Goal: Task Accomplishment & Management: Use online tool/utility

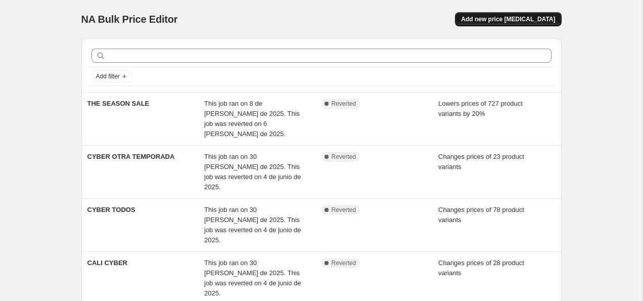
click at [516, 17] on span "Add new price [MEDICAL_DATA]" at bounding box center [508, 19] width 94 height 8
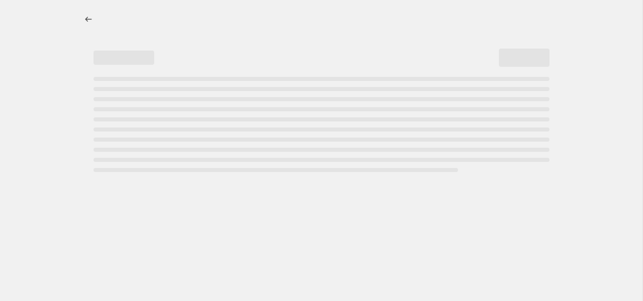
select select "percentage"
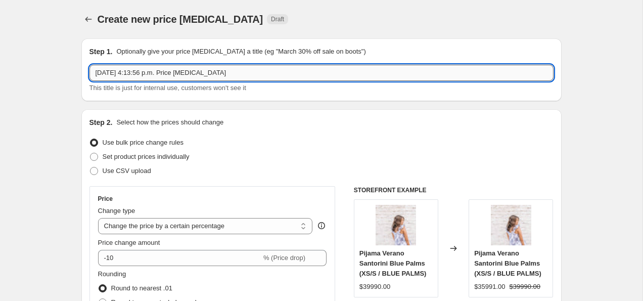
click at [236, 74] on input "[DATE] 4:13:56 p.m. Price [MEDICAL_DATA]" at bounding box center [322, 73] width 464 height 16
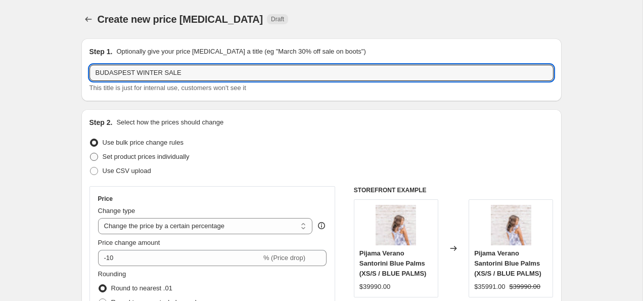
type input "BUDASPEST WINTER SALE"
click at [187, 159] on span "Set product prices individually" at bounding box center [146, 157] width 87 height 8
click at [91, 153] on input "Set product prices individually" at bounding box center [90, 153] width 1 height 1
radio input "true"
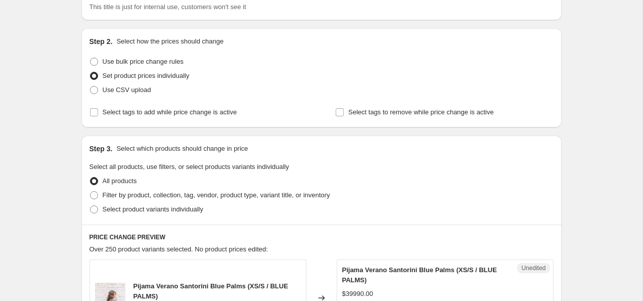
scroll to position [86, 0]
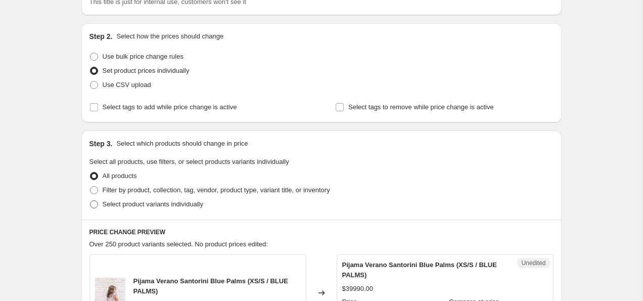
click at [176, 207] on span "Select product variants individually" at bounding box center [153, 204] width 101 height 8
click at [91, 201] on input "Select product variants individually" at bounding box center [90, 200] width 1 height 1
radio input "true"
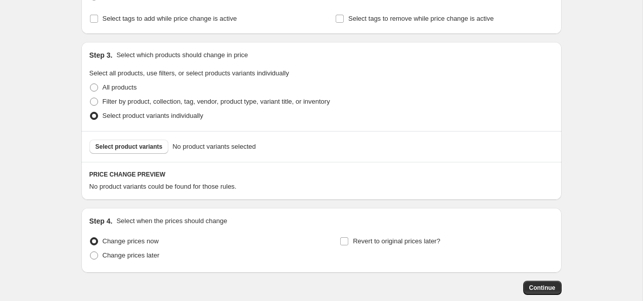
scroll to position [175, 0]
click at [143, 142] on span "Select product variants" at bounding box center [129, 146] width 67 height 8
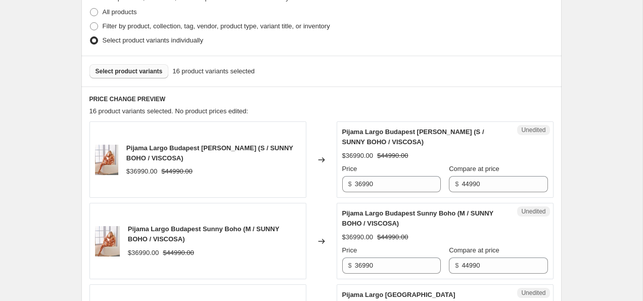
scroll to position [262, 0]
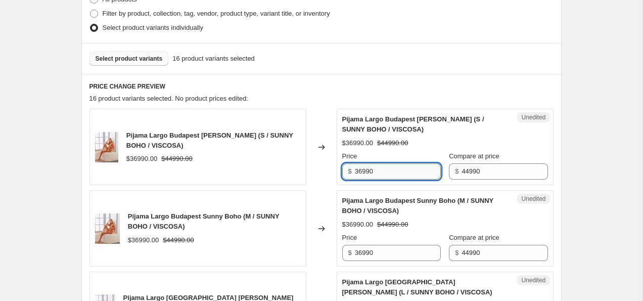
click at [363, 172] on input "36990" at bounding box center [398, 171] width 86 height 16
drag, startPoint x: 384, startPoint y: 170, endPoint x: 350, endPoint y: 170, distance: 33.4
click at [350, 170] on div "$ 34990" at bounding box center [391, 171] width 99 height 16
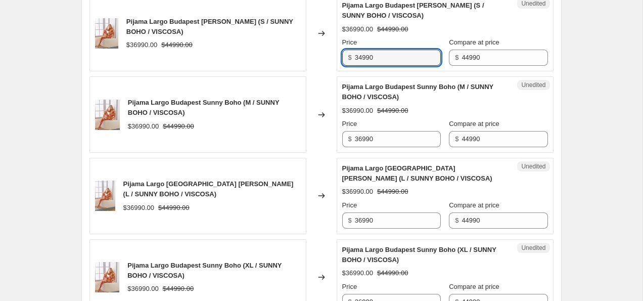
scroll to position [382, 0]
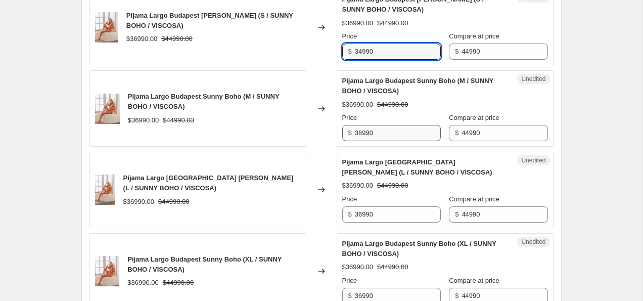
type input "34990"
click at [395, 127] on input "36990" at bounding box center [398, 133] width 86 height 16
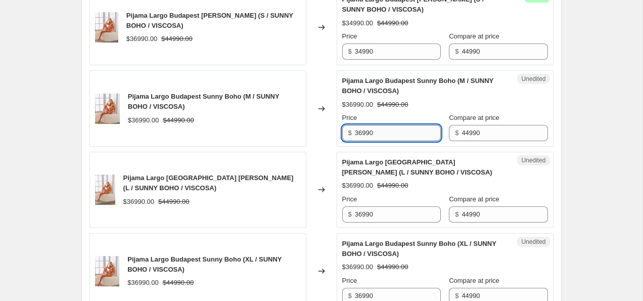
click at [395, 127] on input "36990" at bounding box center [398, 133] width 86 height 16
paste input "4"
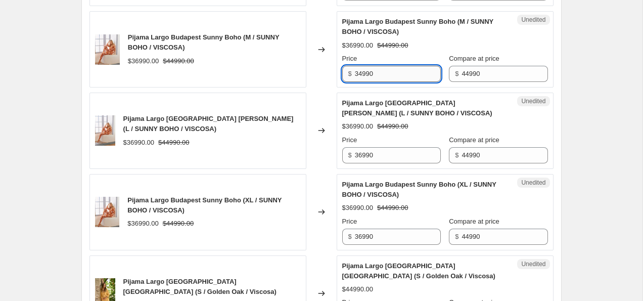
scroll to position [454, 0]
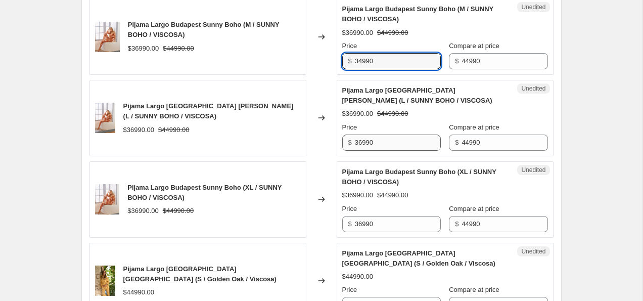
type input "34990"
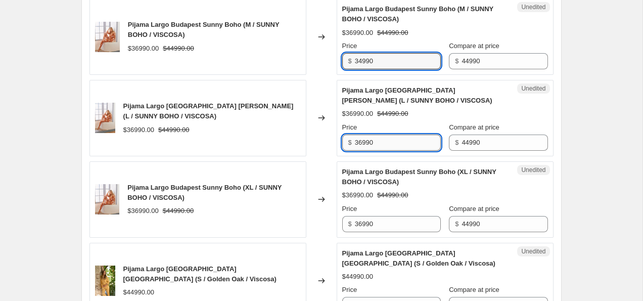
click at [389, 142] on input "36990" at bounding box center [398, 143] width 86 height 16
paste input "4"
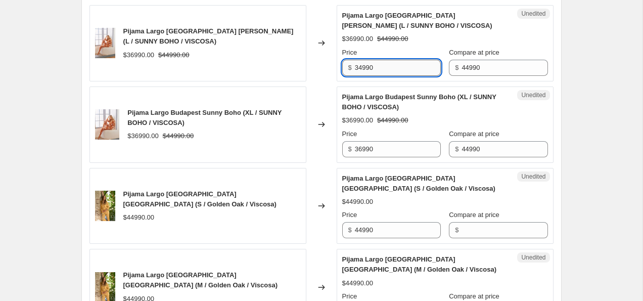
scroll to position [538, 0]
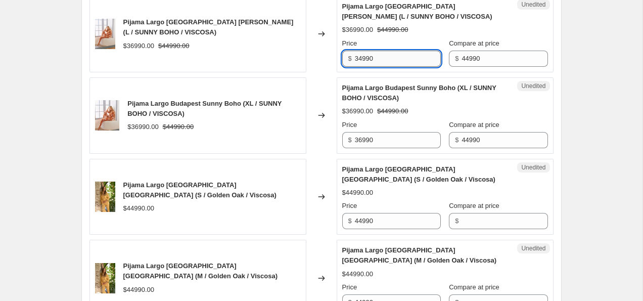
type input "34990"
click at [389, 142] on input "36990" at bounding box center [398, 140] width 86 height 16
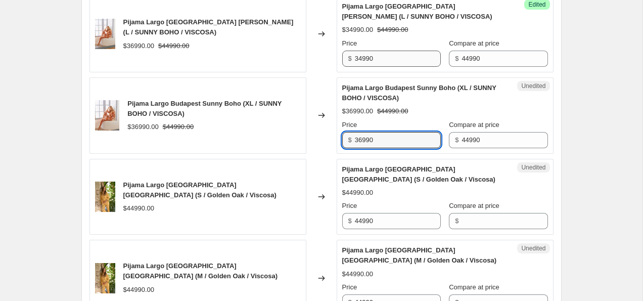
click at [389, 142] on input "36990" at bounding box center [398, 140] width 86 height 16
paste input "4"
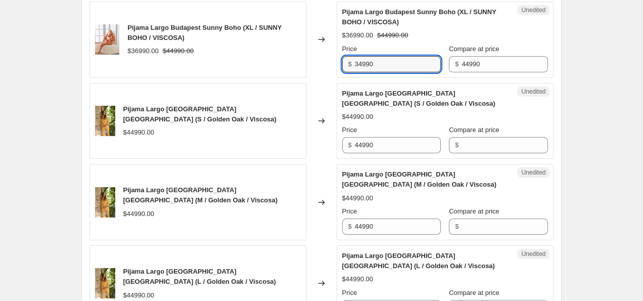
scroll to position [615, 0]
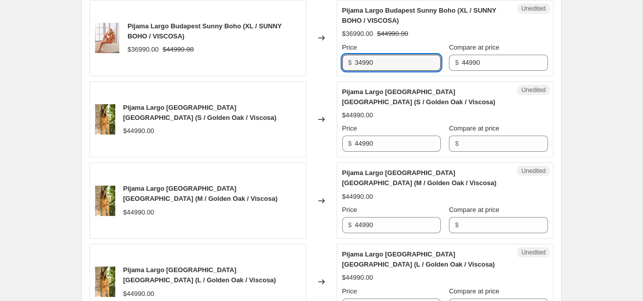
type input "34990"
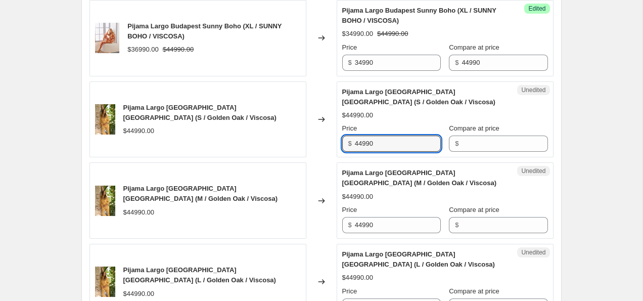
click at [389, 142] on input "44990" at bounding box center [398, 144] width 86 height 16
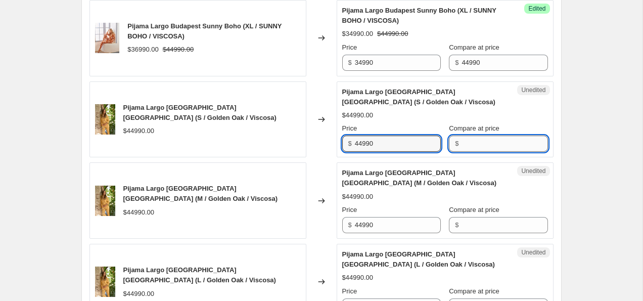
click at [480, 144] on input "Compare at price" at bounding box center [505, 144] width 86 height 16
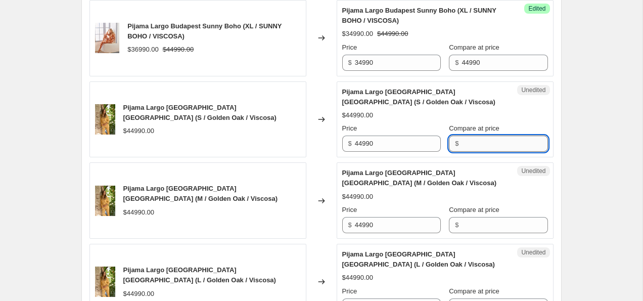
paste input "44990"
type input "44990"
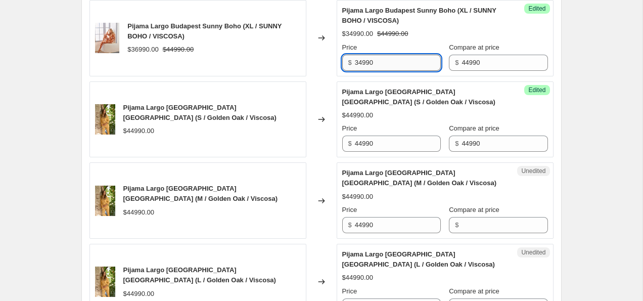
click at [395, 67] on input "34990" at bounding box center [398, 63] width 86 height 16
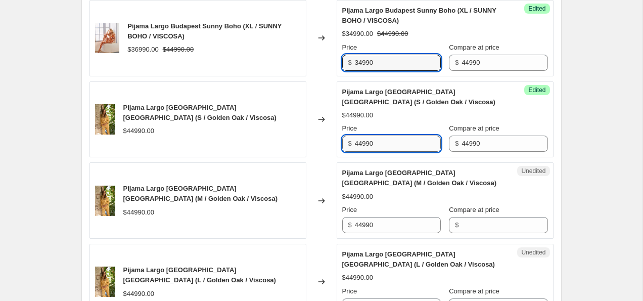
click at [383, 147] on input "44990" at bounding box center [398, 144] width 86 height 16
click at [383, 148] on input "44990" at bounding box center [398, 144] width 86 height 16
paste input "3"
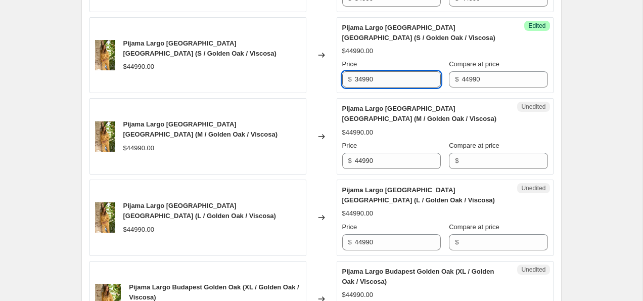
scroll to position [692, 0]
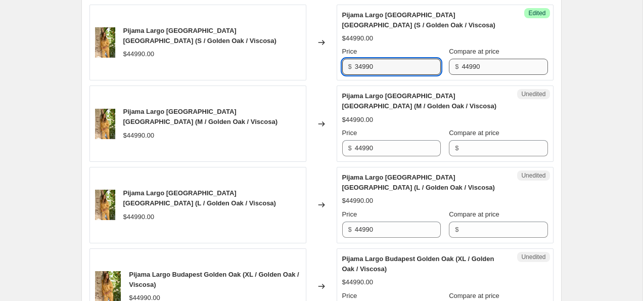
type input "34990"
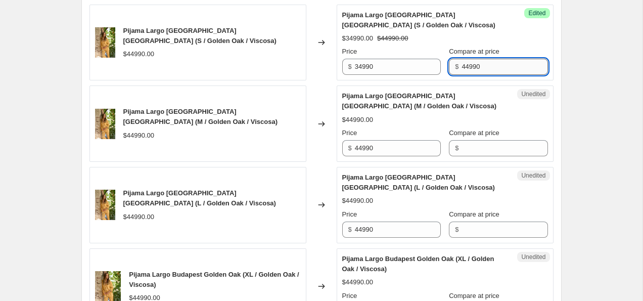
click at [465, 71] on input "44990" at bounding box center [505, 67] width 86 height 16
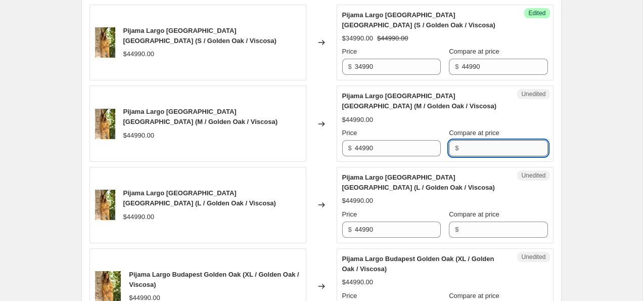
click at [481, 152] on input "Compare at price" at bounding box center [505, 148] width 86 height 16
paste input "44990"
type input "44990"
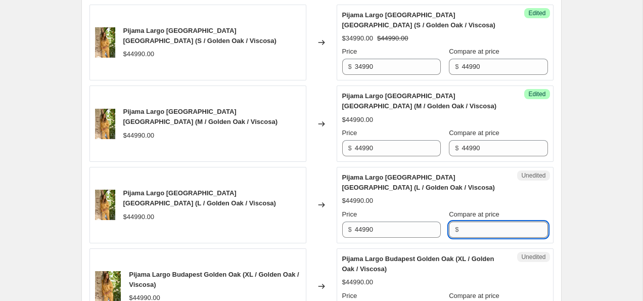
click at [478, 231] on input "Compare at price" at bounding box center [505, 230] width 86 height 16
paste input "44990"
type input "44990"
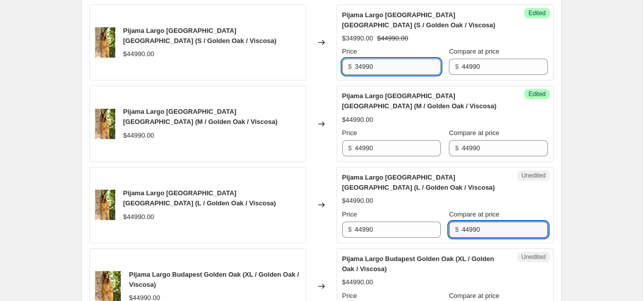
click at [375, 64] on input "34990" at bounding box center [398, 67] width 86 height 16
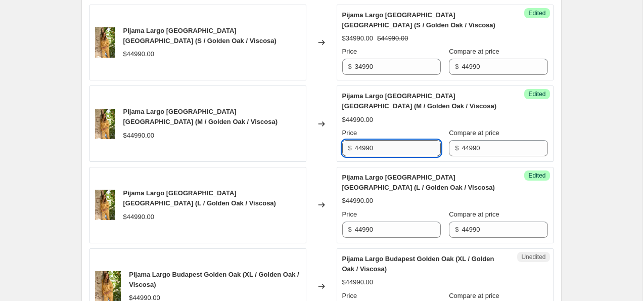
click at [379, 150] on input "44990" at bounding box center [398, 148] width 86 height 16
paste input "3"
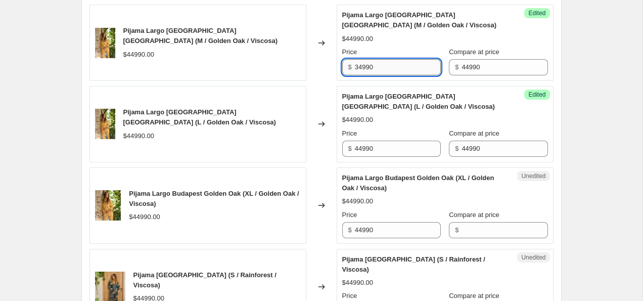
scroll to position [775, 0]
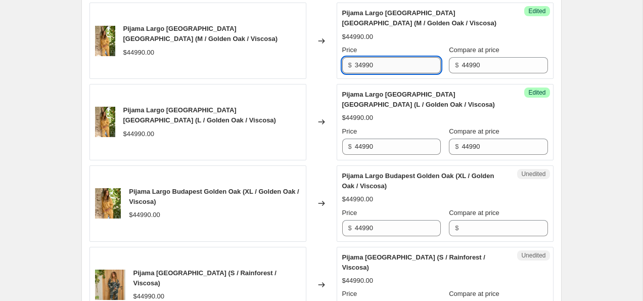
type input "34990"
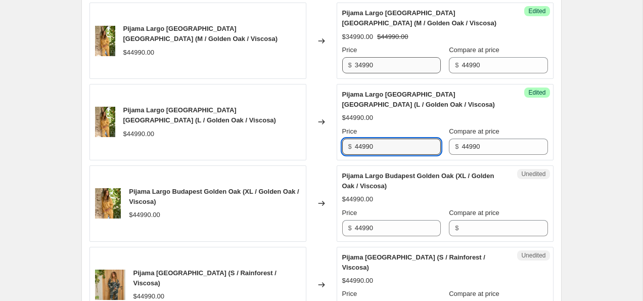
click at [379, 150] on input "44990" at bounding box center [398, 147] width 86 height 16
paste input "3"
type input "34990"
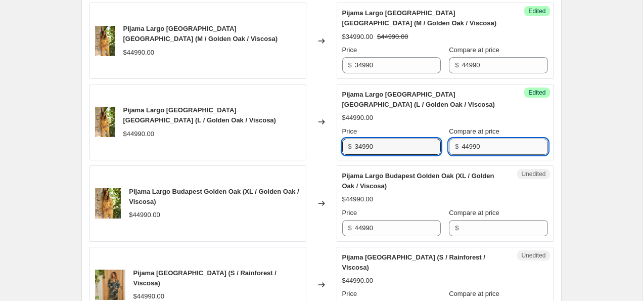
click at [477, 141] on input "44990" at bounding box center [505, 147] width 86 height 16
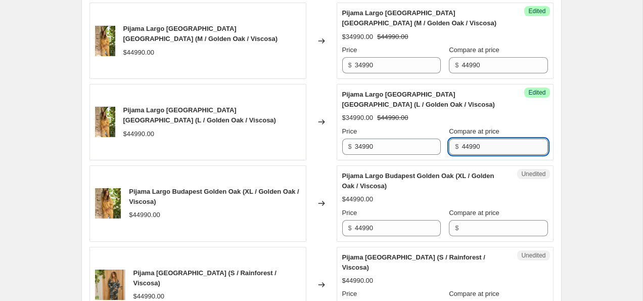
click at [477, 141] on input "44990" at bounding box center [505, 147] width 86 height 16
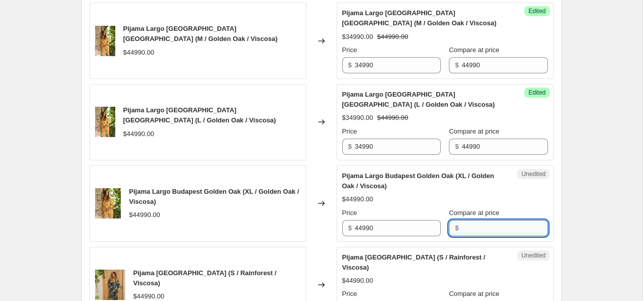
click at [481, 220] on input "Compare at price" at bounding box center [505, 228] width 86 height 16
paste input "44990"
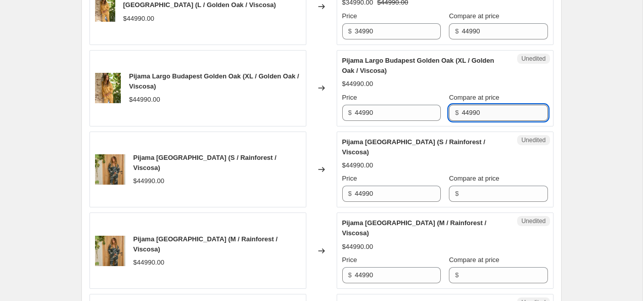
scroll to position [896, 0]
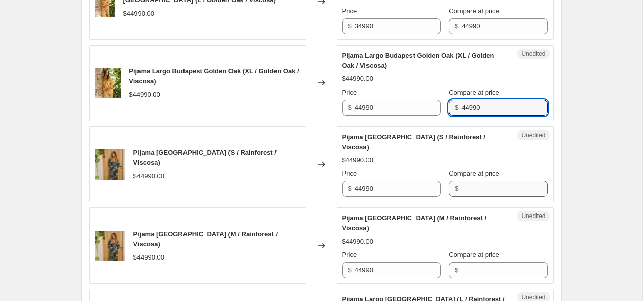
type input "44990"
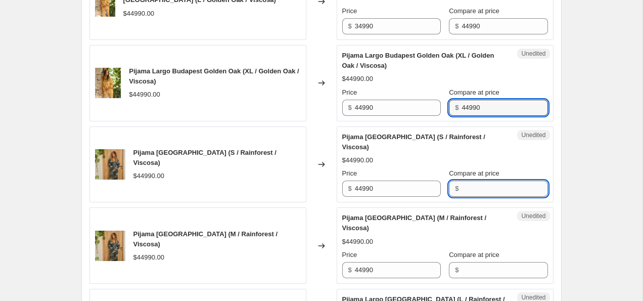
click at [478, 189] on input "Compare at price" at bounding box center [505, 189] width 86 height 16
paste input "44990"
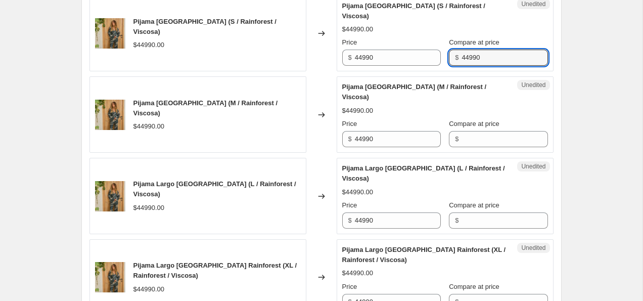
scroll to position [1033, 0]
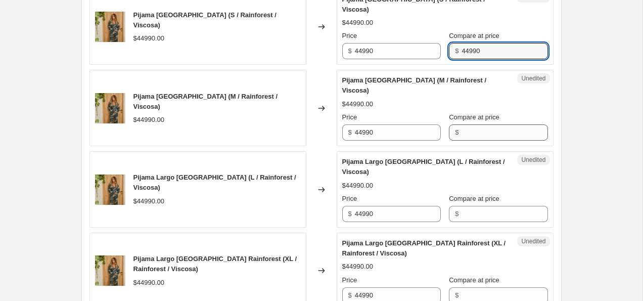
type input "44990"
click at [472, 129] on input "Compare at price" at bounding box center [505, 132] width 86 height 16
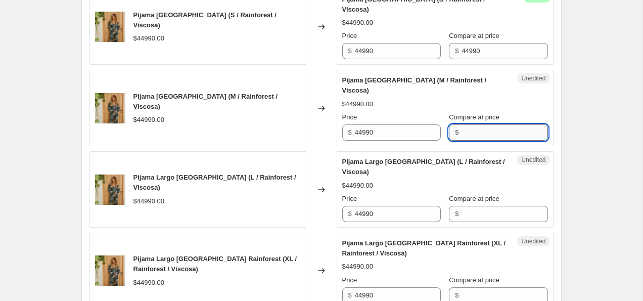
paste input "44990"
type input "44990"
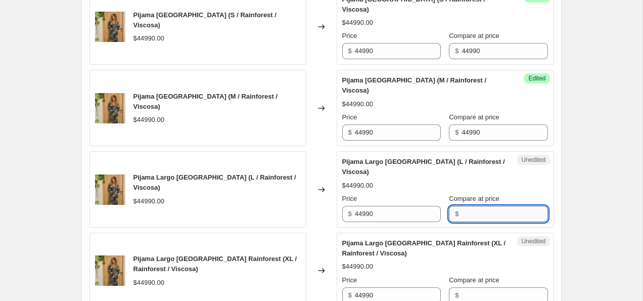
click at [472, 214] on input "Compare at price" at bounding box center [505, 214] width 86 height 16
paste input "44990"
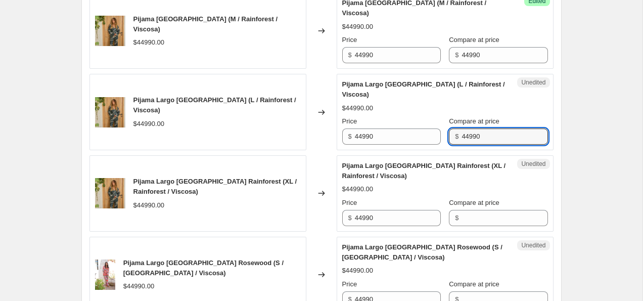
scroll to position [1108, 0]
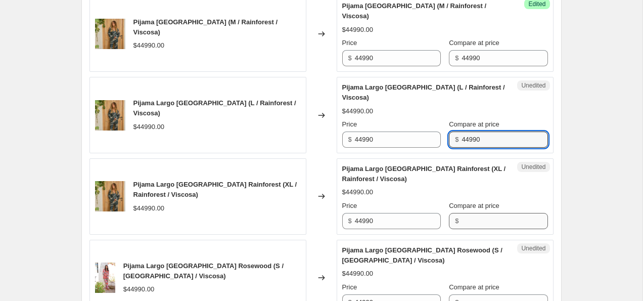
type input "44990"
click at [473, 223] on input "Compare at price" at bounding box center [505, 221] width 86 height 16
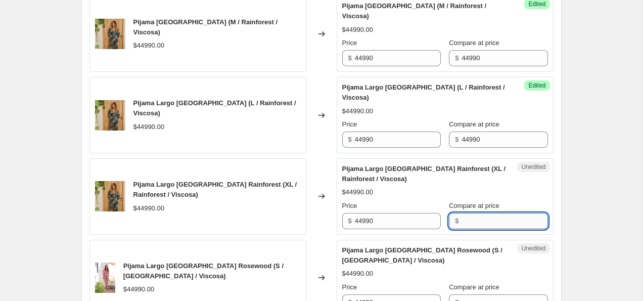
paste input "44990"
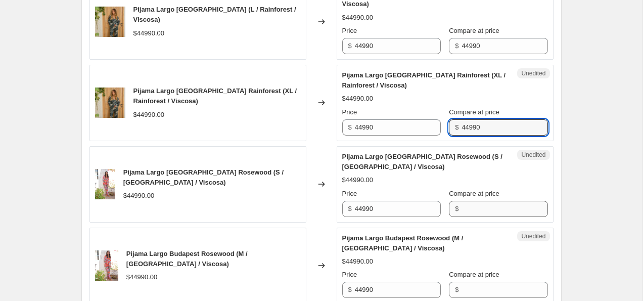
type input "44990"
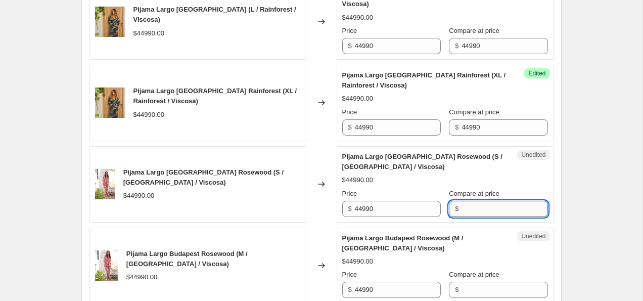
click at [472, 209] on input "Compare at price" at bounding box center [505, 209] width 86 height 16
paste input "44990"
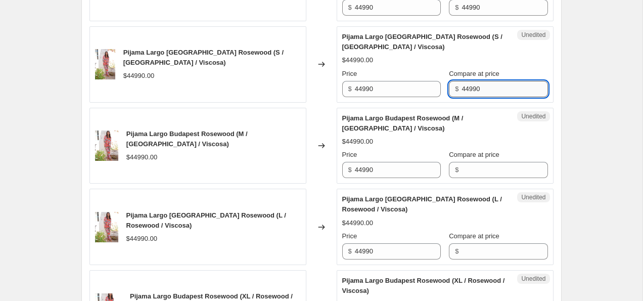
scroll to position [1330, 0]
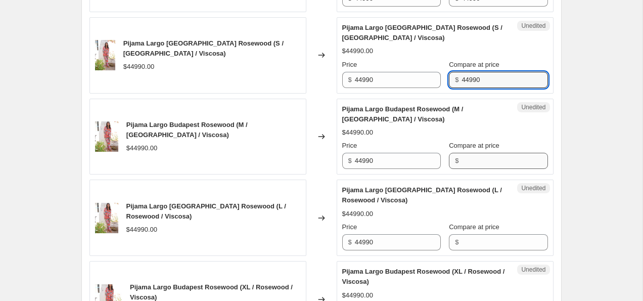
type input "44990"
click at [479, 164] on input "Compare at price" at bounding box center [505, 161] width 86 height 16
paste input "44990"
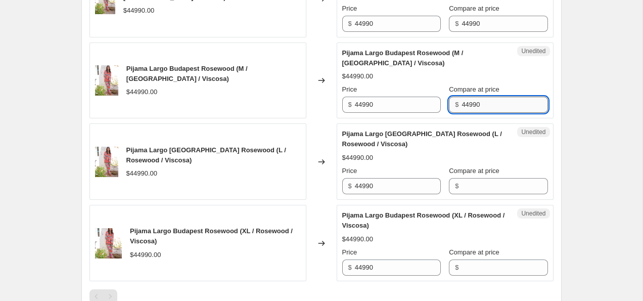
scroll to position [1402, 0]
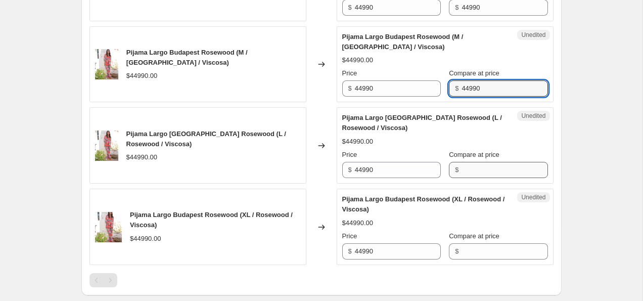
type input "44990"
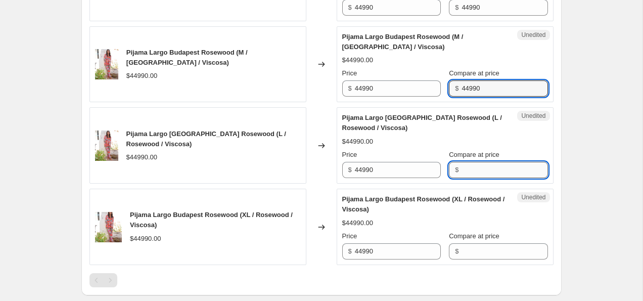
click at [477, 167] on input "Compare at price" at bounding box center [505, 170] width 86 height 16
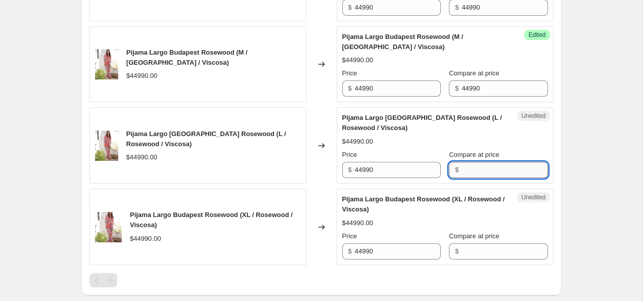
paste input "44990"
type input "44990"
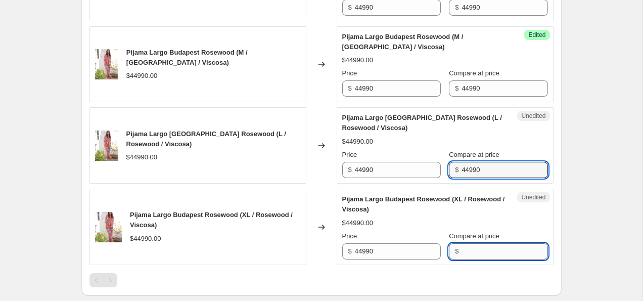
click at [474, 245] on input "Compare at price" at bounding box center [505, 251] width 86 height 16
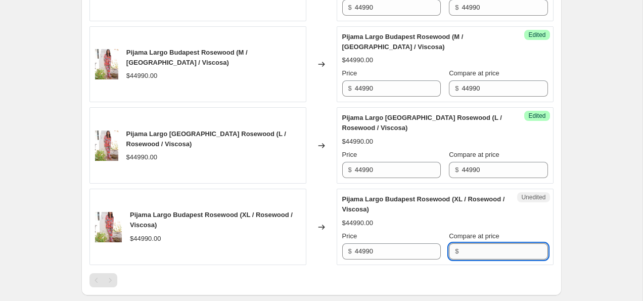
paste input "44990"
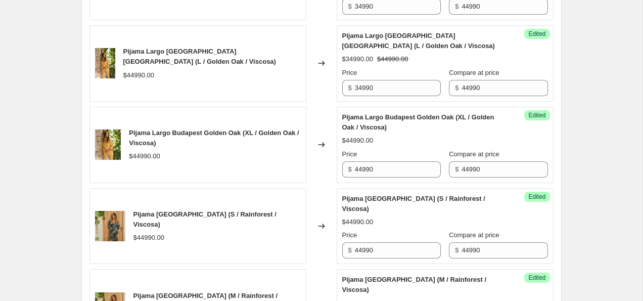
scroll to position [829, 0]
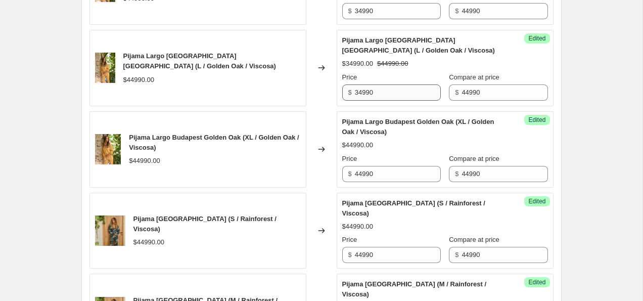
type input "44990"
click at [393, 97] on input "34990" at bounding box center [398, 92] width 86 height 16
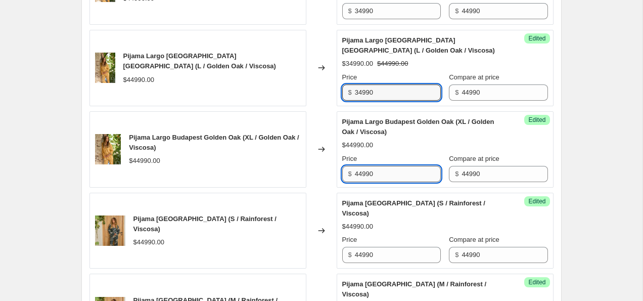
click at [379, 179] on input "44990" at bounding box center [398, 174] width 86 height 16
paste input "3"
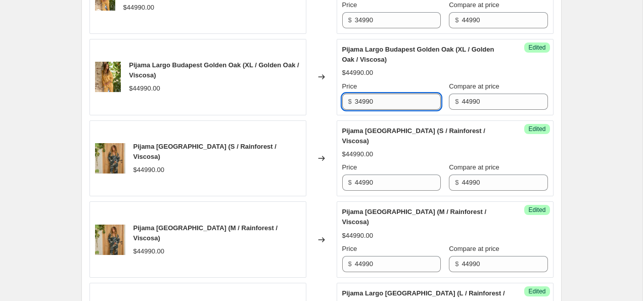
scroll to position [902, 0]
type input "34990"
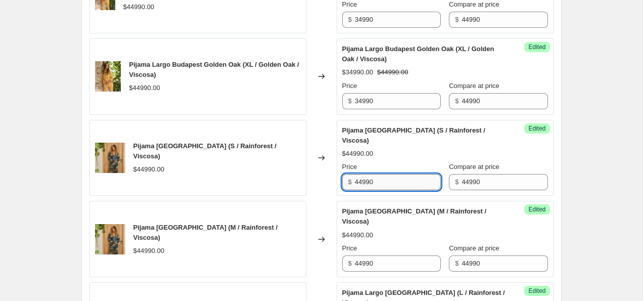
click at [378, 178] on input "44990" at bounding box center [398, 182] width 86 height 16
paste input "34990"
click at [378, 178] on input "4499034990" at bounding box center [398, 182] width 86 height 16
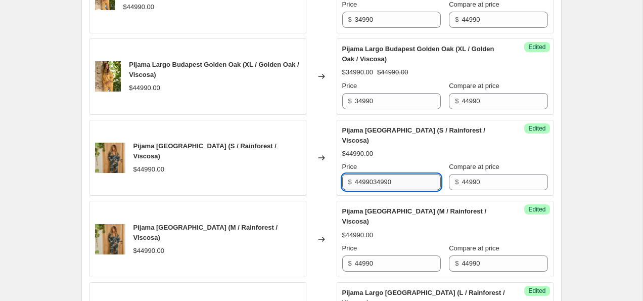
paste input "text"
type input "34990"
click at [378, 262] on input "44990" at bounding box center [398, 263] width 86 height 16
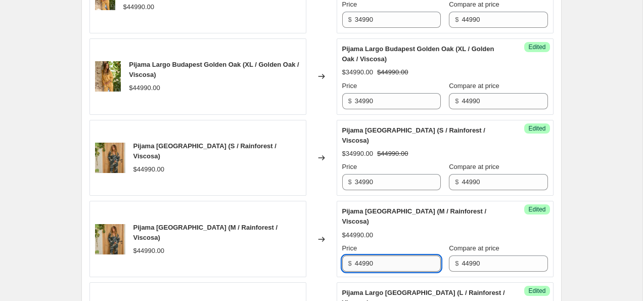
click at [378, 262] on input "44990" at bounding box center [398, 263] width 86 height 16
paste input "3"
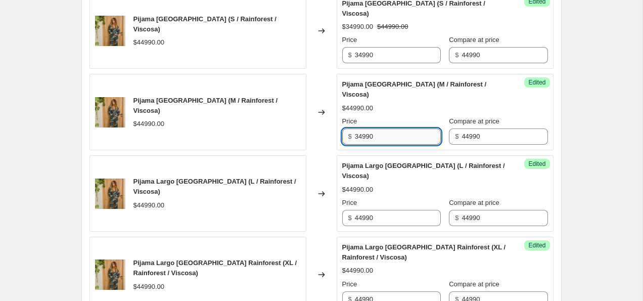
scroll to position [1032, 0]
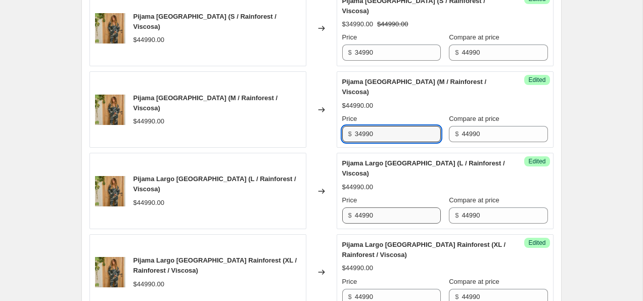
type input "34990"
click at [385, 213] on input "44990" at bounding box center [398, 215] width 86 height 16
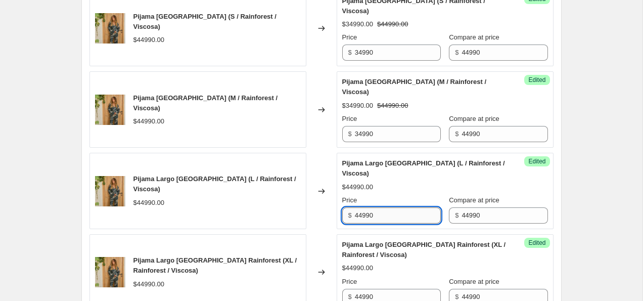
click at [385, 213] on input "44990" at bounding box center [398, 215] width 86 height 16
paste input "3"
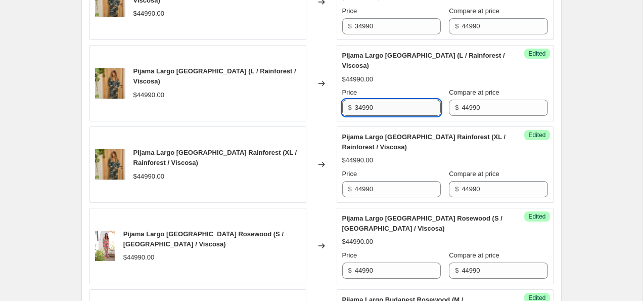
scroll to position [1149, 0]
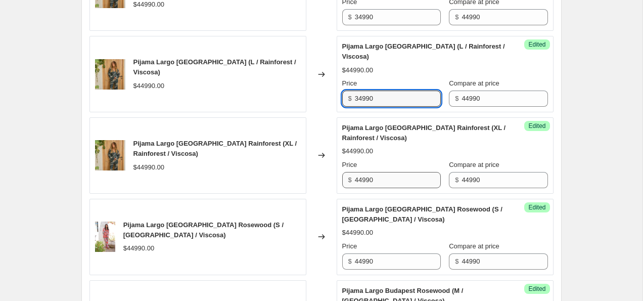
type input "34990"
click at [390, 180] on input "44990" at bounding box center [398, 180] width 86 height 16
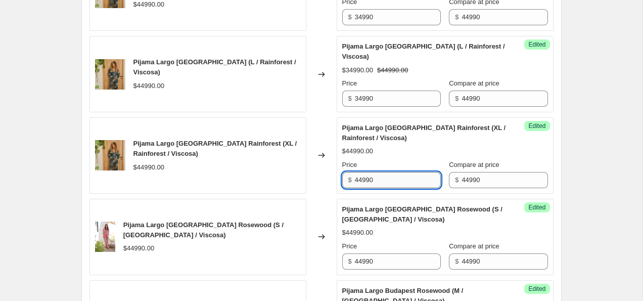
click at [391, 179] on input "44990" at bounding box center [398, 180] width 86 height 16
paste input "3"
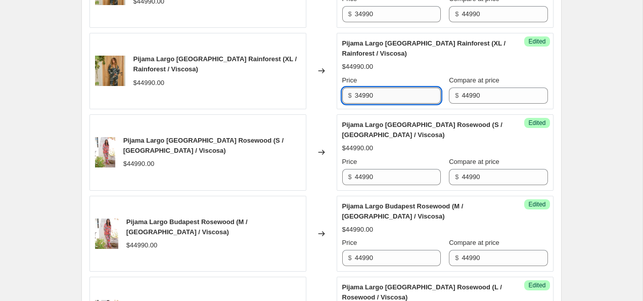
scroll to position [1239, 0]
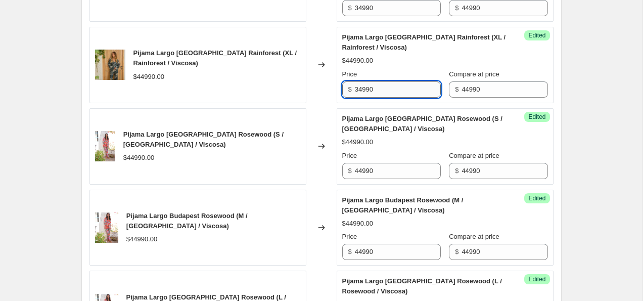
type input "34990"
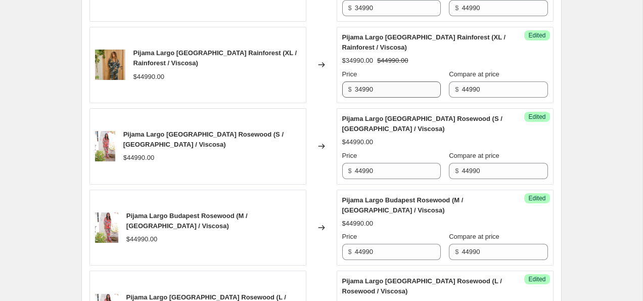
click at [391, 179] on div "Success Edited Pijama Largo Budapest Rosewood (S / [GEOGRAPHIC_DATA] / Viscosa)…" at bounding box center [445, 146] width 217 height 76
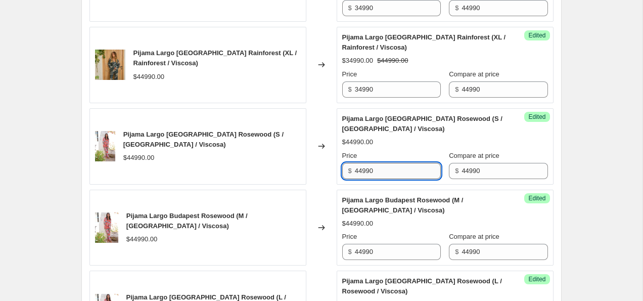
click at [388, 174] on input "44990" at bounding box center [398, 171] width 86 height 16
paste input "3"
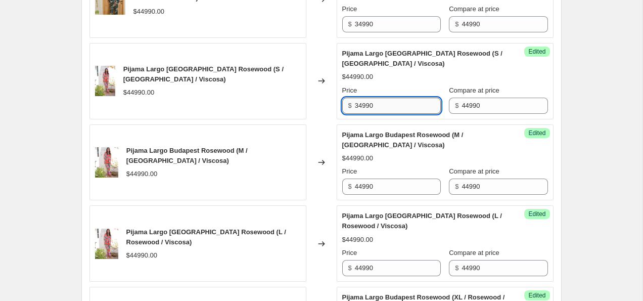
scroll to position [1310, 0]
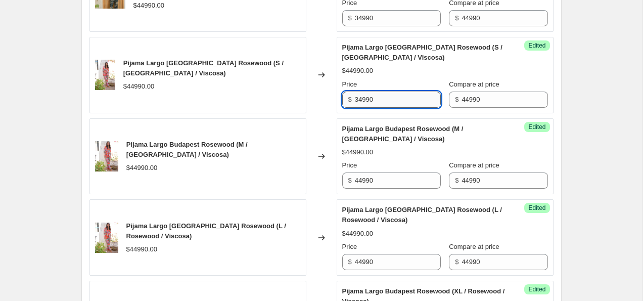
type input "34990"
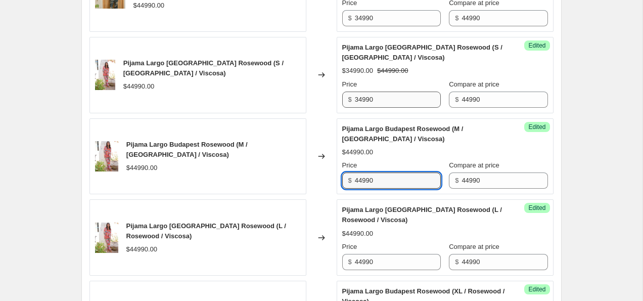
click at [388, 174] on input "44990" at bounding box center [398, 180] width 86 height 16
paste input "3"
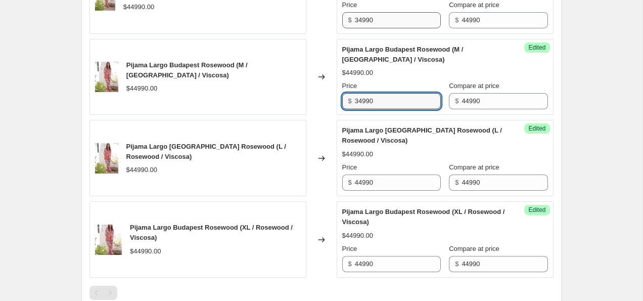
scroll to position [1399, 0]
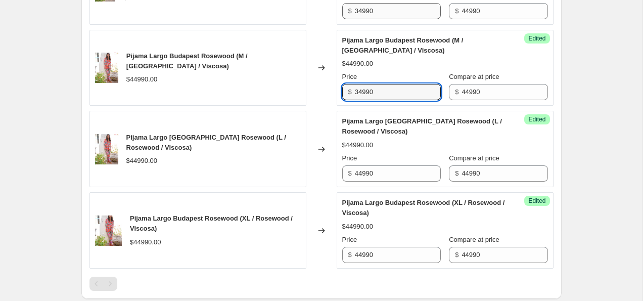
type input "34990"
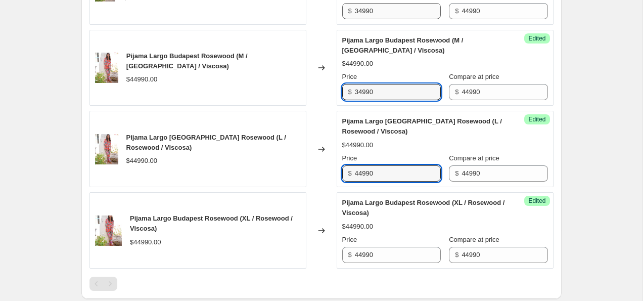
click at [388, 174] on input "44990" at bounding box center [398, 173] width 86 height 16
paste input "3"
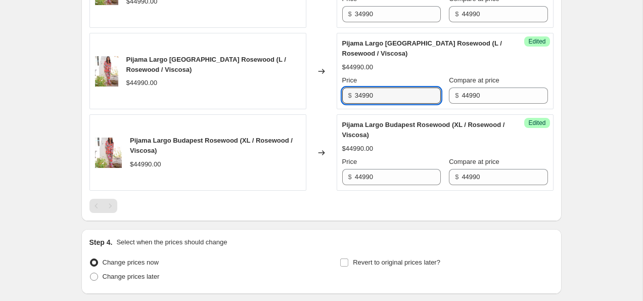
scroll to position [1482, 0]
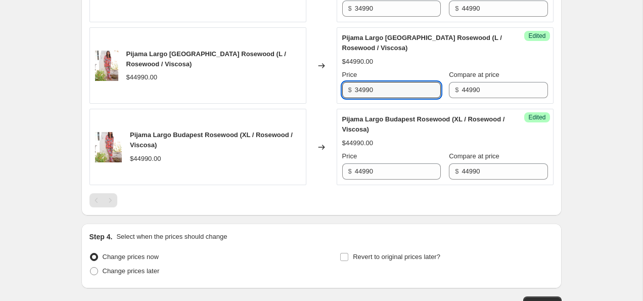
type input "34990"
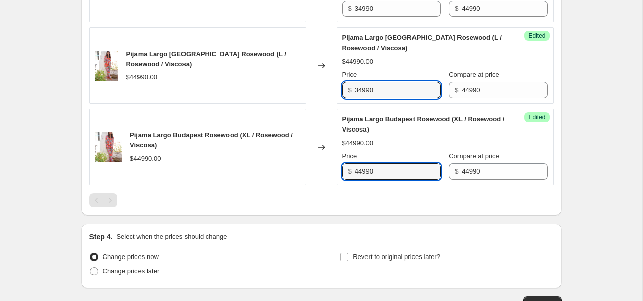
click at [388, 174] on input "44990" at bounding box center [398, 171] width 86 height 16
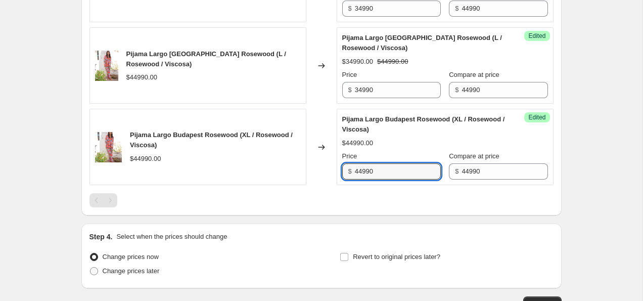
click at [388, 174] on input "44990" at bounding box center [398, 171] width 86 height 16
paste input "3"
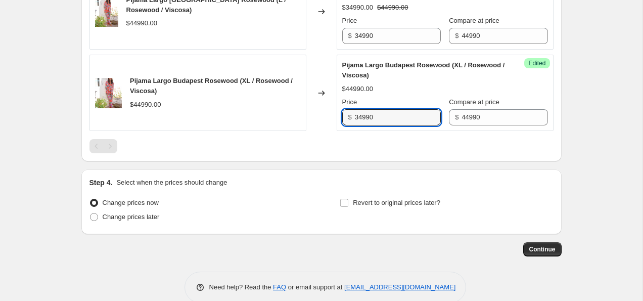
scroll to position [1554, 0]
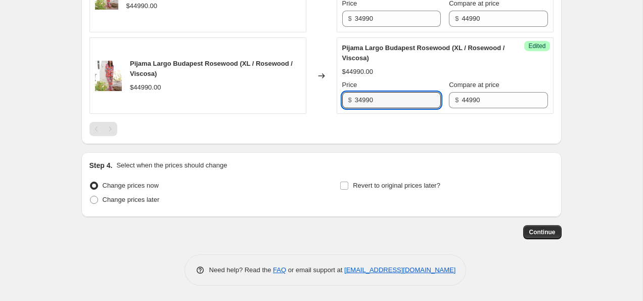
type input "34990"
click at [542, 231] on span "Continue" at bounding box center [543, 232] width 26 height 8
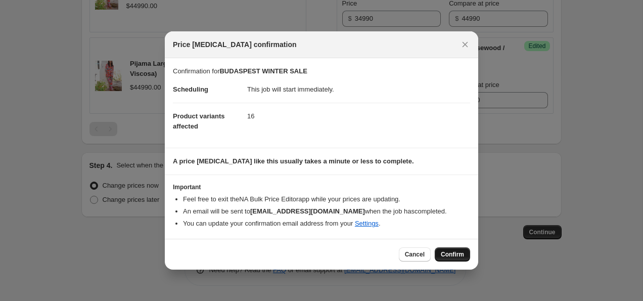
click at [448, 255] on span "Confirm" at bounding box center [452, 254] width 23 height 8
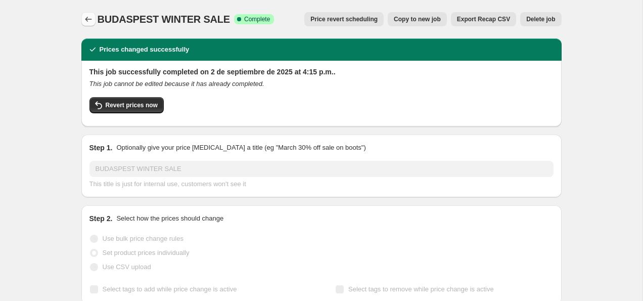
click at [87, 18] on icon "Price change jobs" at bounding box center [88, 19] width 10 height 10
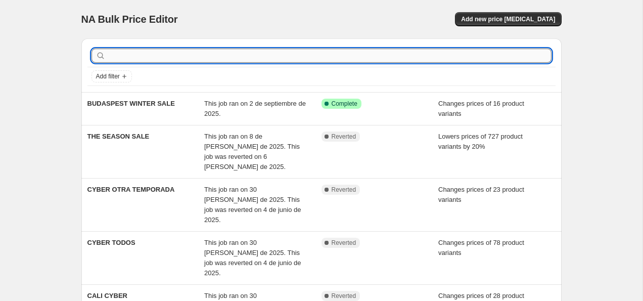
click at [150, 57] on input "text" at bounding box center [330, 56] width 444 height 14
type input "M"
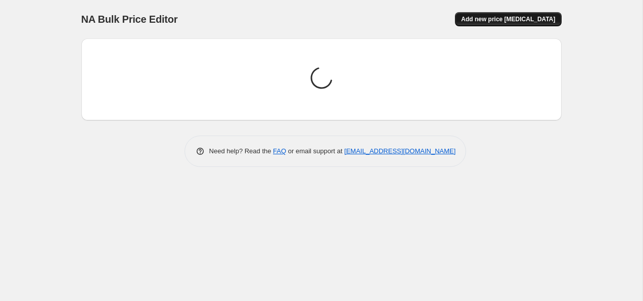
click at [499, 18] on span "Add new price [MEDICAL_DATA]" at bounding box center [508, 19] width 94 height 8
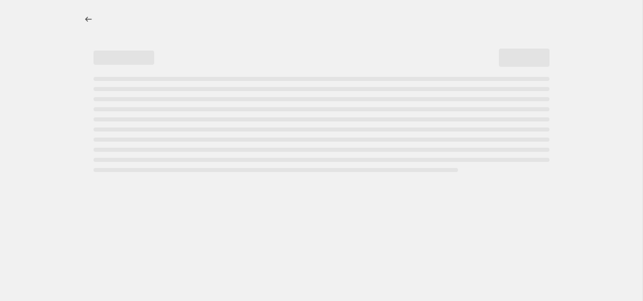
select select "percentage"
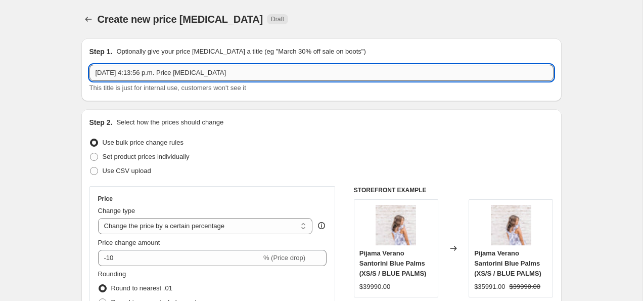
click at [226, 75] on input "[DATE] 4:13:56 p.m. Price [MEDICAL_DATA]" at bounding box center [322, 73] width 464 height 16
type input "MENORCA SALE"
click at [122, 159] on span "Set product prices individually" at bounding box center [146, 157] width 87 height 8
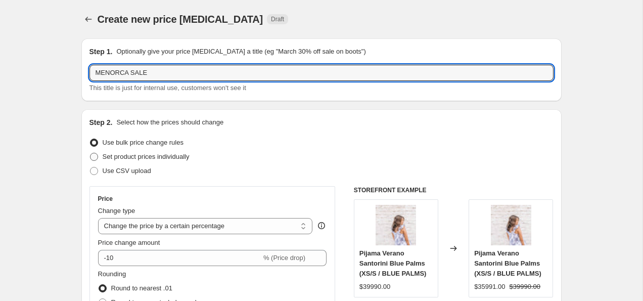
click at [91, 153] on input "Set product prices individually" at bounding box center [90, 153] width 1 height 1
radio input "true"
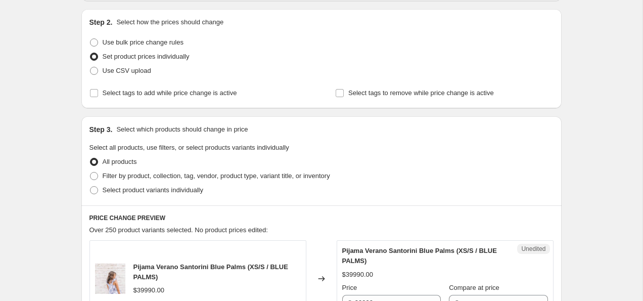
scroll to position [105, 0]
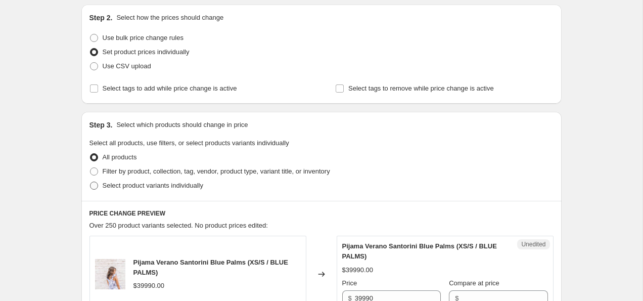
click at [138, 183] on span "Select product variants individually" at bounding box center [153, 186] width 101 height 8
click at [91, 182] on input "Select product variants individually" at bounding box center [90, 182] width 1 height 1
radio input "true"
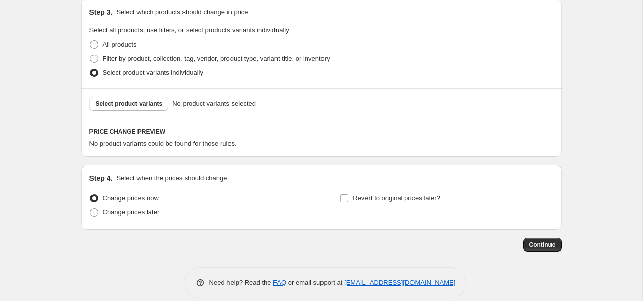
scroll to position [220, 0]
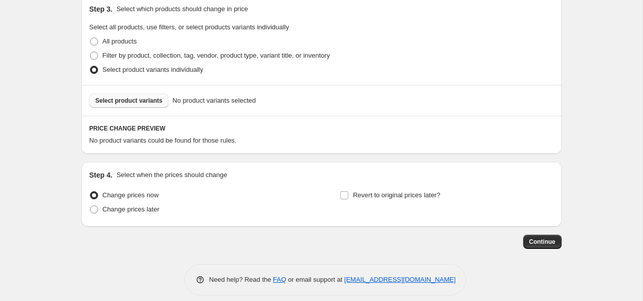
click at [143, 97] on button "Select product variants" at bounding box center [129, 101] width 79 height 14
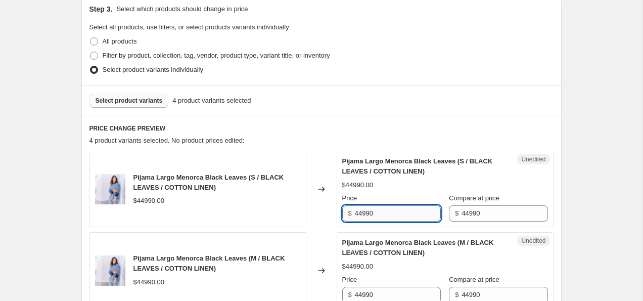
click at [393, 210] on input "44990" at bounding box center [398, 213] width 86 height 16
type input "36990"
click at [487, 179] on div "Pijama Largo Menorca Black Leaves (S / BLACK LEAVES / COTTON LINEN) $44990.00 P…" at bounding box center [445, 188] width 206 height 65
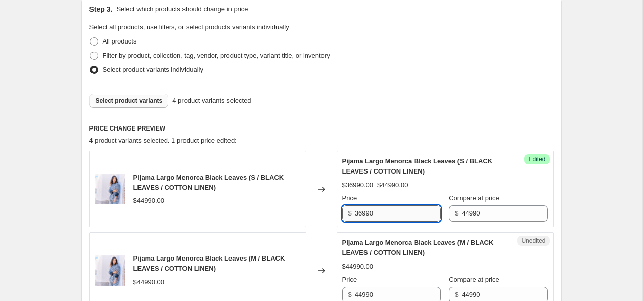
click at [393, 218] on input "36990" at bounding box center [398, 213] width 86 height 16
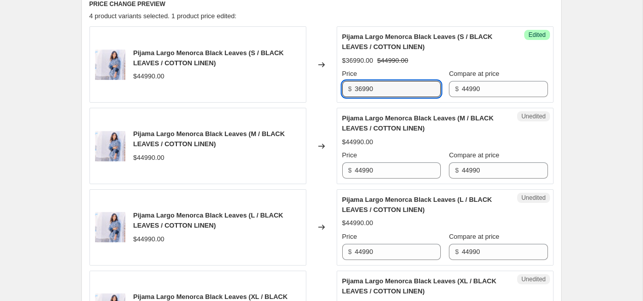
scroll to position [349, 0]
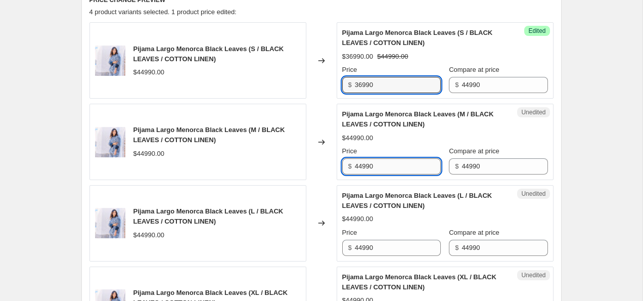
click at [381, 167] on input "44990" at bounding box center [398, 166] width 86 height 16
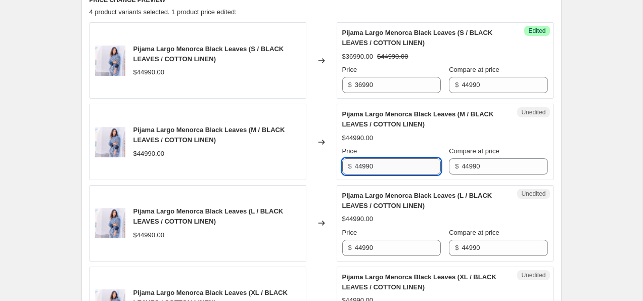
paste input "36"
type input "36990"
click at [388, 250] on input "44990" at bounding box center [398, 248] width 86 height 16
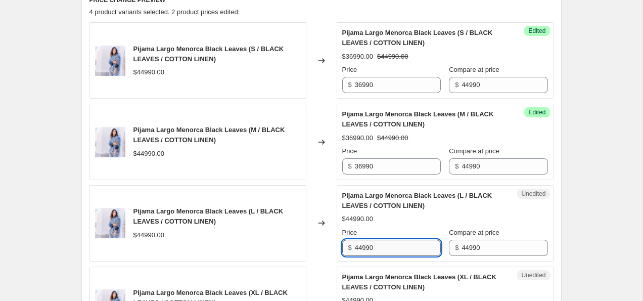
click at [388, 250] on input "44990" at bounding box center [398, 248] width 86 height 16
paste input "36"
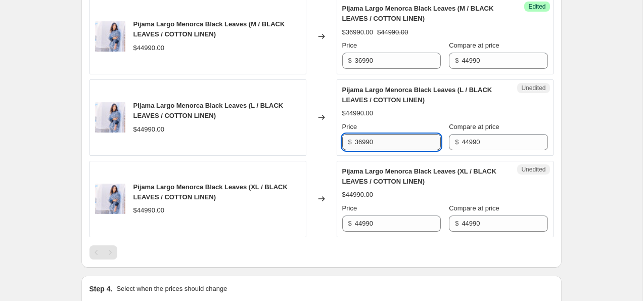
scroll to position [458, 0]
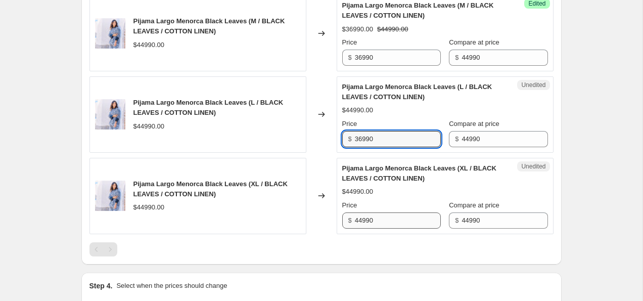
type input "36990"
click at [383, 216] on input "44990" at bounding box center [398, 220] width 86 height 16
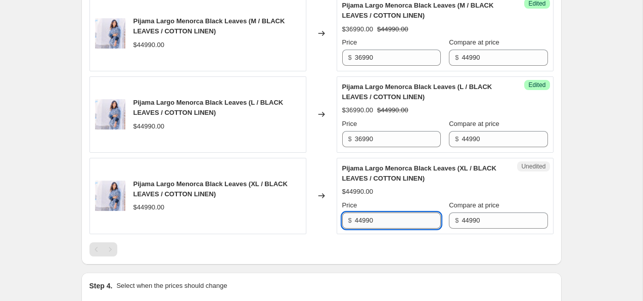
click at [383, 216] on input "44990" at bounding box center [398, 220] width 86 height 16
paste input "36"
click at [383, 216] on input "36990" at bounding box center [398, 220] width 86 height 16
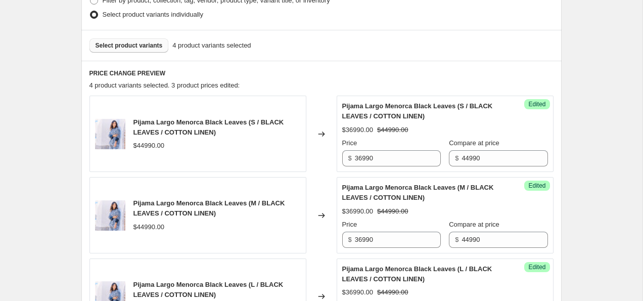
scroll to position [578, 0]
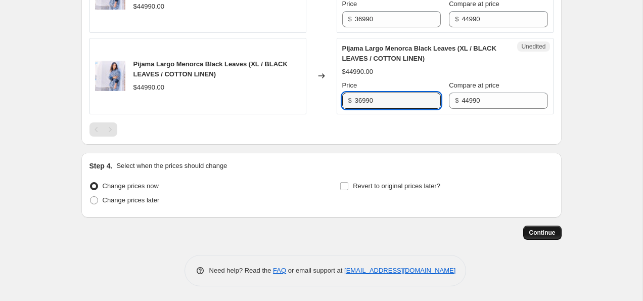
type input "36990"
click at [541, 231] on span "Continue" at bounding box center [543, 233] width 26 height 8
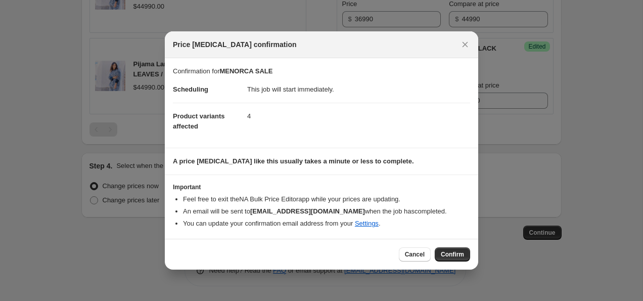
click at [446, 261] on div "Cancel Confirm" at bounding box center [322, 254] width 314 height 31
click at [450, 256] on span "Confirm" at bounding box center [452, 254] width 23 height 8
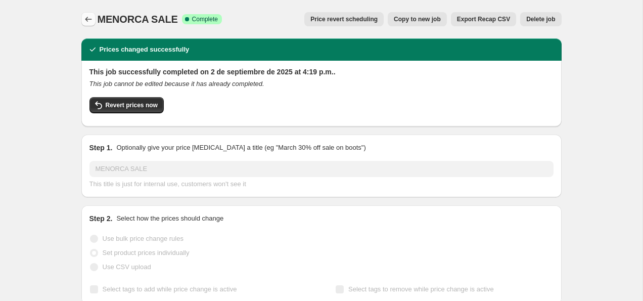
click at [91, 19] on icon "Price change jobs" at bounding box center [88, 19] width 10 height 10
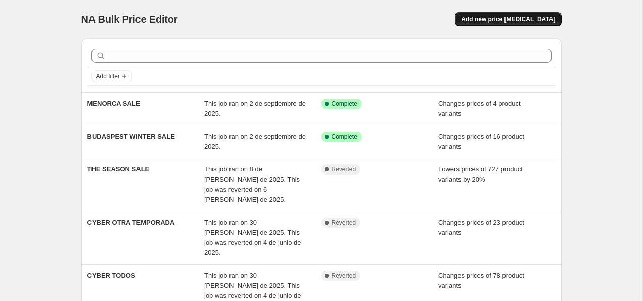
click at [520, 19] on span "Add new price [MEDICAL_DATA]" at bounding box center [508, 19] width 94 height 8
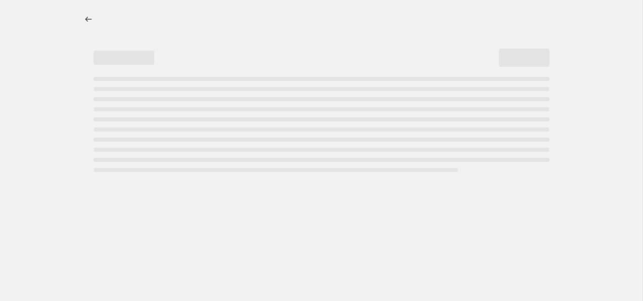
select select "percentage"
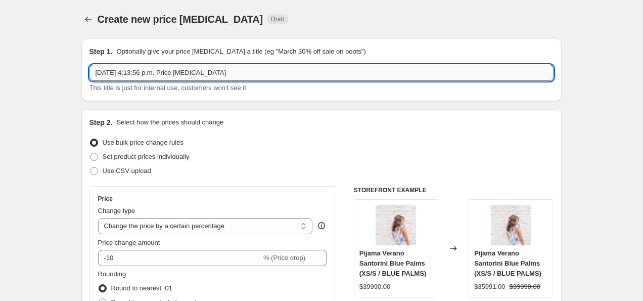
click at [230, 70] on input "[DATE] 4:13:56 p.m. Price [MEDICAL_DATA]" at bounding box center [322, 73] width 464 height 16
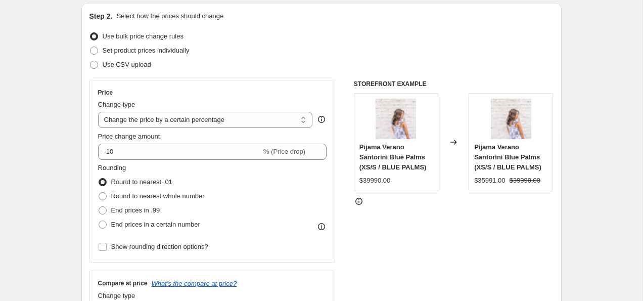
scroll to position [117, 0]
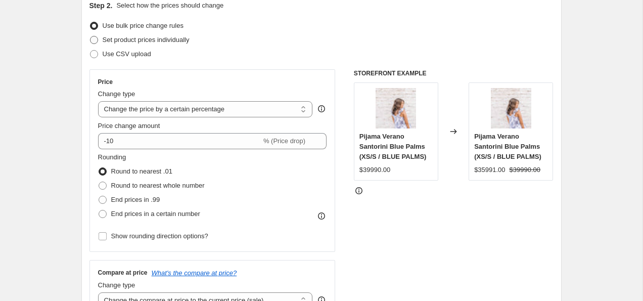
type input "BOMBAY SALE"
click at [154, 38] on span "Set product prices individually" at bounding box center [146, 40] width 87 height 8
click at [91, 36] on input "Set product prices individually" at bounding box center [90, 36] width 1 height 1
radio input "true"
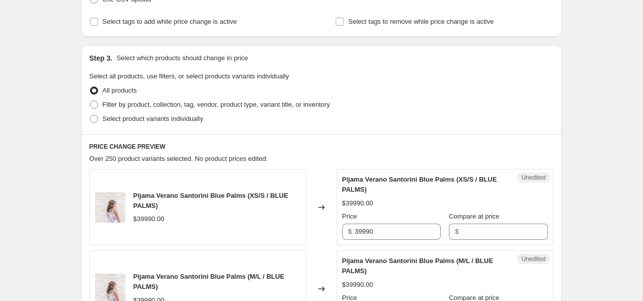
scroll to position [196, 0]
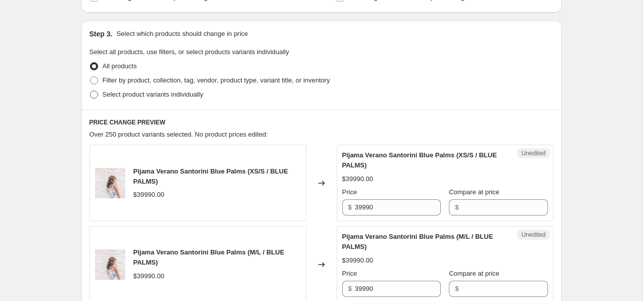
click at [152, 92] on span "Select product variants individually" at bounding box center [153, 95] width 101 height 8
click at [91, 91] on input "Select product variants individually" at bounding box center [90, 91] width 1 height 1
radio input "true"
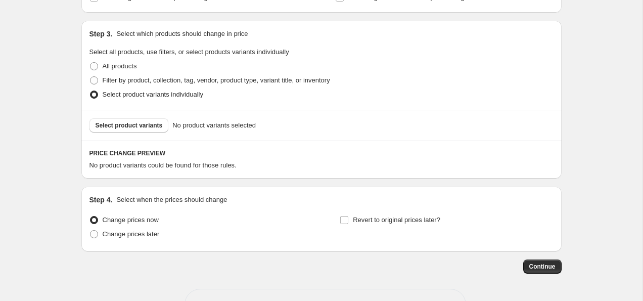
scroll to position [230, 0]
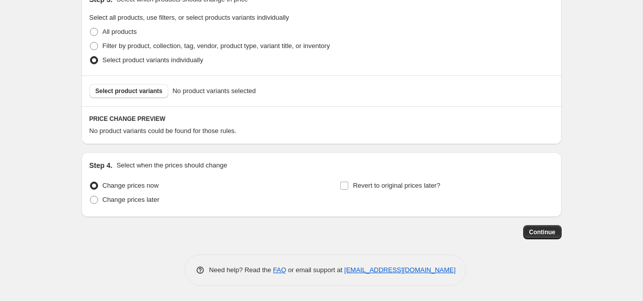
click at [152, 92] on span "Select product variants" at bounding box center [129, 91] width 67 height 8
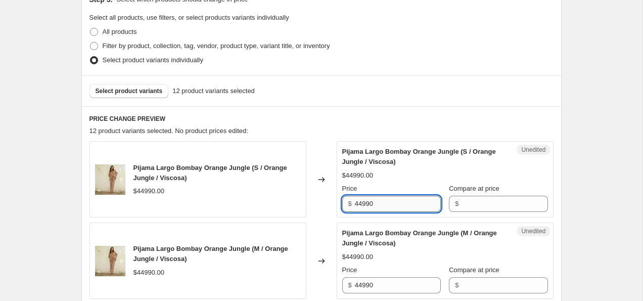
click at [384, 202] on input "44990" at bounding box center [398, 204] width 86 height 16
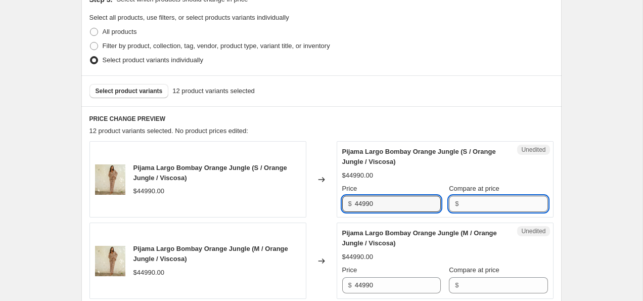
click at [471, 202] on input "Compare at price" at bounding box center [505, 204] width 86 height 16
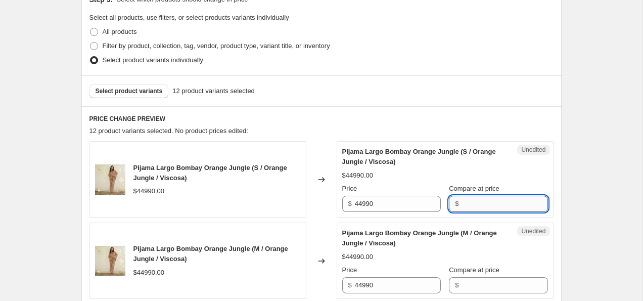
paste input "44990"
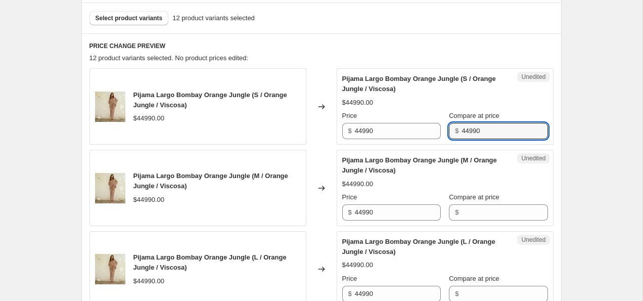
scroll to position [312, 0]
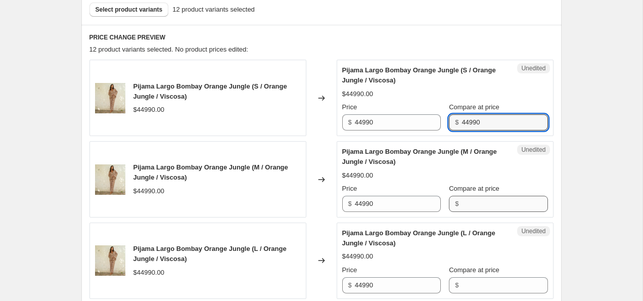
type input "44990"
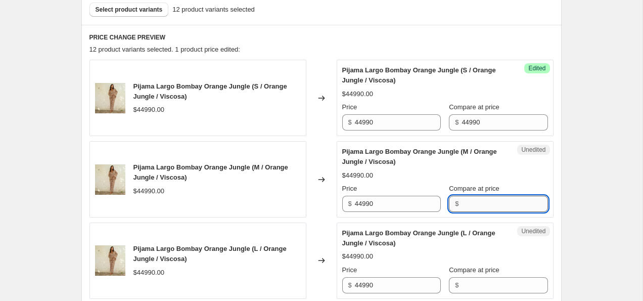
click at [480, 203] on input "Compare at price" at bounding box center [505, 204] width 86 height 16
paste input "44990"
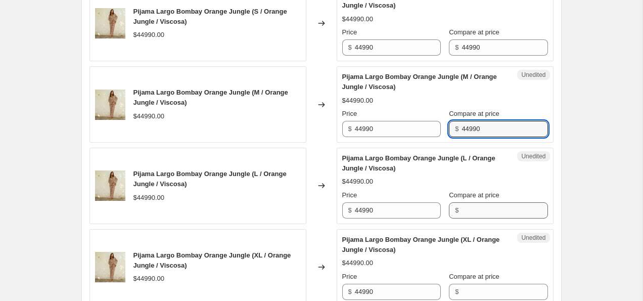
type input "44990"
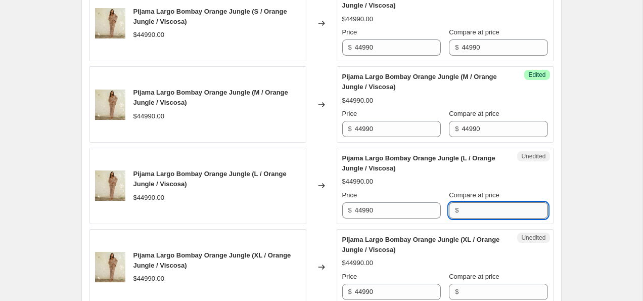
click at [482, 209] on input "Compare at price" at bounding box center [505, 210] width 86 height 16
paste input "44990"
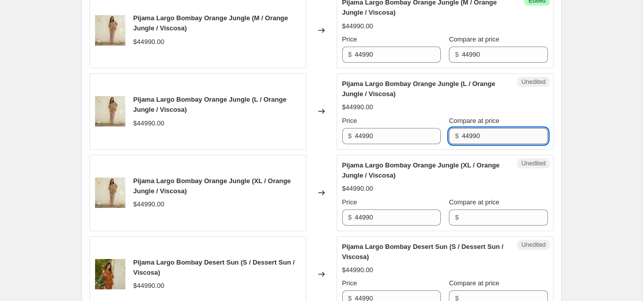
type input "44990"
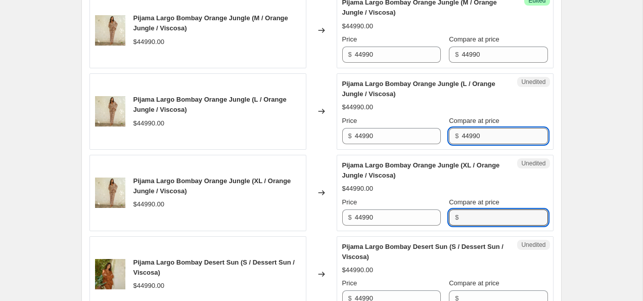
click at [482, 209] on input "Compare at price" at bounding box center [505, 217] width 86 height 16
paste input "44990"
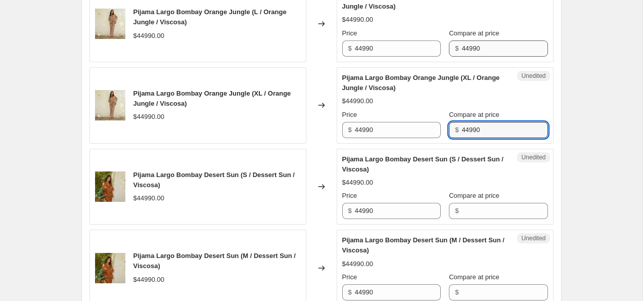
type input "44990"
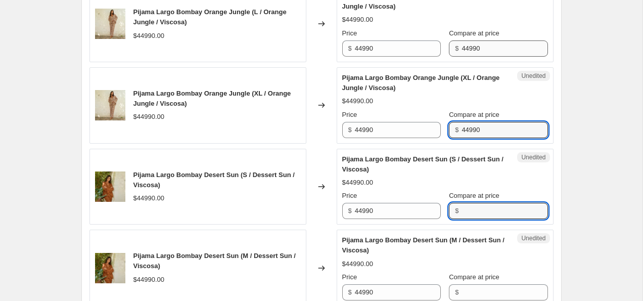
click at [482, 209] on input "Compare at price" at bounding box center [505, 211] width 86 height 16
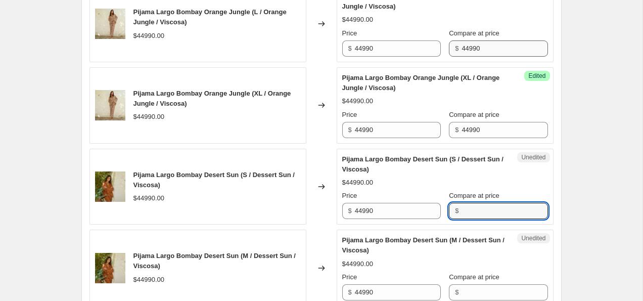
paste input "44990"
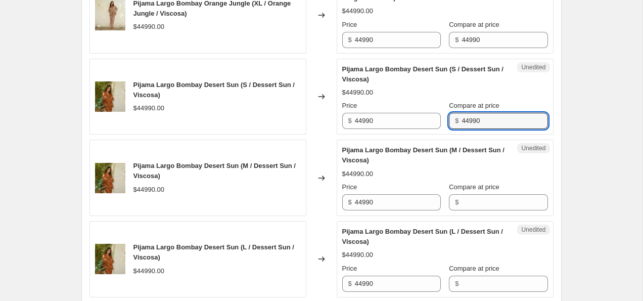
scroll to position [643, 0]
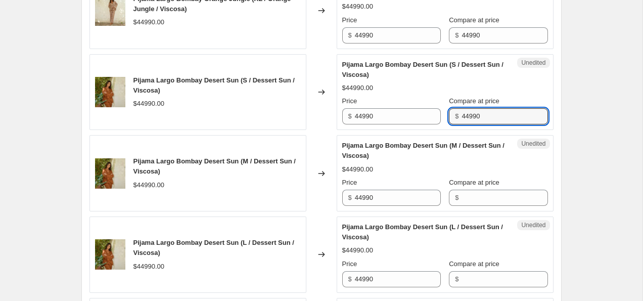
type input "44990"
click at [482, 209] on div "Unedited Pijama Largo Bombay Desert Sun (M / Dessert Sun / Viscosa) $44990.00 P…" at bounding box center [445, 173] width 217 height 76
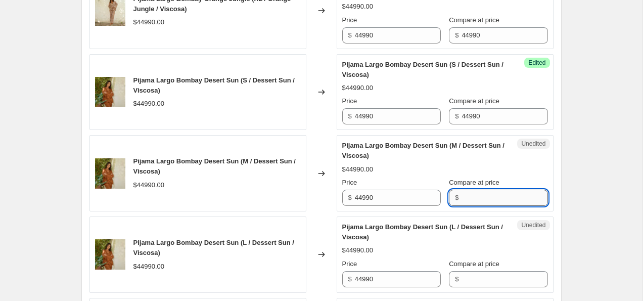
click at [482, 205] on input "Compare at price" at bounding box center [505, 198] width 86 height 16
paste input "44990"
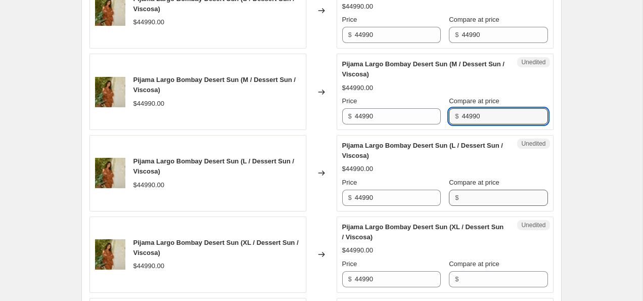
type input "44990"
click at [482, 203] on input "Compare at price" at bounding box center [505, 198] width 86 height 16
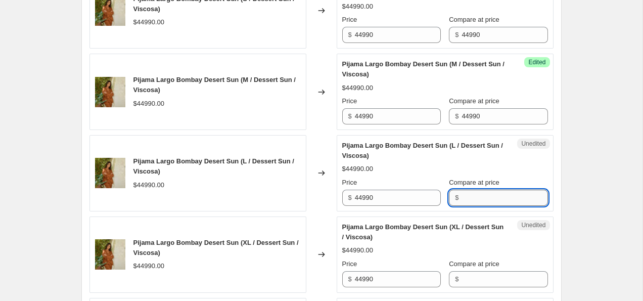
paste input "44990"
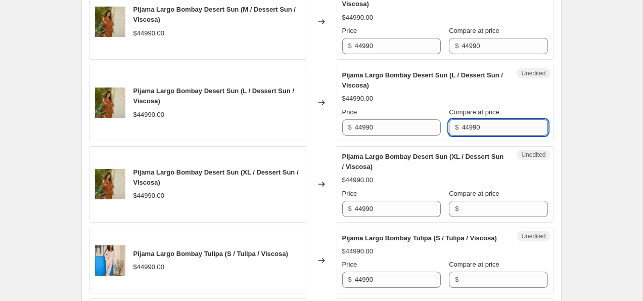
scroll to position [801, 0]
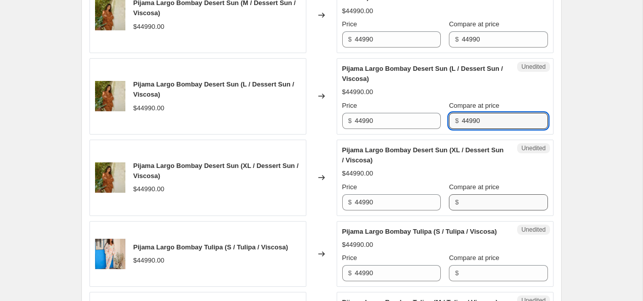
type input "44990"
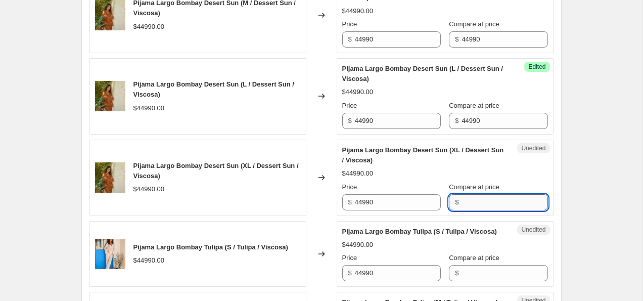
click at [481, 202] on input "Compare at price" at bounding box center [505, 202] width 86 height 16
paste input "44990"
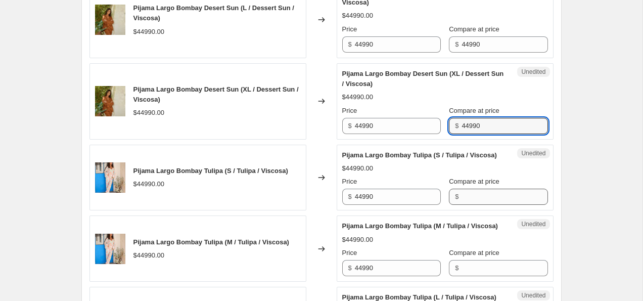
type input "44990"
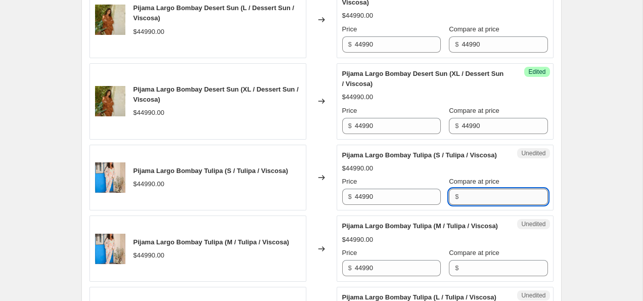
click at [481, 202] on input "Compare at price" at bounding box center [505, 197] width 86 height 16
paste input "44990"
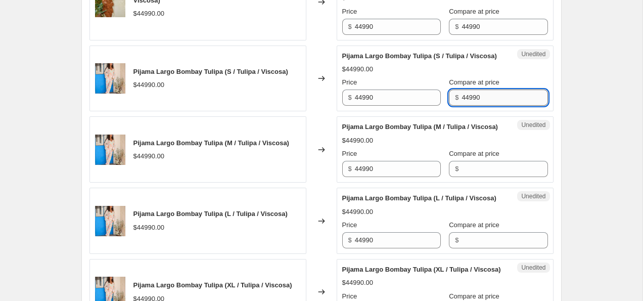
scroll to position [993, 0]
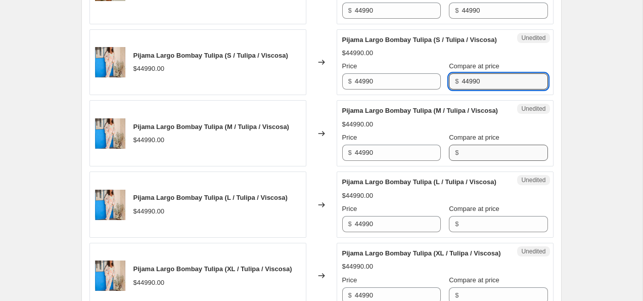
type input "44990"
click at [477, 161] on input "Compare at price" at bounding box center [505, 153] width 86 height 16
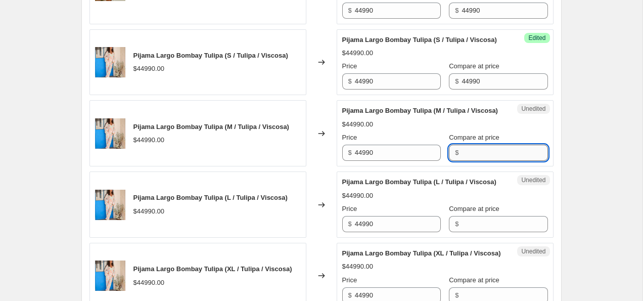
paste input "44990"
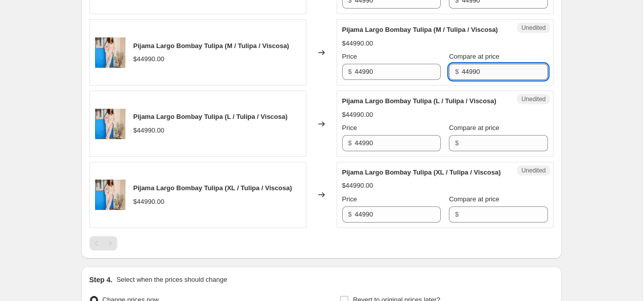
type input "44990"
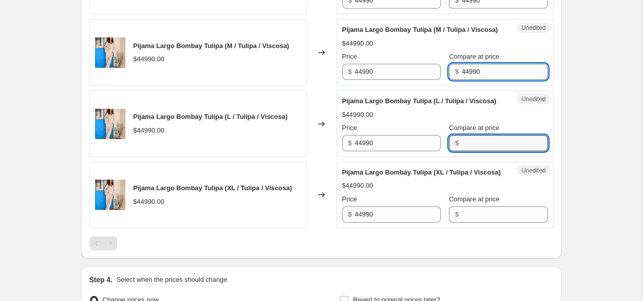
click at [477, 151] on input "Compare at price" at bounding box center [505, 143] width 86 height 16
paste input "44990"
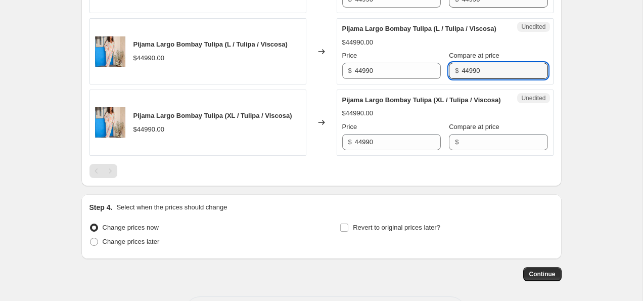
type input "44990"
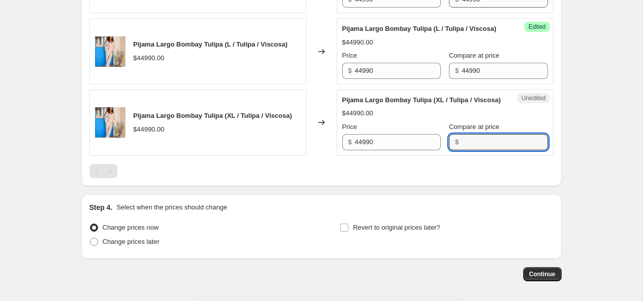
click at [477, 150] on input "Compare at price" at bounding box center [505, 142] width 86 height 16
paste input "44990"
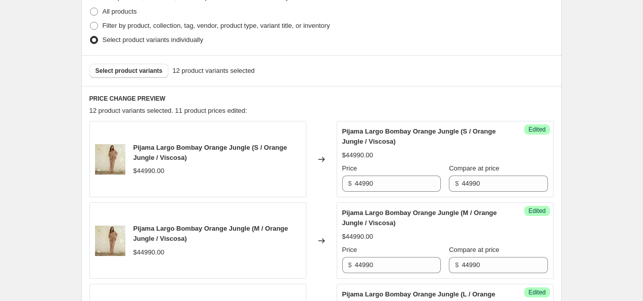
scroll to position [297, 0]
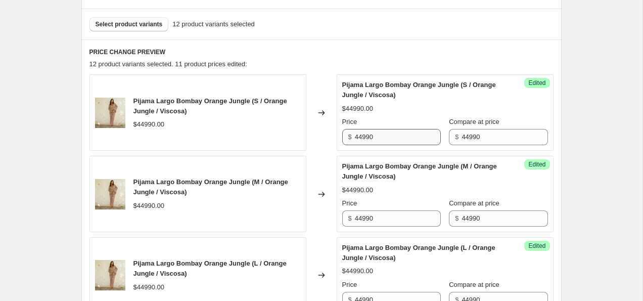
type input "44990"
click at [379, 139] on input "44990" at bounding box center [398, 137] width 86 height 16
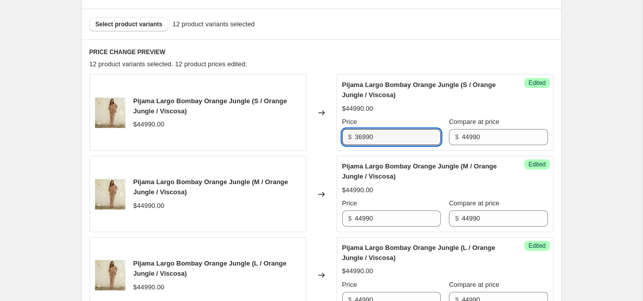
type input "36990"
click at [421, 115] on div "Pijama Largo Bombay Orange Jungle (S / Orange Jungle / Viscosa) $44990.00 Price…" at bounding box center [445, 112] width 206 height 65
click at [393, 142] on input "36990" at bounding box center [398, 137] width 86 height 16
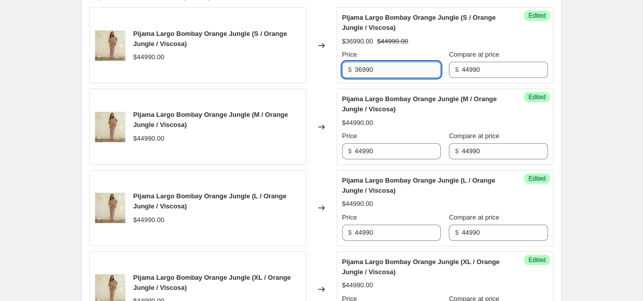
scroll to position [366, 0]
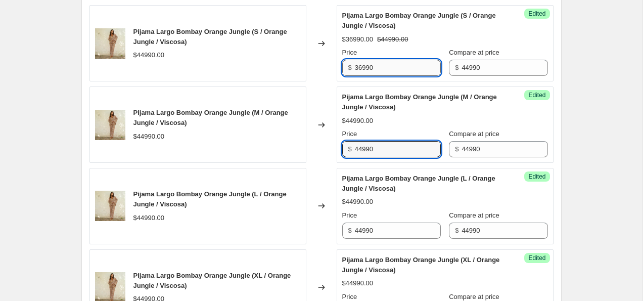
click at [393, 142] on input "44990" at bounding box center [398, 149] width 86 height 16
paste input "36"
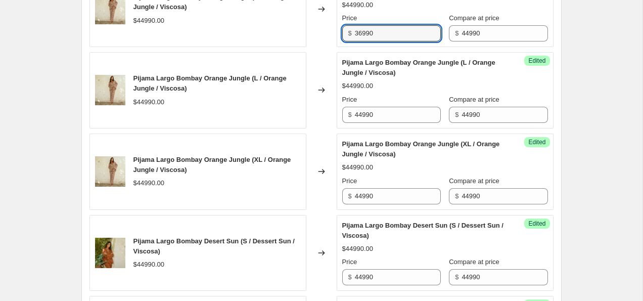
scroll to position [483, 0]
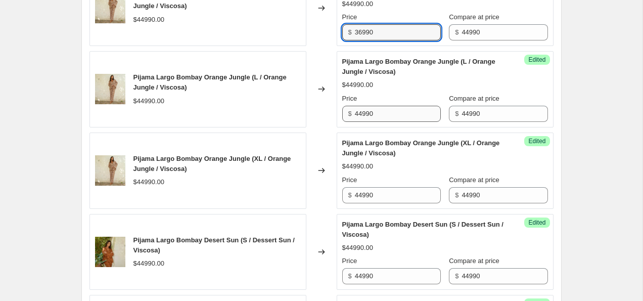
type input "36990"
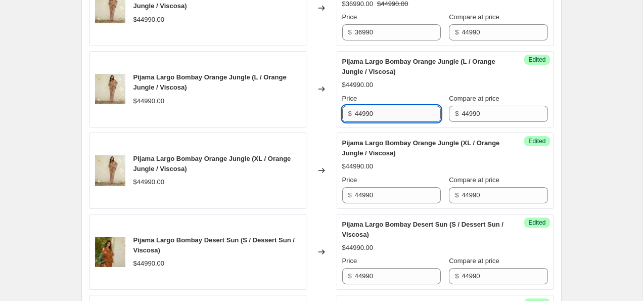
click at [390, 111] on input "44990" at bounding box center [398, 114] width 86 height 16
paste input "36"
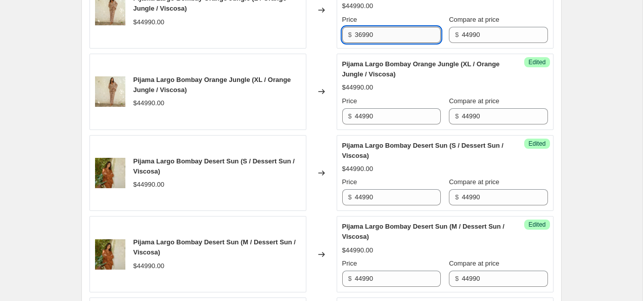
type input "36990"
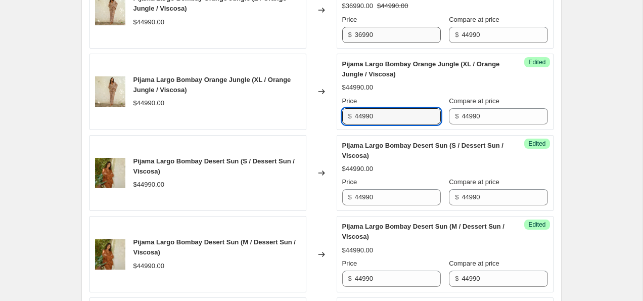
click at [390, 111] on input "44990" at bounding box center [398, 116] width 86 height 16
paste input "36"
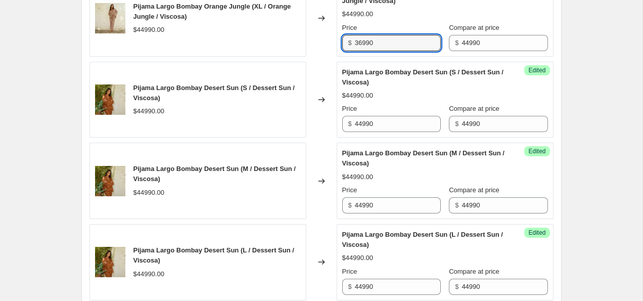
scroll to position [639, 0]
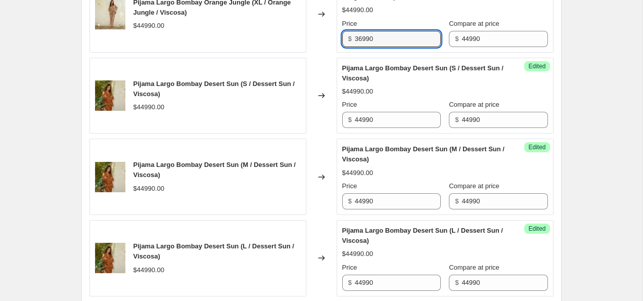
type input "36990"
click at [390, 111] on div "Price $ 44990" at bounding box center [391, 114] width 99 height 28
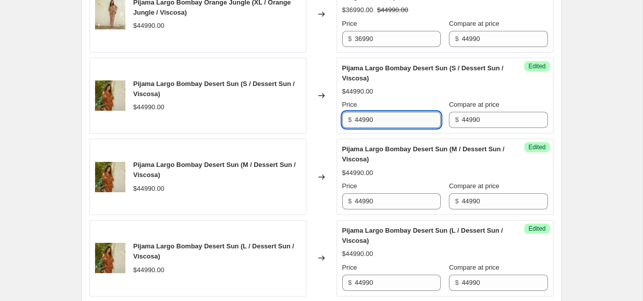
click at [390, 120] on input "44990" at bounding box center [398, 120] width 86 height 16
paste input "36"
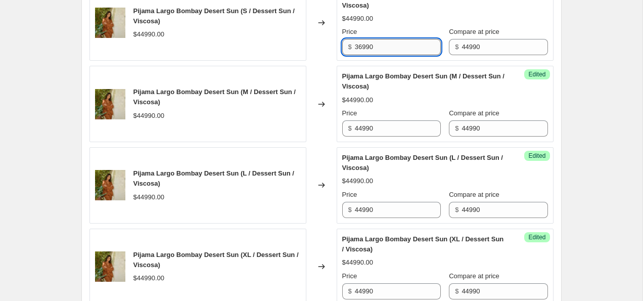
type input "36990"
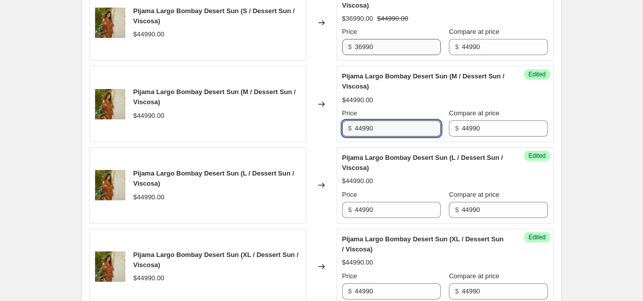
click at [390, 120] on input "44990" at bounding box center [398, 128] width 86 height 16
paste input "36"
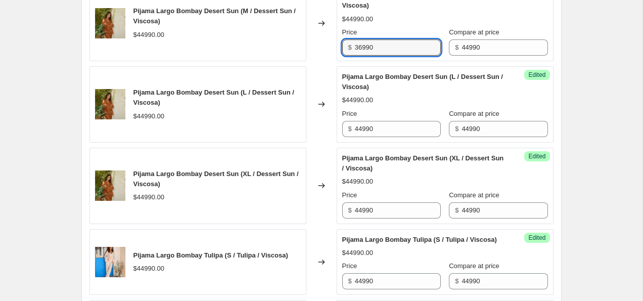
scroll to position [791, 0]
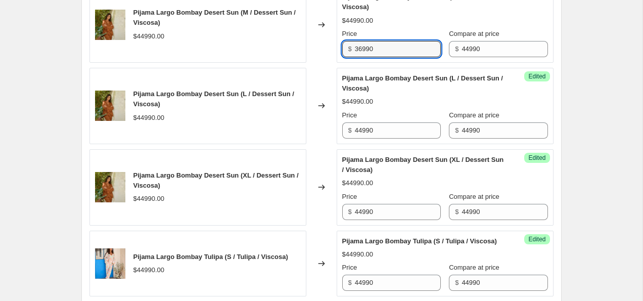
type input "36990"
click at [390, 120] on div "Price $ 44990" at bounding box center [391, 124] width 99 height 28
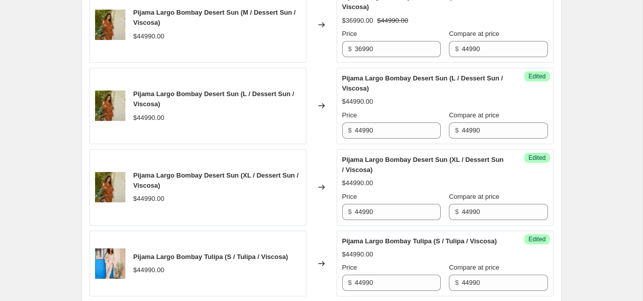
click at [390, 120] on div "Price $ 44990" at bounding box center [391, 124] width 99 height 28
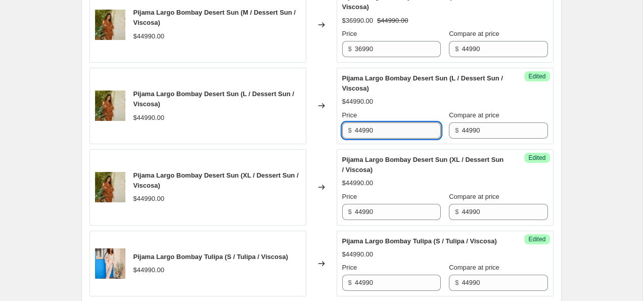
click at [389, 128] on input "44990" at bounding box center [398, 130] width 86 height 16
paste input "36"
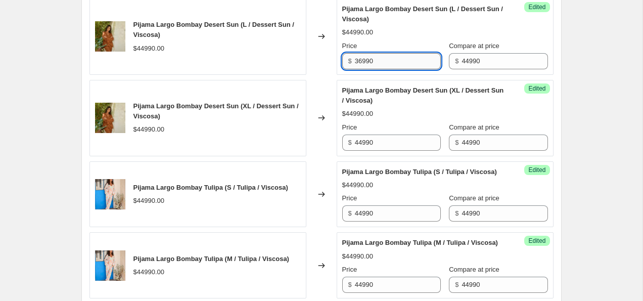
scroll to position [863, 0]
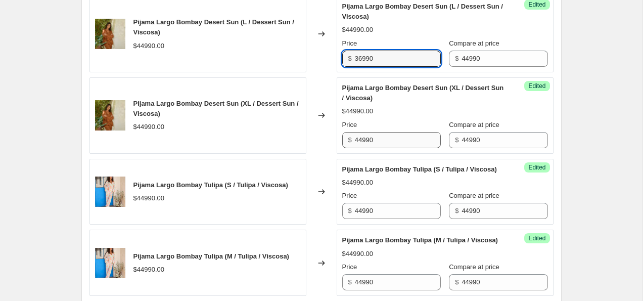
type input "36990"
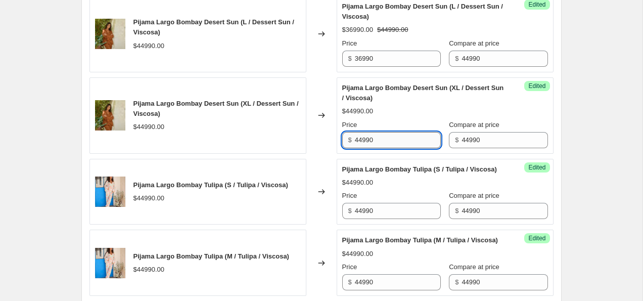
click at [389, 145] on input "44990" at bounding box center [398, 140] width 86 height 16
click at [389, 144] on input "44990" at bounding box center [398, 140] width 86 height 16
paste input "36"
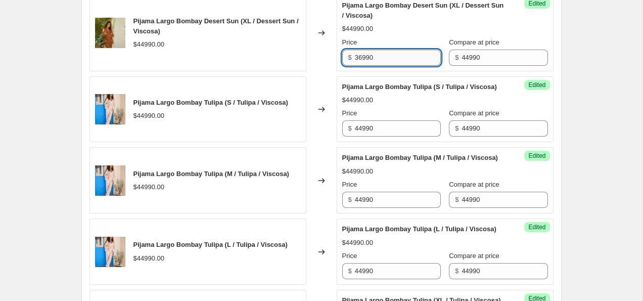
type input "36990"
click at [389, 137] on input "44990" at bounding box center [398, 128] width 86 height 16
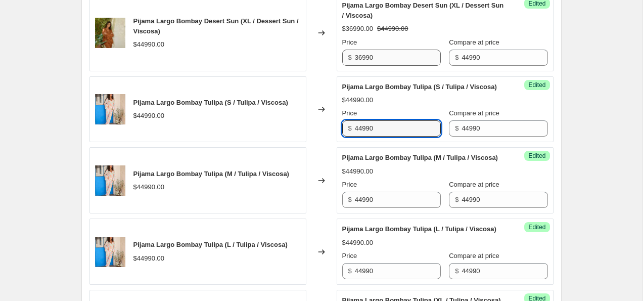
click at [389, 137] on input "44990" at bounding box center [398, 128] width 86 height 16
paste input "36"
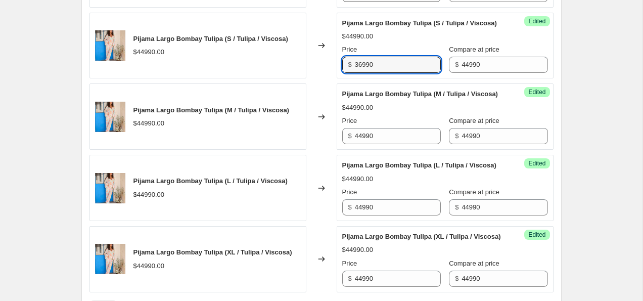
scroll to position [1010, 0]
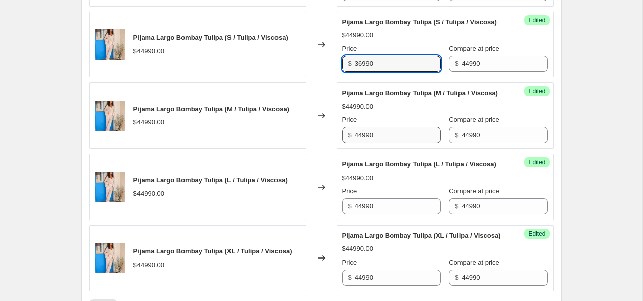
type input "36990"
click at [388, 143] on input "44990" at bounding box center [398, 135] width 86 height 16
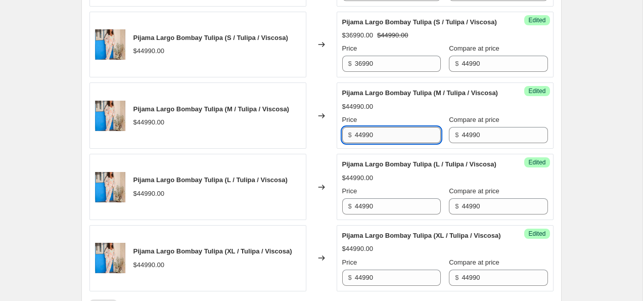
click at [388, 143] on input "44990" at bounding box center [398, 135] width 86 height 16
paste input "36"
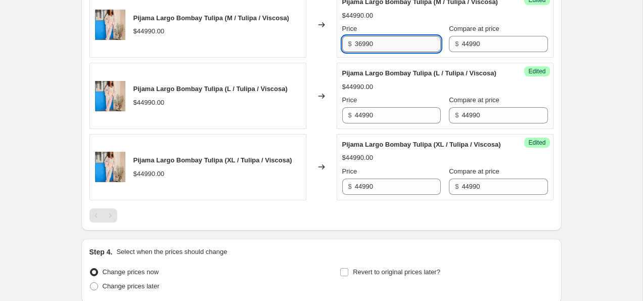
scroll to position [1104, 0]
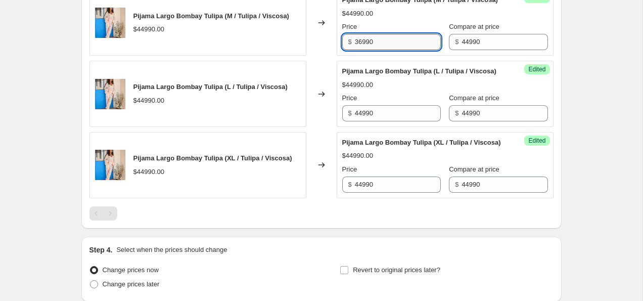
type input "36990"
click at [388, 127] on div "Success Edited Pijama Largo Bombay Tulipa (L / Tulipa / Viscosa) $44990.00 Pric…" at bounding box center [445, 94] width 217 height 66
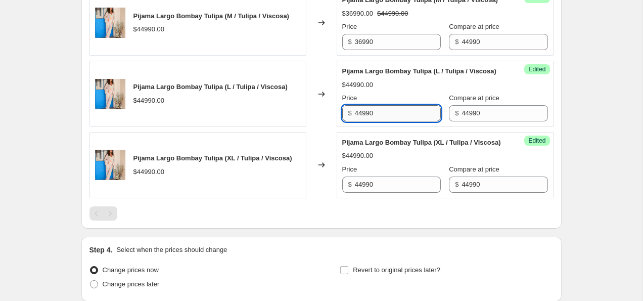
click at [387, 121] on input "44990" at bounding box center [398, 113] width 86 height 16
paste input "36"
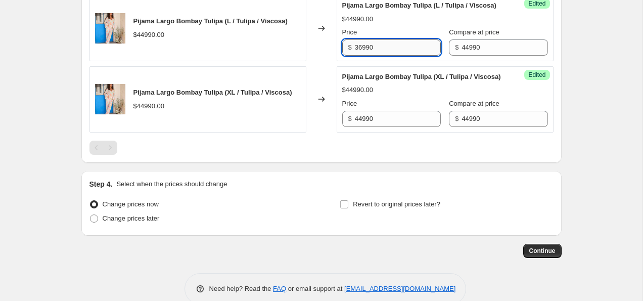
scroll to position [1172, 0]
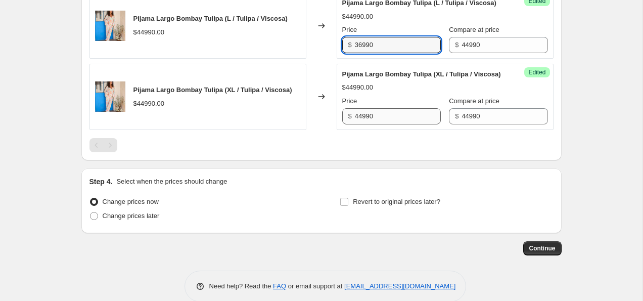
type input "36990"
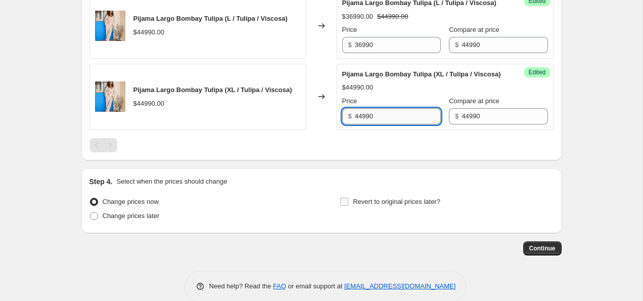
click at [387, 124] on input "44990" at bounding box center [398, 116] width 86 height 16
paste input "36"
type input "36990"
click at [543, 252] on span "Continue" at bounding box center [543, 248] width 26 height 8
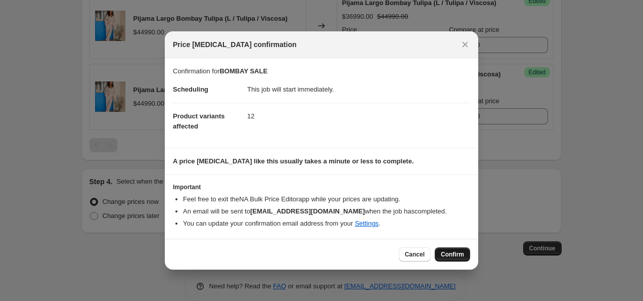
click at [448, 256] on span "Confirm" at bounding box center [452, 254] width 23 height 8
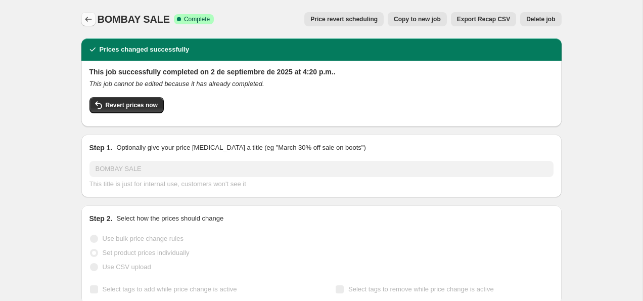
click at [89, 17] on icon "Price change jobs" at bounding box center [88, 19] width 10 height 10
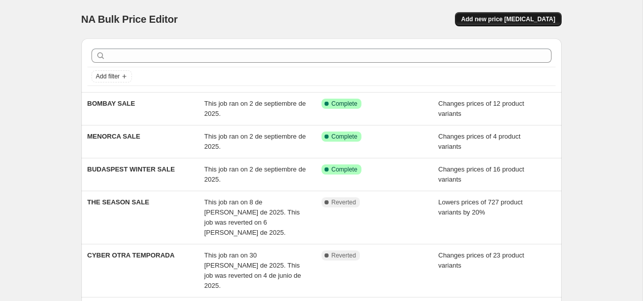
click at [528, 15] on span "Add new price [MEDICAL_DATA]" at bounding box center [508, 19] width 94 height 8
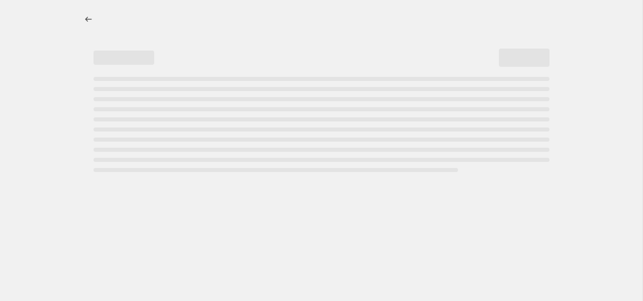
select select "percentage"
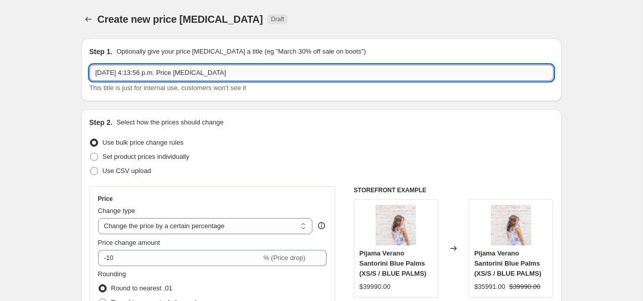
click at [173, 70] on input "[DATE] 4:13:56 p.m. Price [MEDICAL_DATA]" at bounding box center [322, 73] width 464 height 16
type input "CALI WINTER SALE"
click at [129, 160] on span "Set product prices individually" at bounding box center [146, 157] width 87 height 8
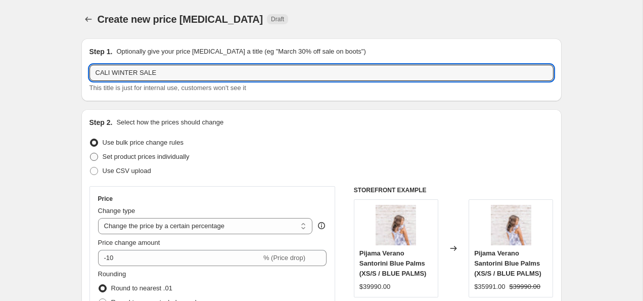
click at [91, 153] on input "Set product prices individually" at bounding box center [90, 153] width 1 height 1
radio input "true"
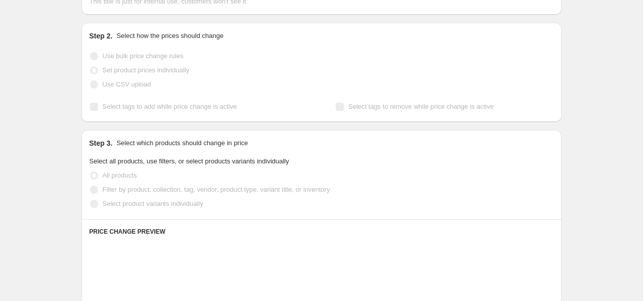
scroll to position [98, 0]
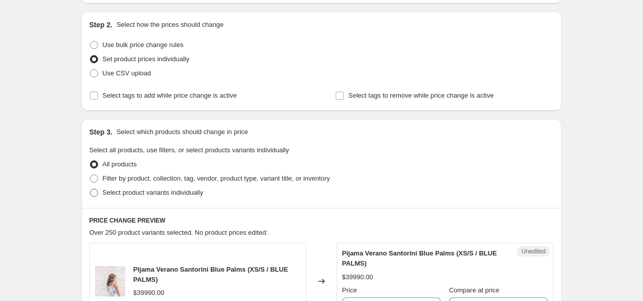
click at [150, 191] on span "Select product variants individually" at bounding box center [153, 193] width 101 height 8
click at [91, 189] on input "Select product variants individually" at bounding box center [90, 189] width 1 height 1
radio input "true"
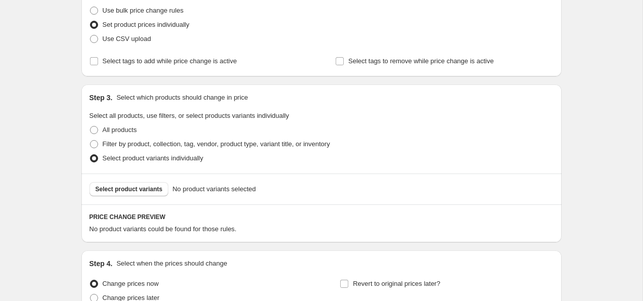
scroll to position [133, 0]
click at [150, 191] on span "Select product variants" at bounding box center [129, 189] width 67 height 8
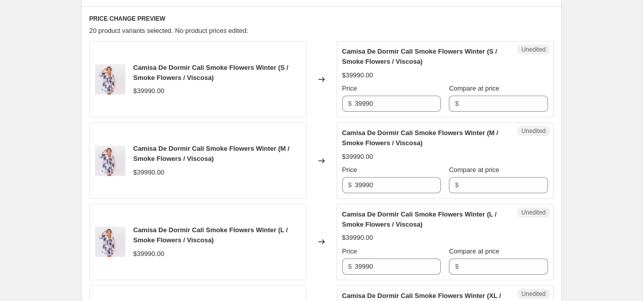
scroll to position [331, 0]
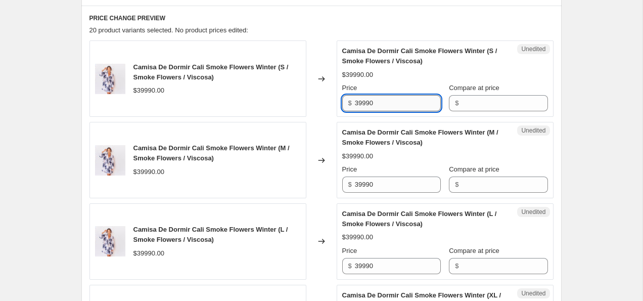
click at [383, 105] on input "39990" at bounding box center [398, 103] width 86 height 16
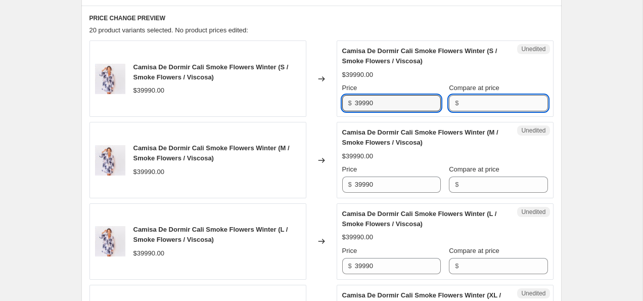
click at [507, 104] on input "Compare at price" at bounding box center [505, 103] width 86 height 16
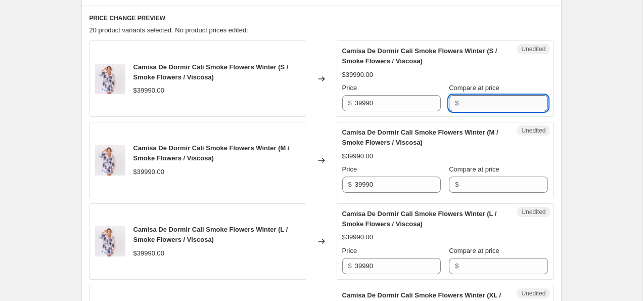
paste input "39990"
type input "39990"
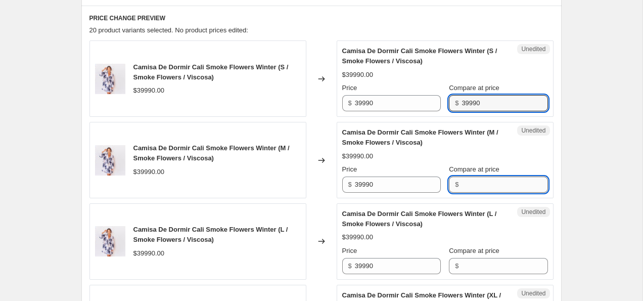
click at [500, 185] on input "Compare at price" at bounding box center [505, 185] width 86 height 16
paste input "39990"
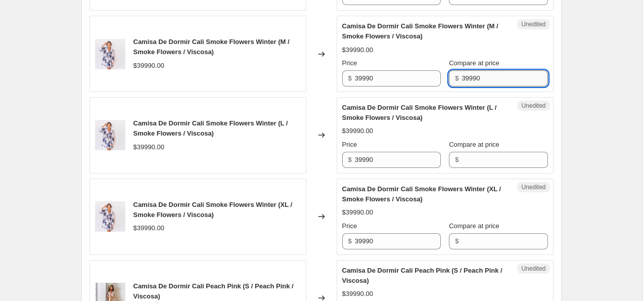
scroll to position [439, 0]
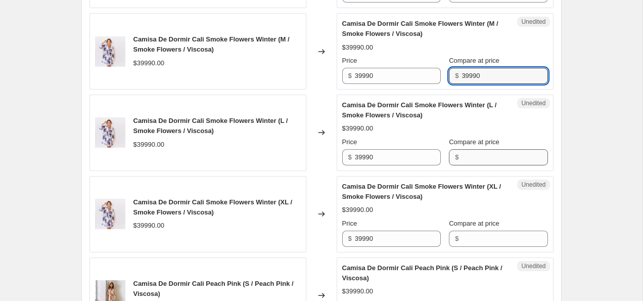
type input "39990"
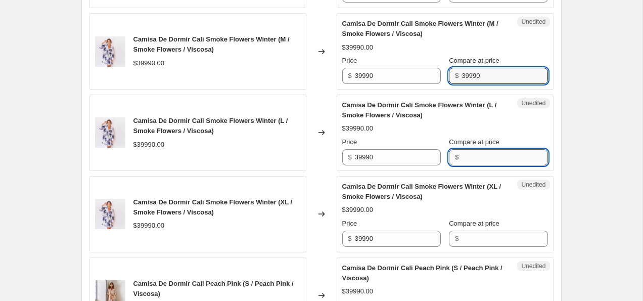
click at [486, 150] on input "Compare at price" at bounding box center [505, 157] width 86 height 16
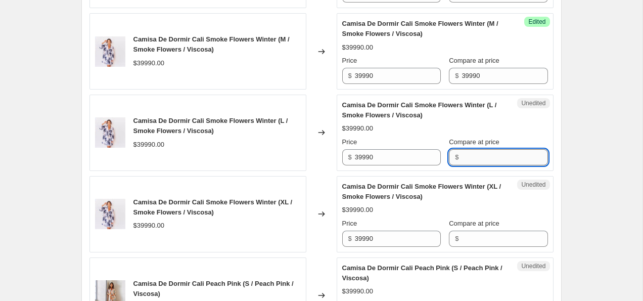
paste input "39990"
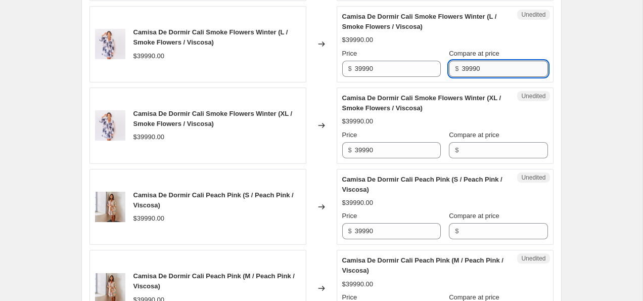
type input "39990"
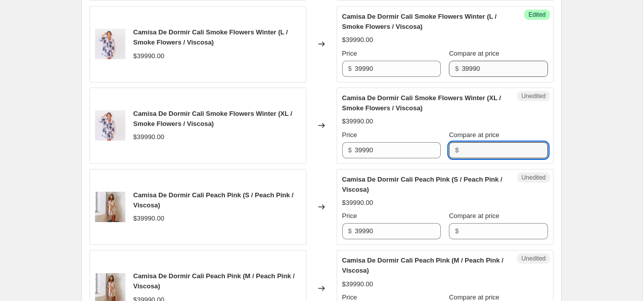
click at [486, 150] on input "Compare at price" at bounding box center [505, 150] width 86 height 16
paste input "39990"
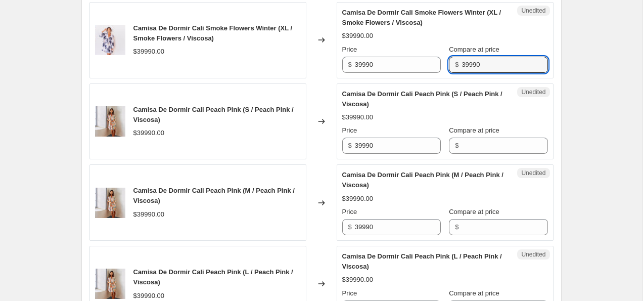
type input "39990"
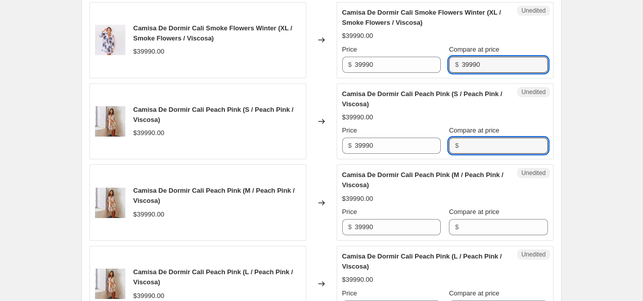
click at [486, 150] on input "Compare at price" at bounding box center [505, 146] width 86 height 16
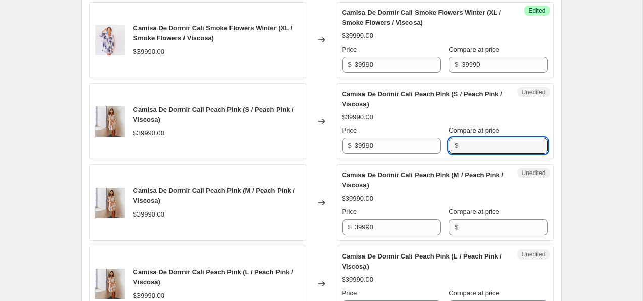
paste input "39990"
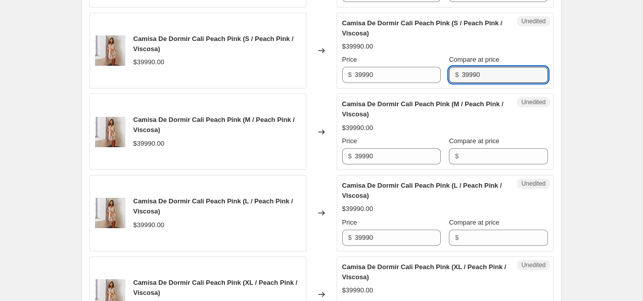
type input "39990"
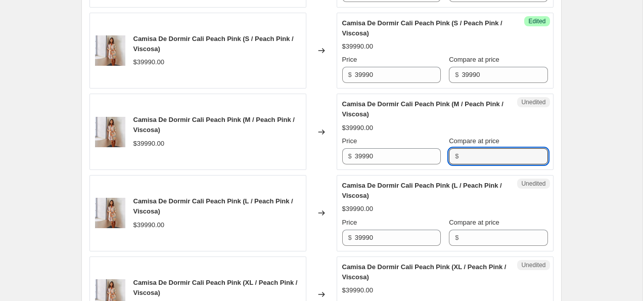
click at [486, 156] on input "Compare at price" at bounding box center [505, 156] width 86 height 16
paste input "39990"
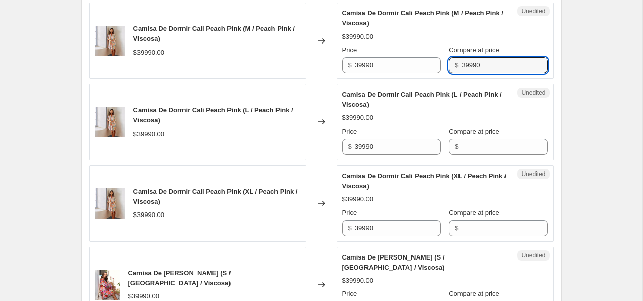
scroll to position [774, 0]
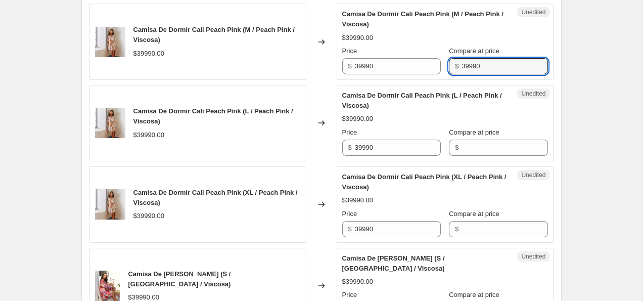
type input "39990"
click at [486, 156] on div "Unedited Camisa De Dormir Cali Peach Pink (L / Peach Pink / Viscosa) $39990.00 …" at bounding box center [445, 123] width 217 height 76
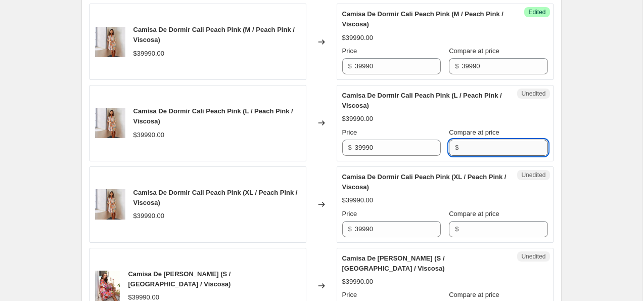
click at [479, 150] on input "Compare at price" at bounding box center [505, 148] width 86 height 16
paste input "39990"
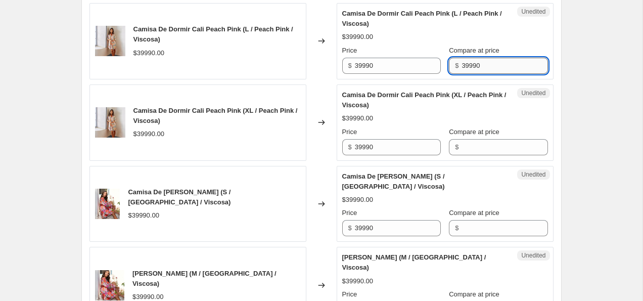
type input "39990"
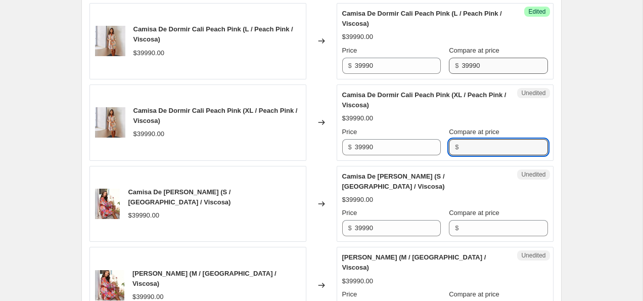
click at [479, 150] on input "Compare at price" at bounding box center [505, 147] width 86 height 16
paste input "39990"
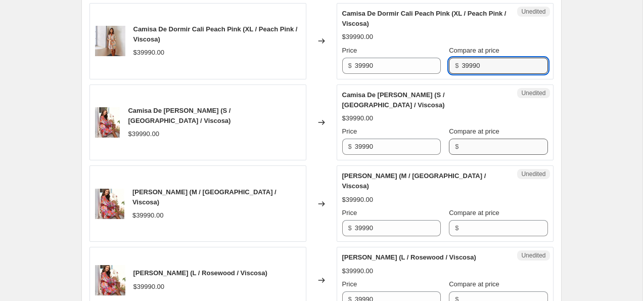
type input "39990"
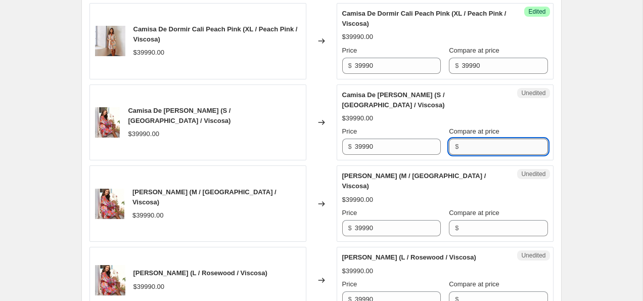
click at [479, 150] on input "Compare at price" at bounding box center [505, 147] width 86 height 16
paste input "39990"
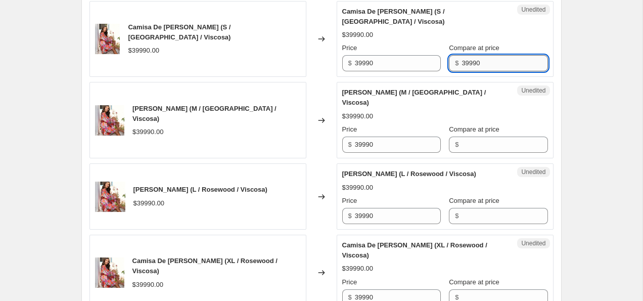
scroll to position [1026, 0]
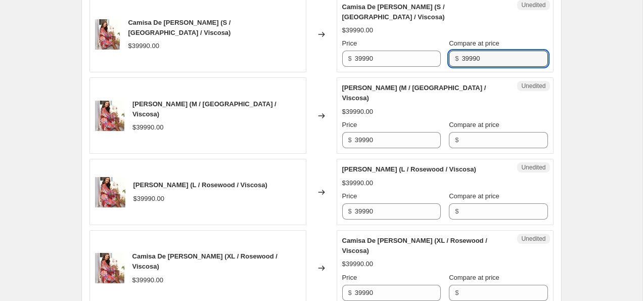
type input "39990"
click at [480, 130] on div "Compare at price $" at bounding box center [498, 134] width 99 height 28
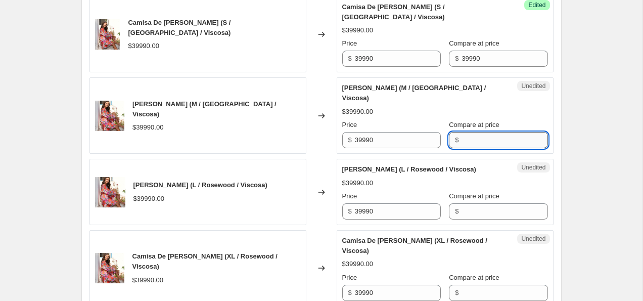
click at [477, 137] on input "Compare at price" at bounding box center [505, 140] width 86 height 16
paste input "39990"
type input "39990"
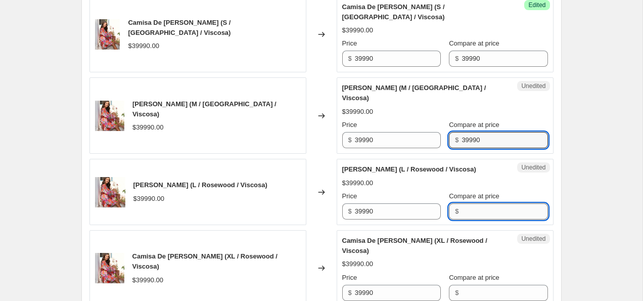
click at [477, 216] on input "Compare at price" at bounding box center [505, 211] width 86 height 16
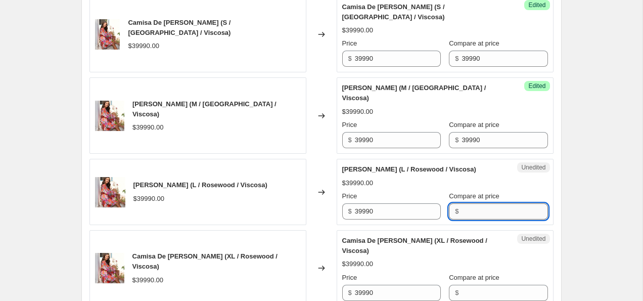
paste input "39990"
type input "39990"
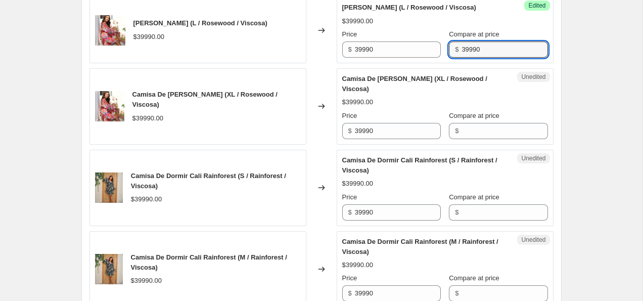
scroll to position [1207, 0]
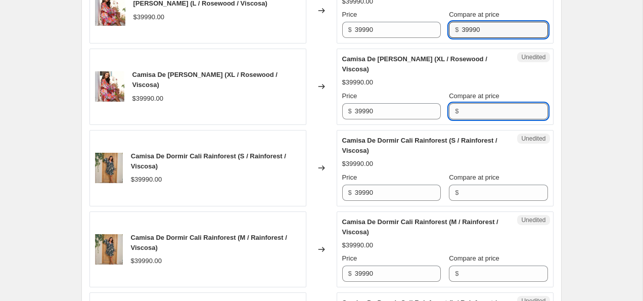
click at [467, 119] on input "Compare at price" at bounding box center [505, 111] width 86 height 16
paste input "39990"
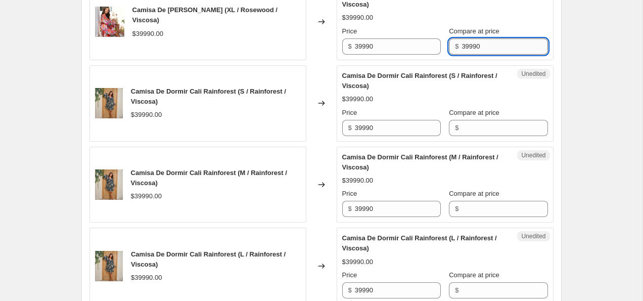
scroll to position [1271, 0]
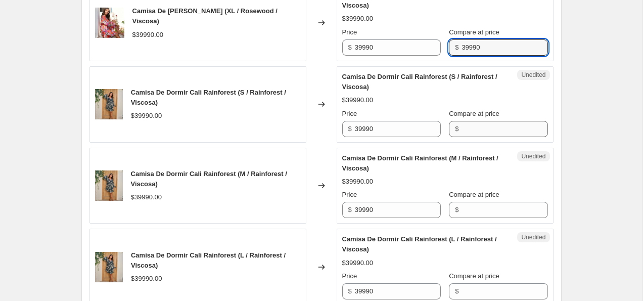
type input "39990"
click at [467, 137] on input "Compare at price" at bounding box center [505, 129] width 86 height 16
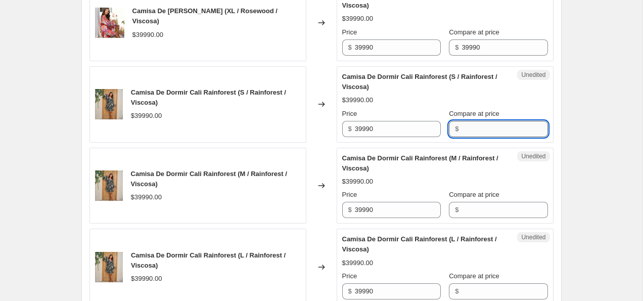
paste input "39990"
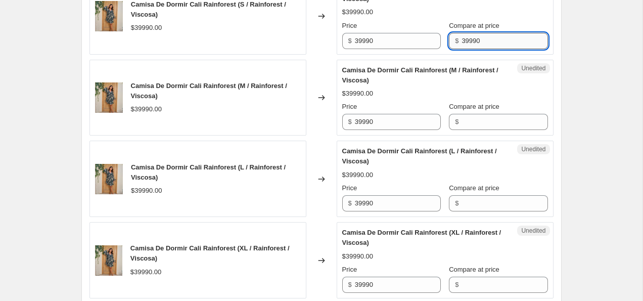
type input "39990"
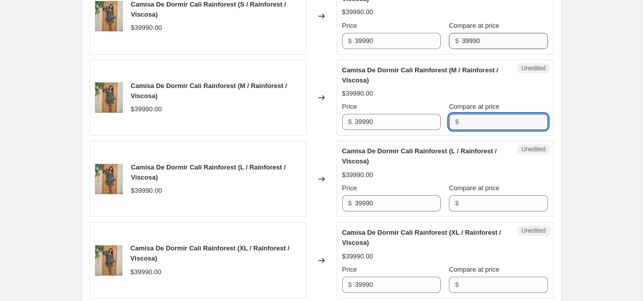
click at [467, 130] on input "Compare at price" at bounding box center [505, 122] width 86 height 16
paste input "39990"
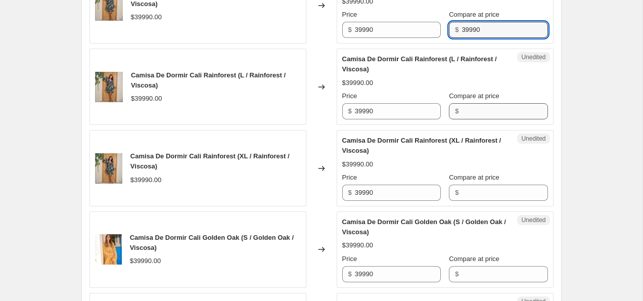
type input "39990"
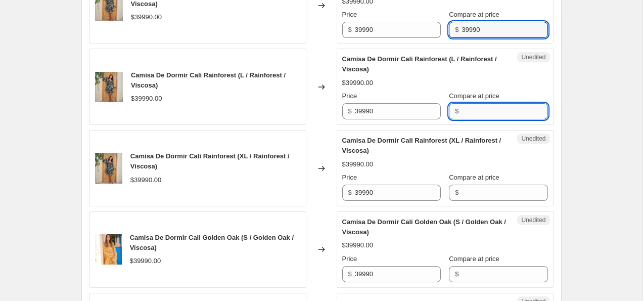
click at [474, 116] on input "Compare at price" at bounding box center [505, 111] width 86 height 16
paste input "39990"
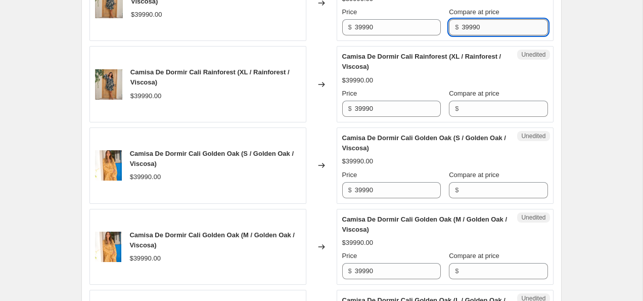
type input "39990"
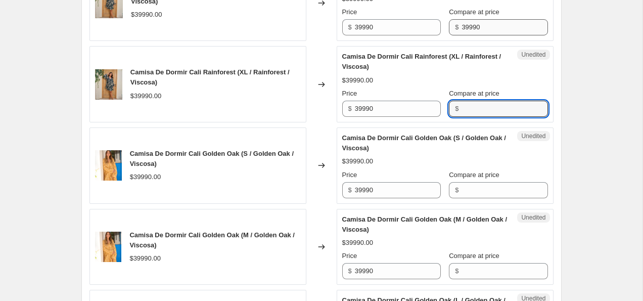
click at [474, 116] on input "Compare at price" at bounding box center [505, 109] width 86 height 16
paste input "39990"
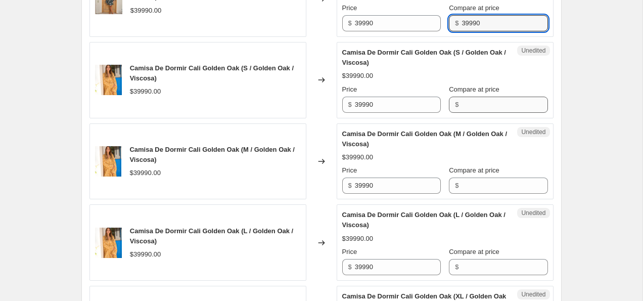
type input "39990"
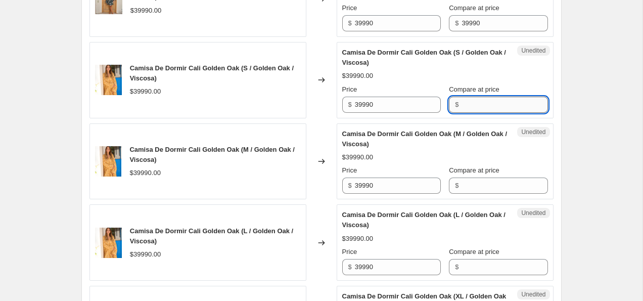
click at [474, 113] on input "Compare at price" at bounding box center [505, 105] width 86 height 16
paste input "39990"
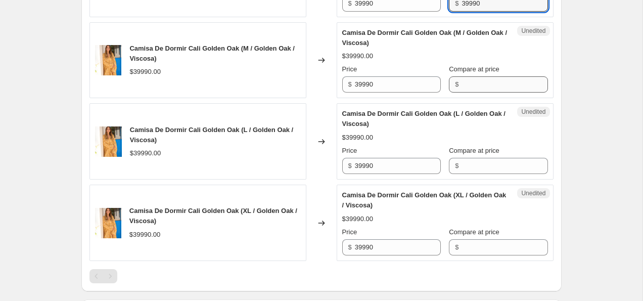
type input "39990"
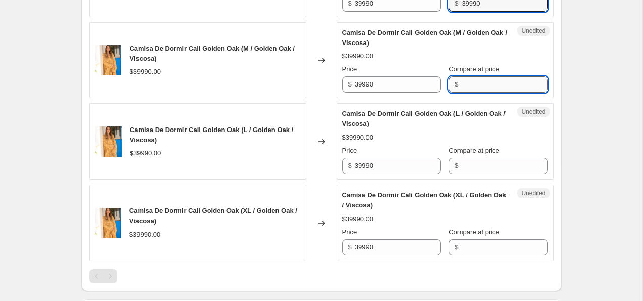
click at [476, 93] on input "Compare at price" at bounding box center [505, 84] width 86 height 16
paste input "39990"
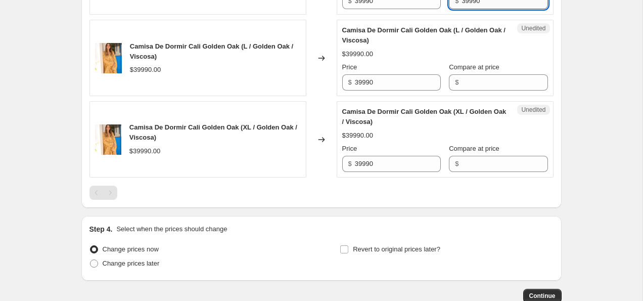
type input "39990"
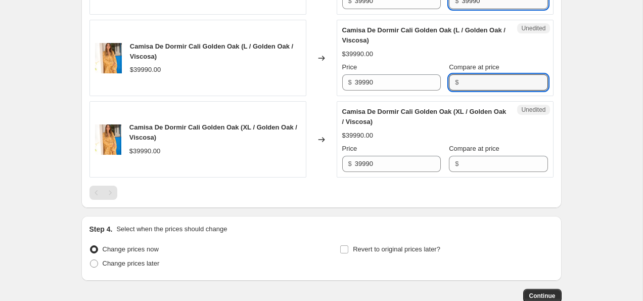
scroll to position [1803, 0]
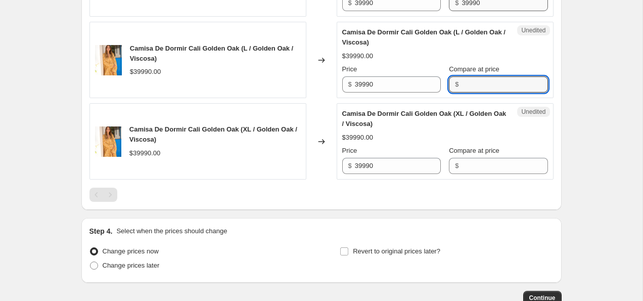
click at [476, 93] on input "Compare at price" at bounding box center [505, 84] width 86 height 16
paste input "39990"
type input "39990"
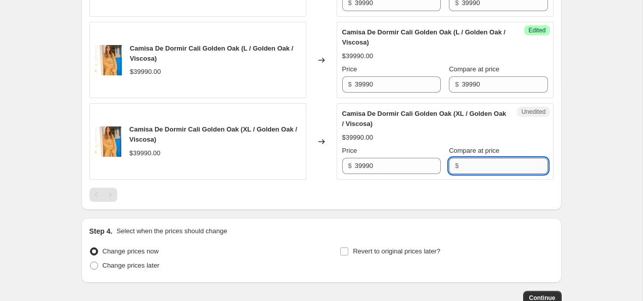
click at [478, 174] on input "Compare at price" at bounding box center [505, 166] width 86 height 16
paste input "39990"
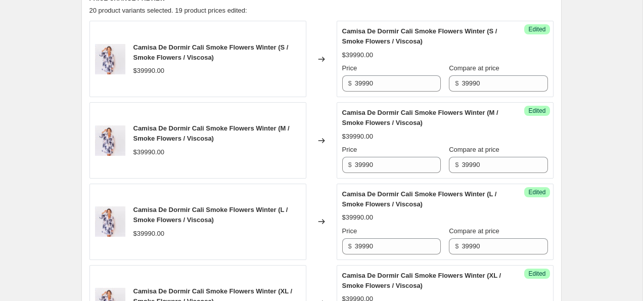
scroll to position [343, 0]
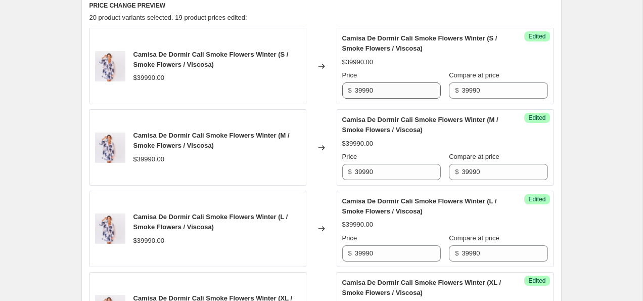
type input "39990"
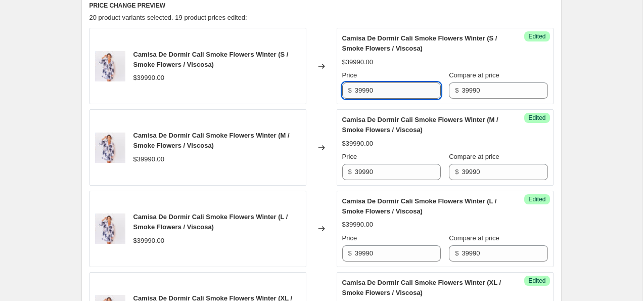
click at [377, 89] on input "39990" at bounding box center [398, 90] width 86 height 16
type input "29990"
click at [398, 68] on div "Camisa De Dormir Cali Smoke Flowers Winter (S / Smoke Flowers / Viscosa) $39990…" at bounding box center [445, 65] width 206 height 65
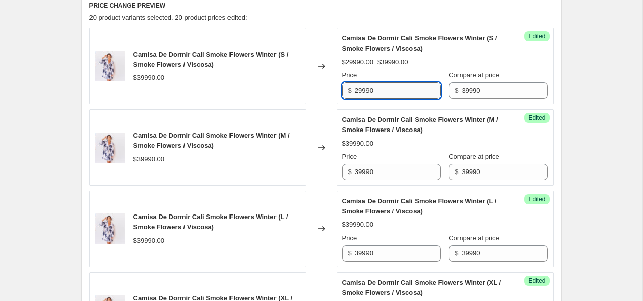
click at [386, 89] on input "29990" at bounding box center [398, 90] width 86 height 16
click at [386, 90] on input "29990" at bounding box center [398, 90] width 86 height 16
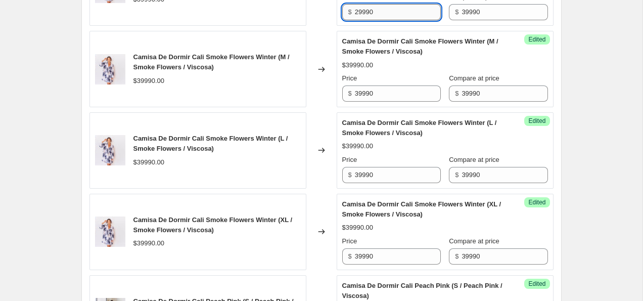
scroll to position [432, 0]
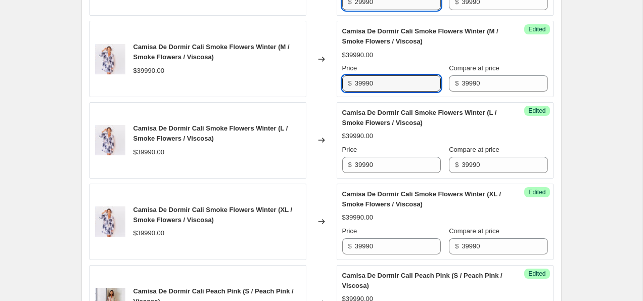
click at [386, 90] on input "39990" at bounding box center [398, 83] width 86 height 16
paste input "2"
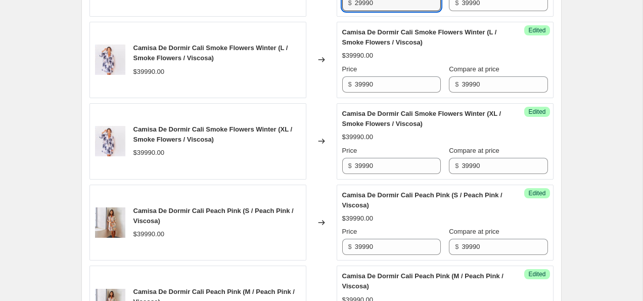
type input "29990"
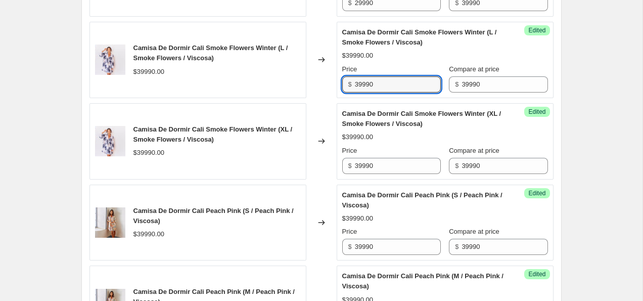
click at [386, 90] on input "39990" at bounding box center [398, 84] width 86 height 16
paste input "2"
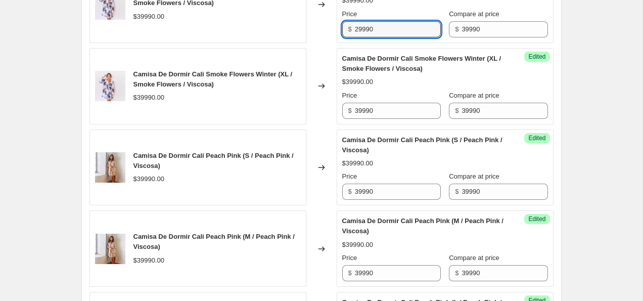
scroll to position [587, 0]
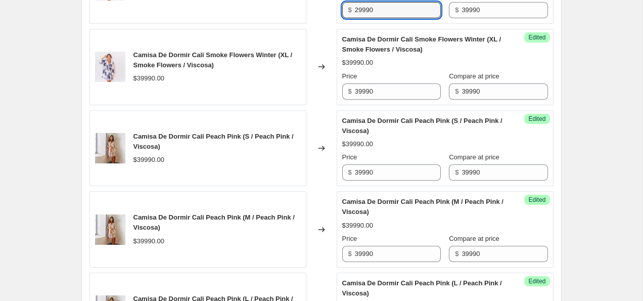
type input "29990"
click at [386, 90] on input "39990" at bounding box center [398, 91] width 86 height 16
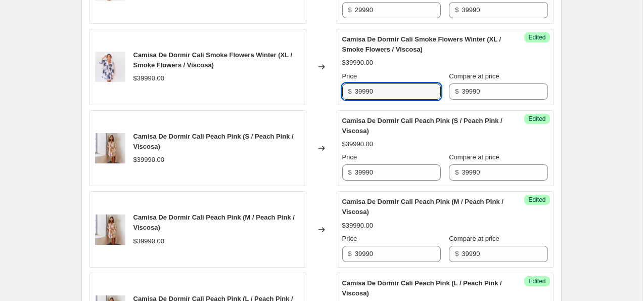
click at [386, 90] on input "39990" at bounding box center [398, 91] width 86 height 16
paste input "2"
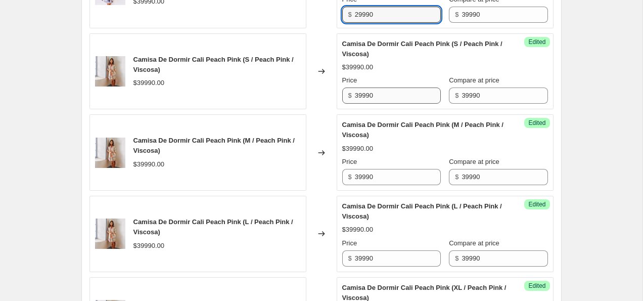
type input "29990"
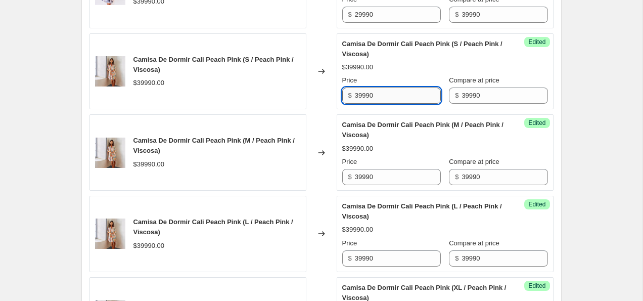
click at [386, 95] on input "39990" at bounding box center [398, 95] width 86 height 16
paste input "2"
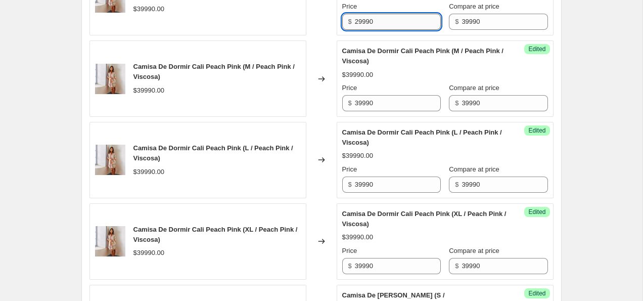
scroll to position [737, 0]
type input "29990"
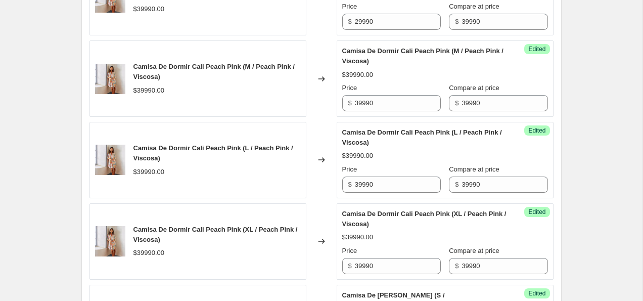
click at [386, 95] on div "Price $ 39990" at bounding box center [391, 97] width 99 height 28
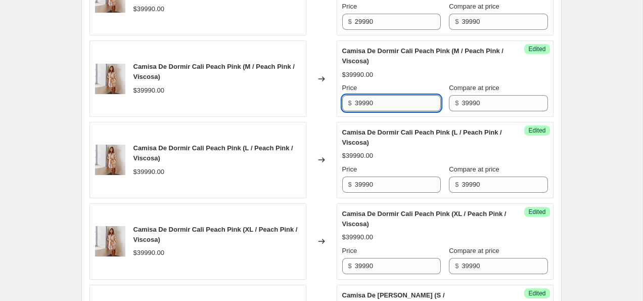
click at [386, 95] on input "39990" at bounding box center [398, 103] width 86 height 16
paste input "2"
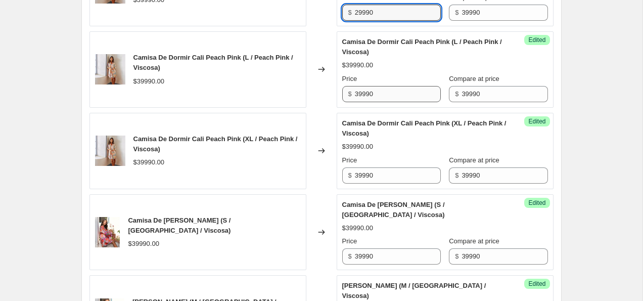
type input "29990"
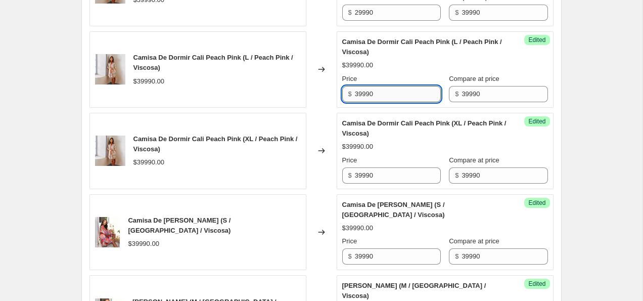
click at [385, 94] on input "39990" at bounding box center [398, 94] width 86 height 16
paste input "2"
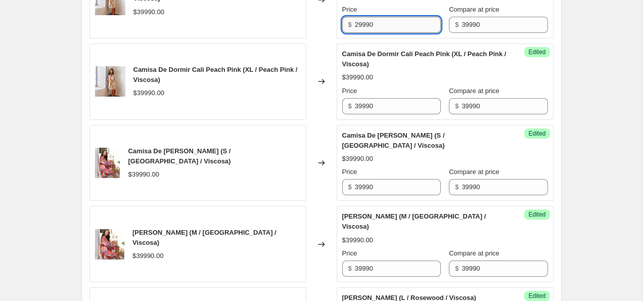
scroll to position [914, 0]
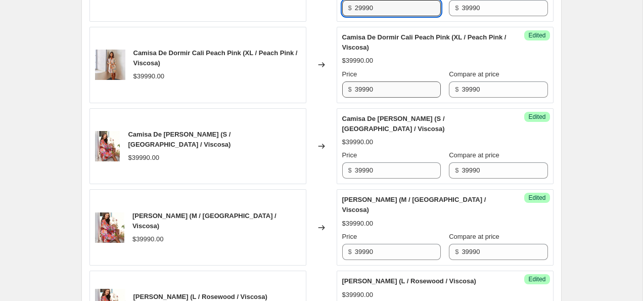
type input "29990"
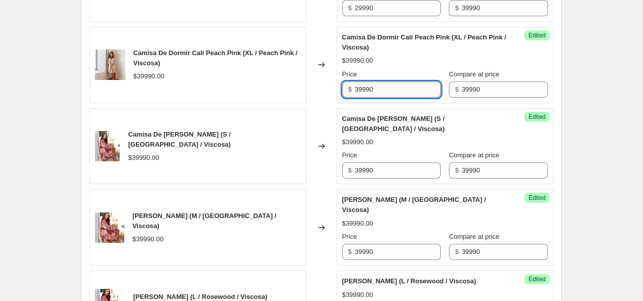
click at [385, 93] on input "39990" at bounding box center [398, 89] width 86 height 16
click at [385, 92] on input "39990" at bounding box center [398, 89] width 86 height 16
paste input "2"
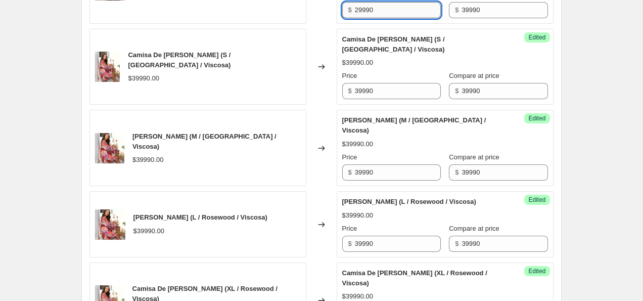
type input "29990"
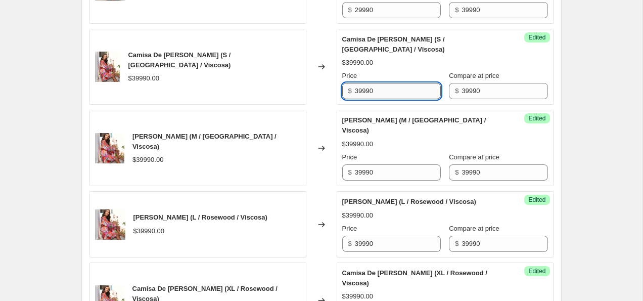
click at [385, 92] on input "39990" at bounding box center [398, 91] width 86 height 16
paste input "2"
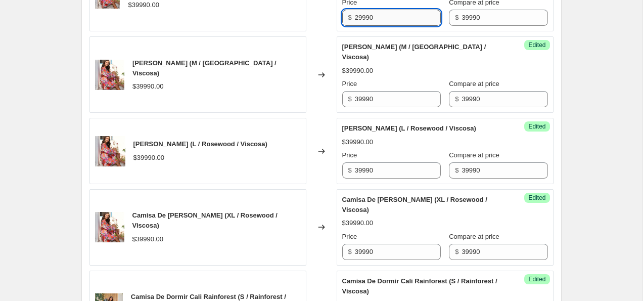
scroll to position [1071, 0]
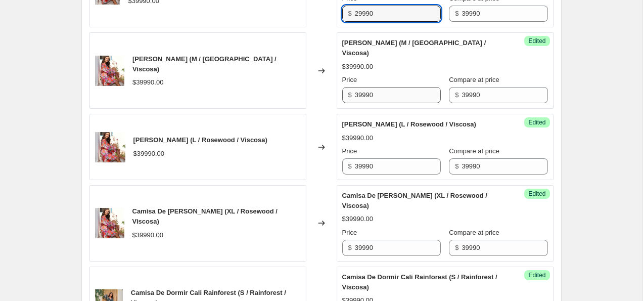
type input "29990"
click at [385, 92] on input "39990" at bounding box center [398, 95] width 86 height 16
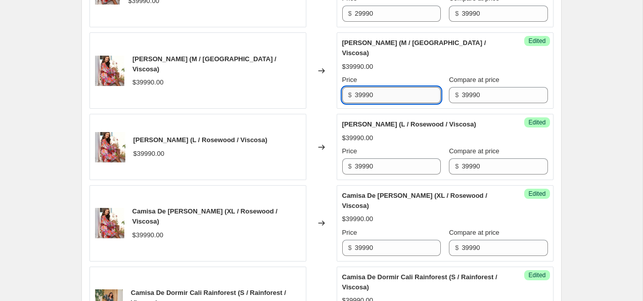
click at [385, 92] on input "39990" at bounding box center [398, 95] width 86 height 16
paste input "2"
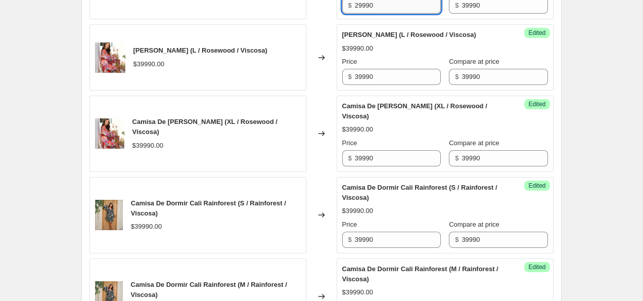
scroll to position [1163, 0]
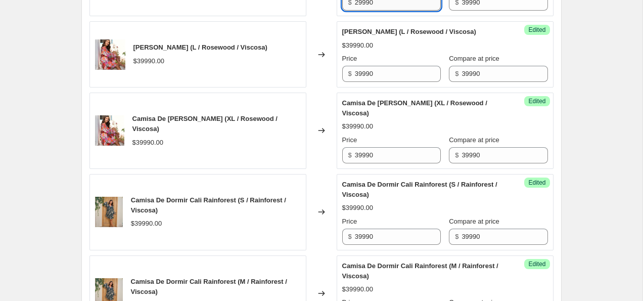
type input "29990"
click at [385, 82] on input "39990" at bounding box center [398, 74] width 86 height 16
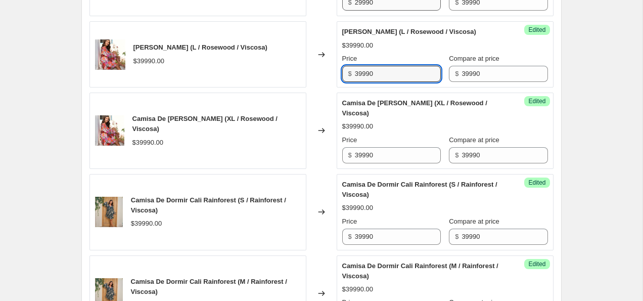
click at [385, 82] on input "39990" at bounding box center [398, 74] width 86 height 16
paste input "2"
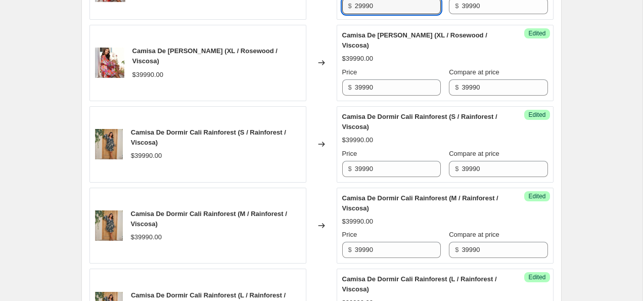
scroll to position [1234, 0]
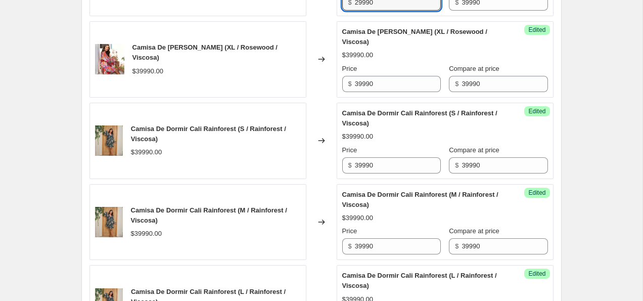
type input "29990"
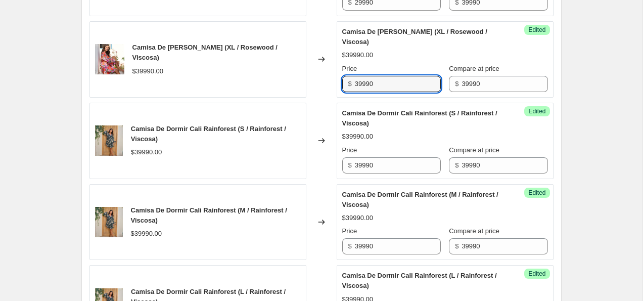
click at [385, 92] on input "39990" at bounding box center [398, 84] width 86 height 16
paste
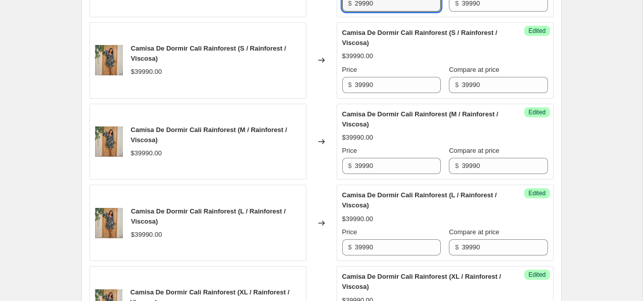
scroll to position [1317, 0]
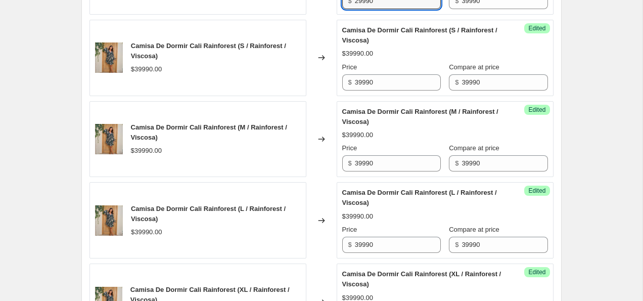
type input "29990"
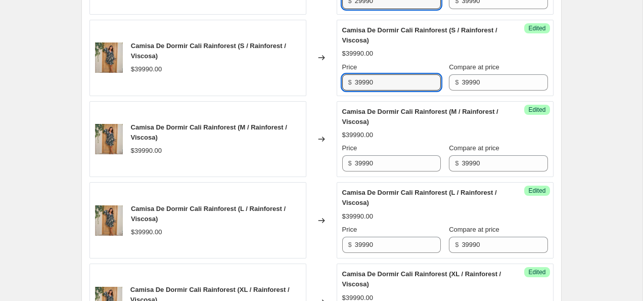
click at [385, 91] on input "39990" at bounding box center [398, 82] width 86 height 16
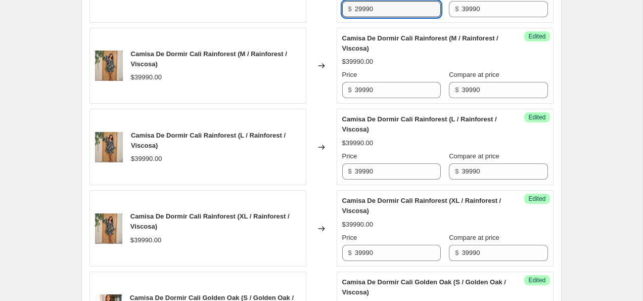
scroll to position [1400, 0]
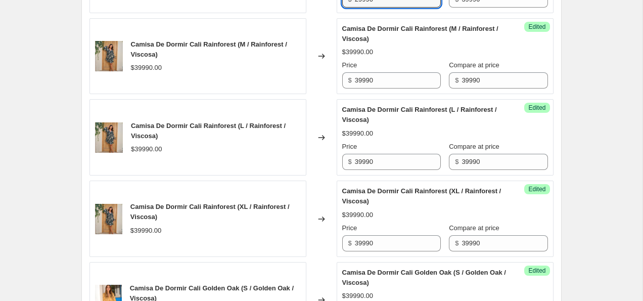
type input "29990"
click at [385, 89] on input "39990" at bounding box center [398, 80] width 86 height 16
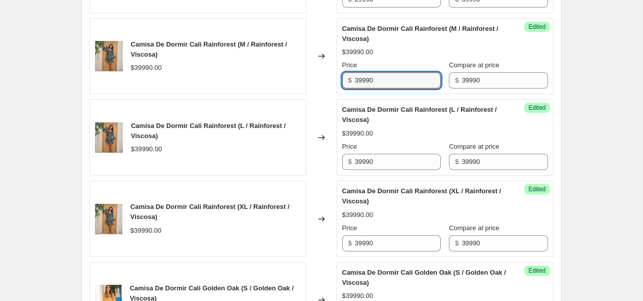
click at [385, 89] on input "39990" at bounding box center [398, 80] width 86 height 16
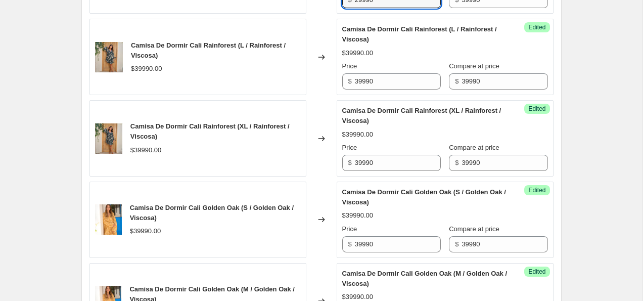
scroll to position [1497, 0]
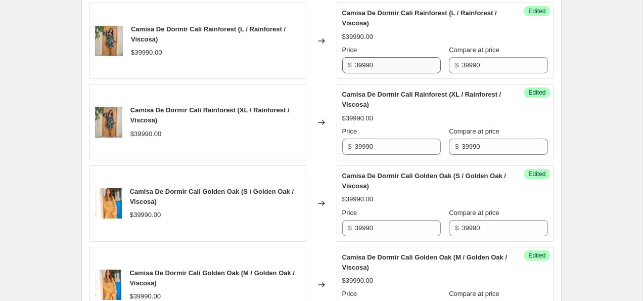
type input "29990"
click at [389, 73] on input "39990" at bounding box center [398, 65] width 86 height 16
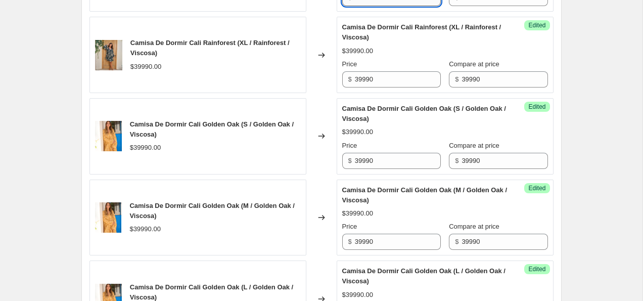
scroll to position [1565, 0]
type input "29990"
click at [389, 80] on div "Price $ 39990" at bounding box center [391, 73] width 99 height 28
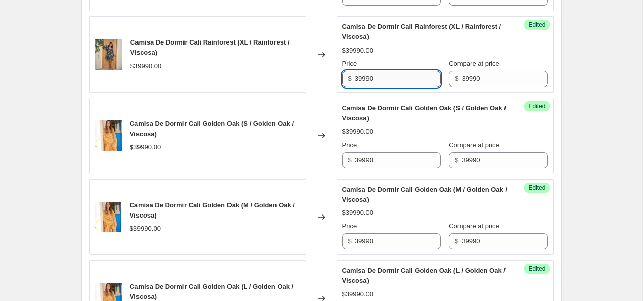
click at [388, 87] on input "39990" at bounding box center [398, 79] width 86 height 16
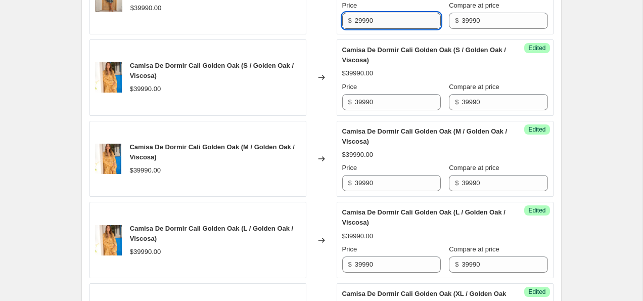
scroll to position [1638, 0]
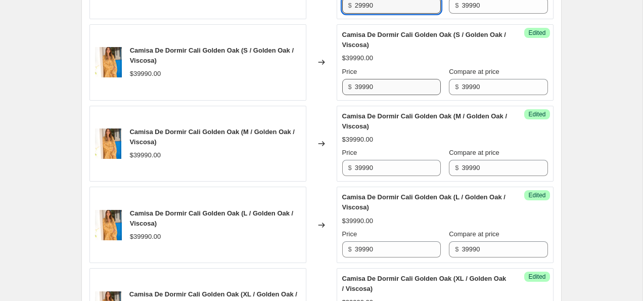
type input "29990"
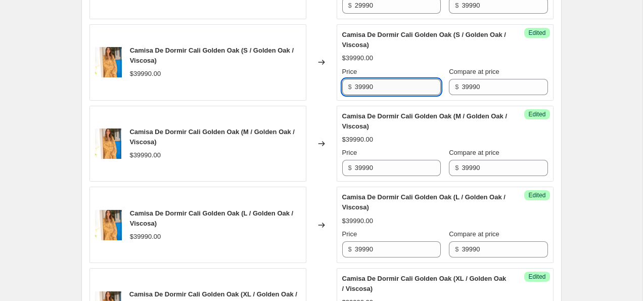
click at [386, 95] on input "39990" at bounding box center [398, 87] width 86 height 16
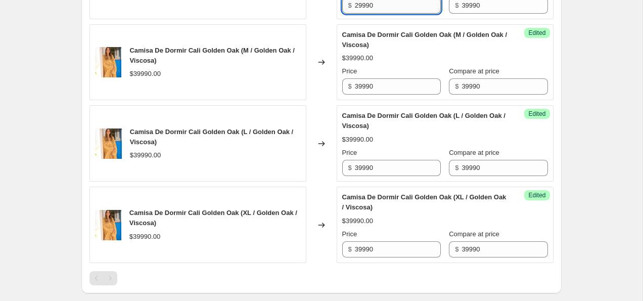
scroll to position [1719, 0]
type input "29990"
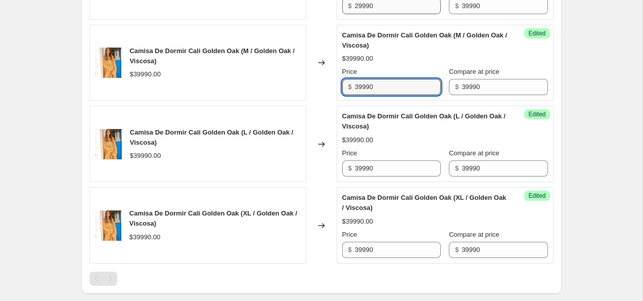
click at [386, 95] on input "39990" at bounding box center [398, 87] width 86 height 16
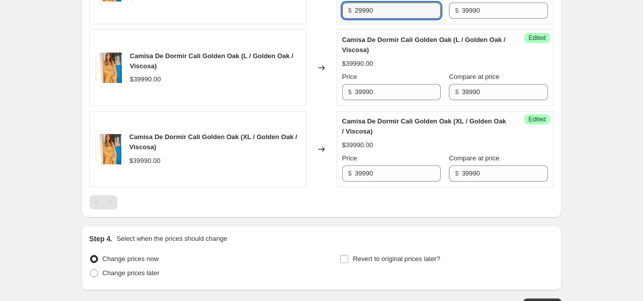
scroll to position [1794, 0]
type input "29990"
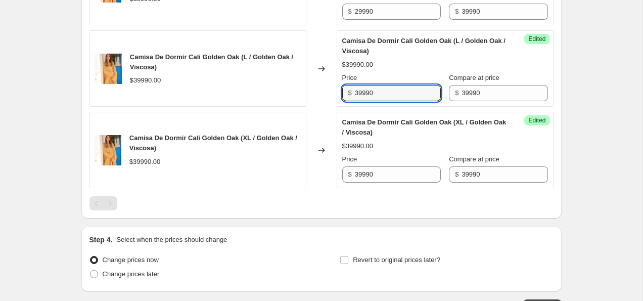
click at [386, 98] on input "39990" at bounding box center [398, 93] width 86 height 16
type input "29990"
click at [376, 183] on input "39990" at bounding box center [398, 174] width 86 height 16
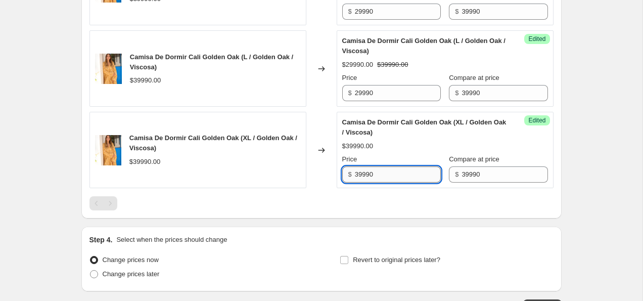
click at [376, 183] on input "39990" at bounding box center [398, 174] width 86 height 16
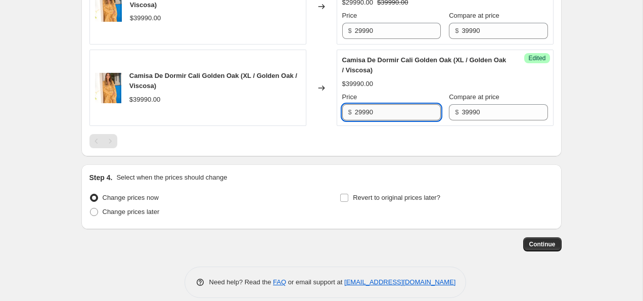
scroll to position [1879, 0]
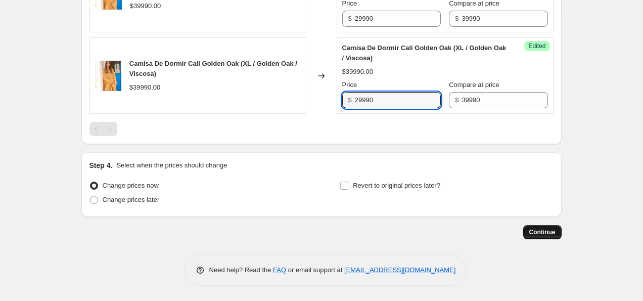
type input "29990"
click at [552, 235] on span "Continue" at bounding box center [543, 232] width 26 height 8
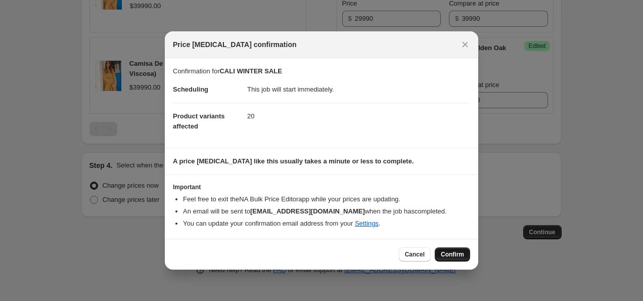
click at [450, 253] on span "Confirm" at bounding box center [452, 254] width 23 height 8
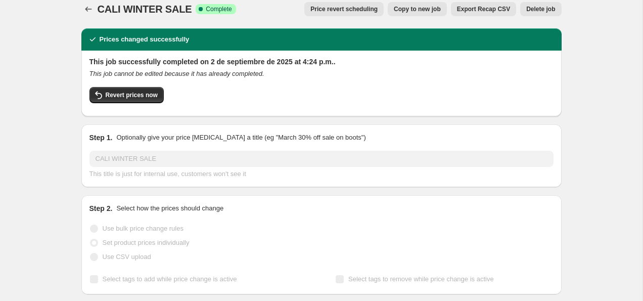
scroll to position [7, 0]
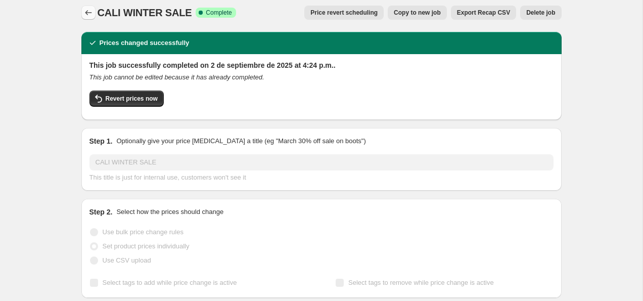
click at [84, 10] on icon "Price change jobs" at bounding box center [88, 13] width 10 height 10
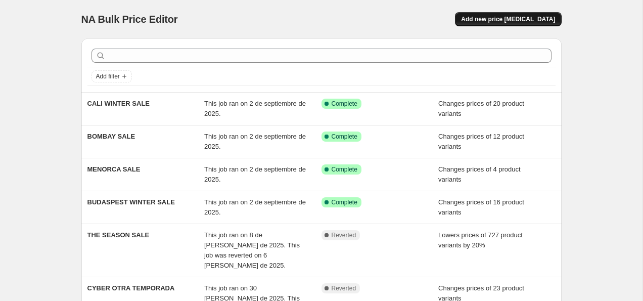
click at [541, 23] on span "Add new price [MEDICAL_DATA]" at bounding box center [508, 19] width 94 height 8
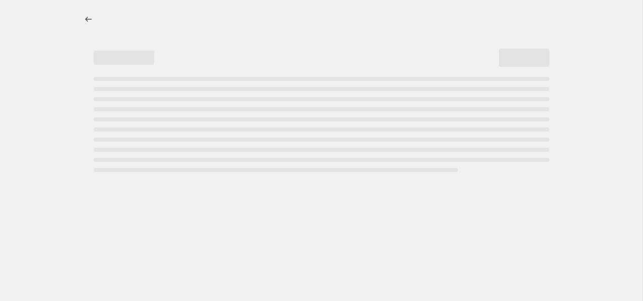
select select "percentage"
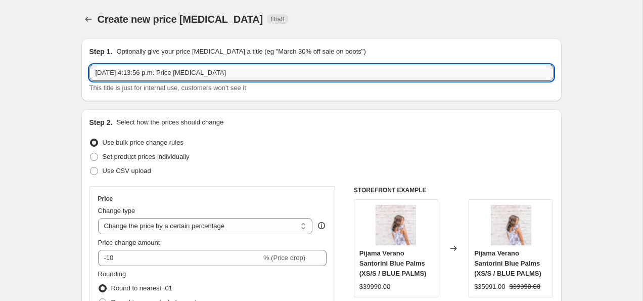
click at [187, 72] on input "[DATE] 4:13:56 p.m. Price [MEDICAL_DATA]" at bounding box center [322, 73] width 464 height 16
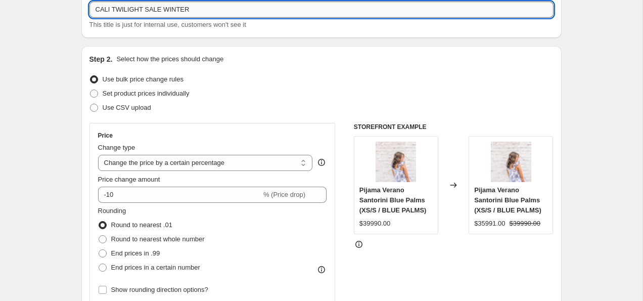
scroll to position [71, 0]
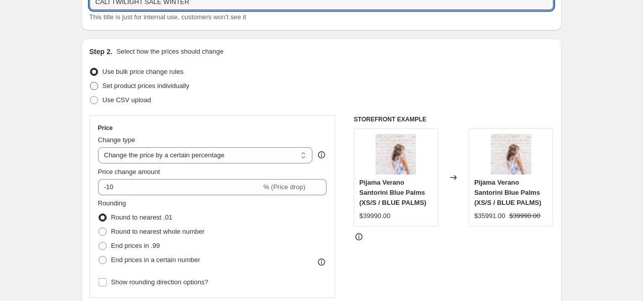
type input "CALI TWILIGHT SALE WINTER"
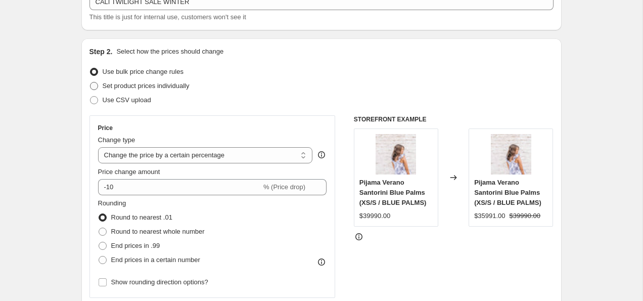
click at [152, 84] on span "Set product prices individually" at bounding box center [146, 86] width 87 height 8
click at [91, 82] on input "Set product prices individually" at bounding box center [90, 82] width 1 height 1
radio input "true"
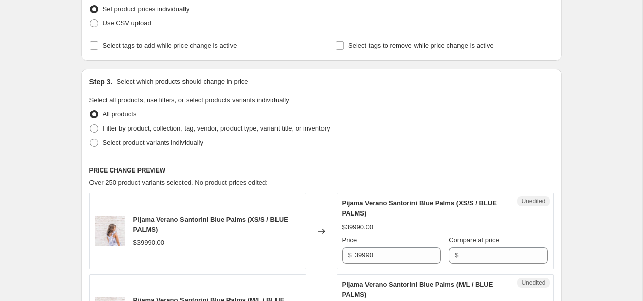
scroll to position [163, 0]
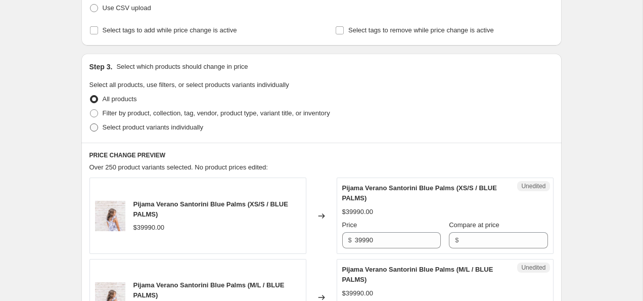
click at [145, 129] on span "Select product variants individually" at bounding box center [153, 127] width 101 height 8
click at [91, 124] on input "Select product variants individually" at bounding box center [90, 123] width 1 height 1
radio input "true"
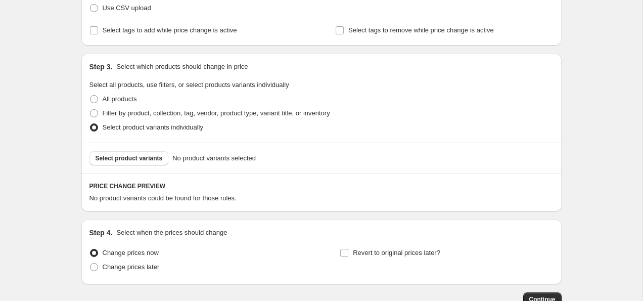
scroll to position [190, 0]
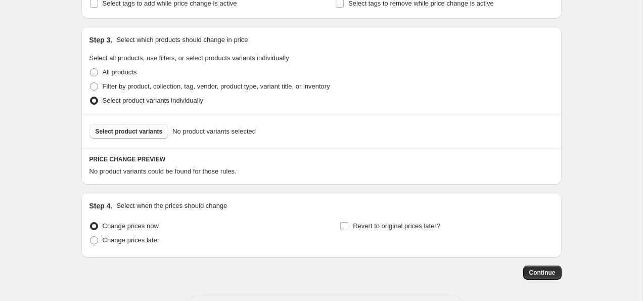
click at [145, 129] on span "Select product variants" at bounding box center [129, 131] width 67 height 8
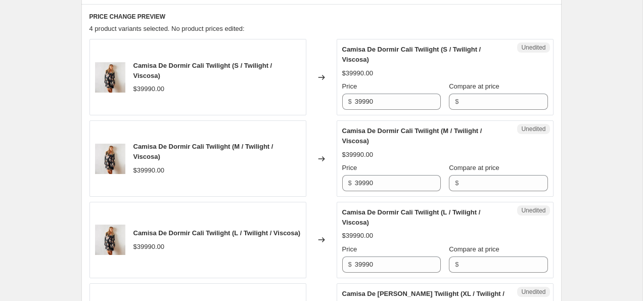
scroll to position [336, 0]
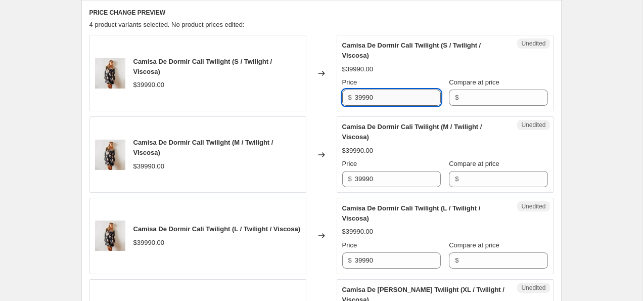
click at [385, 98] on input "39990" at bounding box center [398, 98] width 86 height 16
click at [465, 102] on input "Compare at price" at bounding box center [505, 98] width 86 height 16
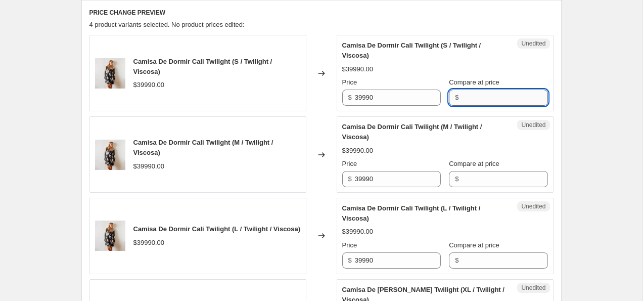
paste input "39990"
type input "39990"
click at [476, 171] on input "Compare at price" at bounding box center [505, 179] width 86 height 16
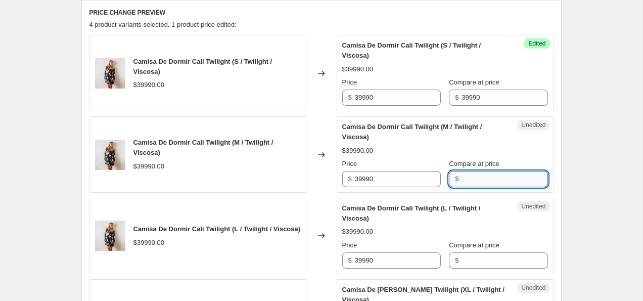
paste input "39990"
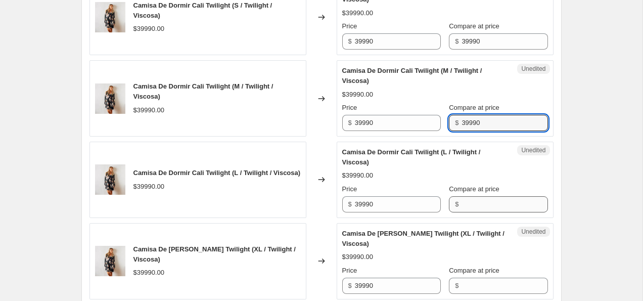
type input "39990"
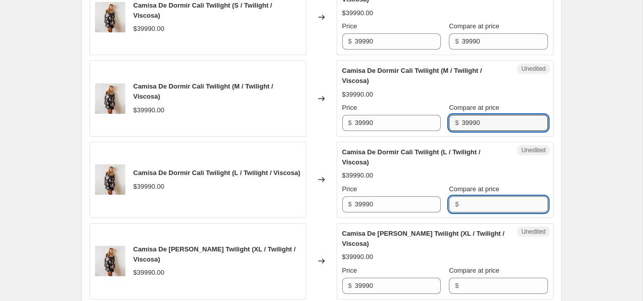
click at [472, 206] on input "Compare at price" at bounding box center [505, 204] width 86 height 16
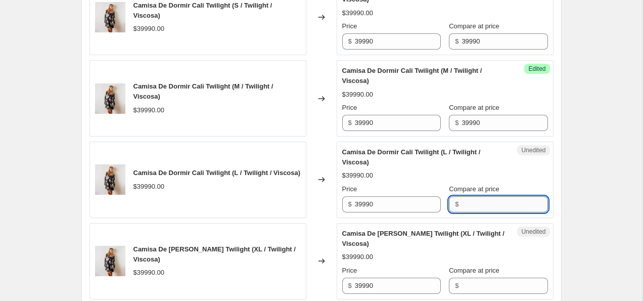
paste input "39990"
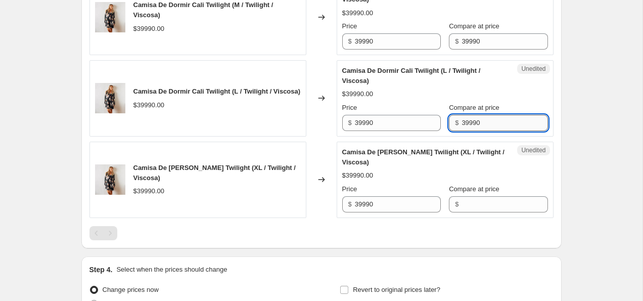
type input "39990"
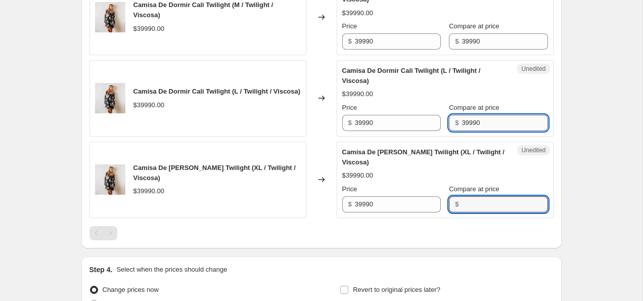
click at [472, 206] on input "Compare at price" at bounding box center [505, 204] width 86 height 16
paste input "39990"
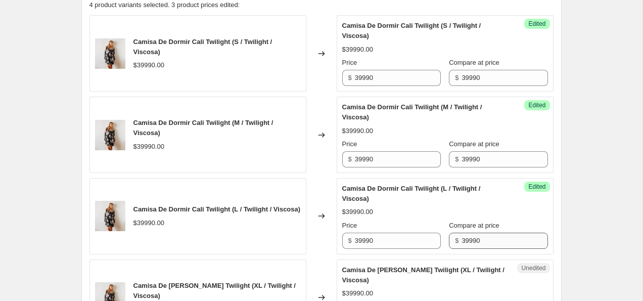
scroll to position [338, 0]
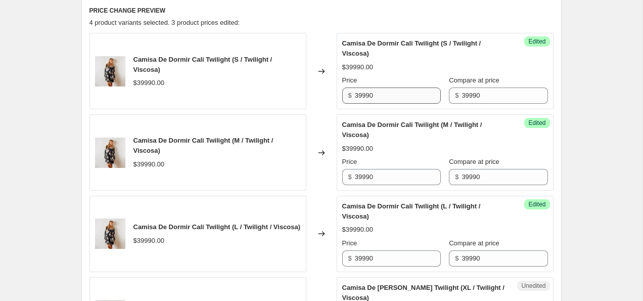
type input "39990"
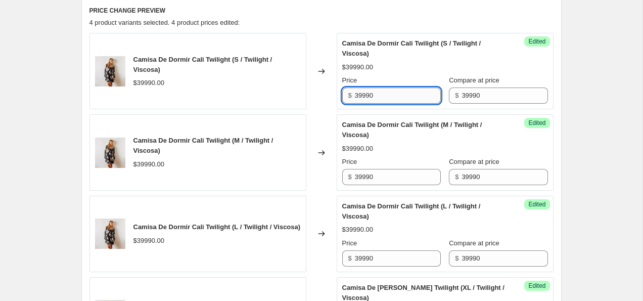
click at [392, 98] on input "39990" at bounding box center [398, 95] width 86 height 16
type input "29990"
click at [402, 73] on div "Camisa De Dormir Cali Twilight (S / Twilight / Viscosa) $39990.00 Price $ 29990…" at bounding box center [445, 70] width 206 height 65
click at [384, 97] on input "29990" at bounding box center [398, 95] width 86 height 16
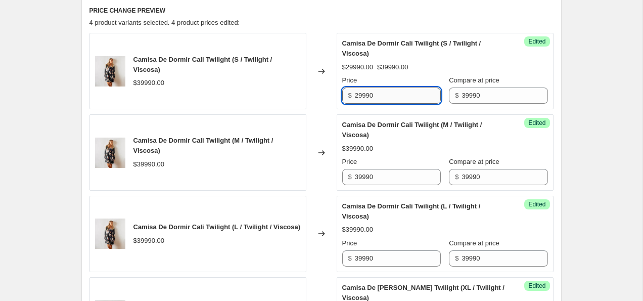
click at [384, 97] on input "29990" at bounding box center [398, 95] width 86 height 16
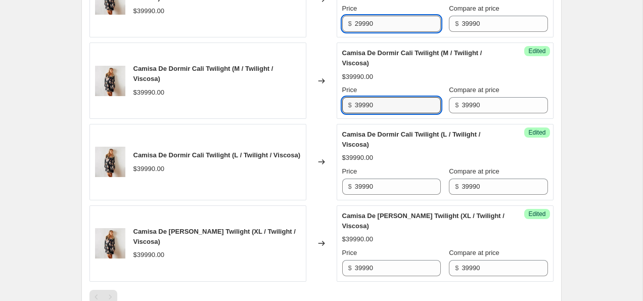
click at [384, 100] on input "39990" at bounding box center [398, 105] width 86 height 16
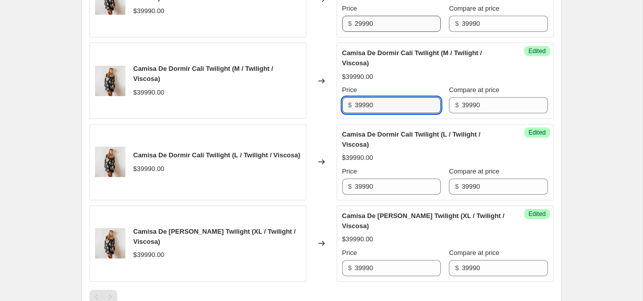
click at [384, 100] on input "39990" at bounding box center [398, 105] width 86 height 16
paste input "2"
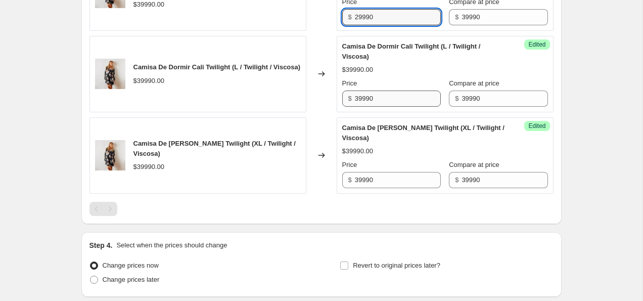
type input "29990"
click at [384, 101] on input "39990" at bounding box center [398, 99] width 86 height 16
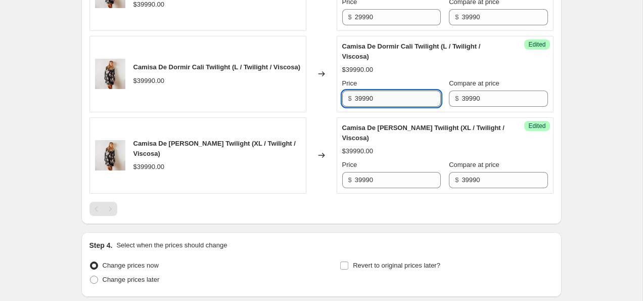
click at [384, 101] on input "39990" at bounding box center [398, 99] width 86 height 16
paste input "2"
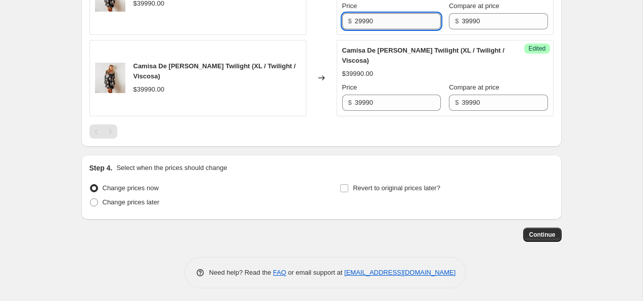
scroll to position [577, 0]
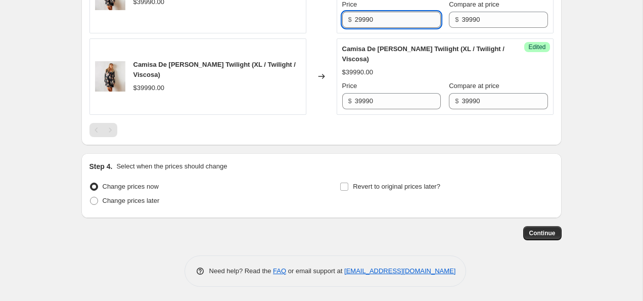
type input "29990"
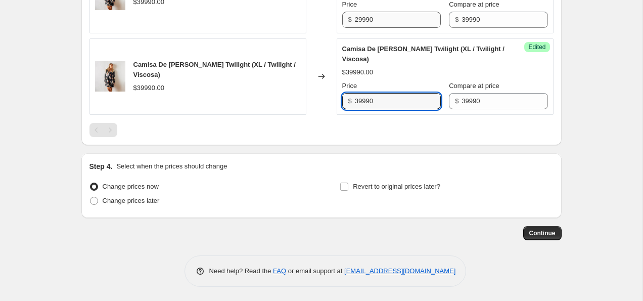
click at [384, 101] on input "39990" at bounding box center [398, 101] width 86 height 16
paste input "2"
type input "29990"
click at [535, 233] on span "Continue" at bounding box center [543, 233] width 26 height 8
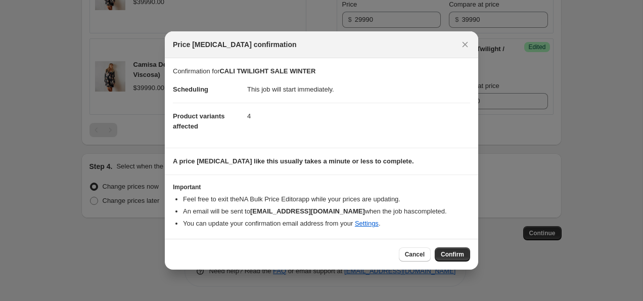
click at [457, 260] on button "Confirm" at bounding box center [452, 254] width 35 height 14
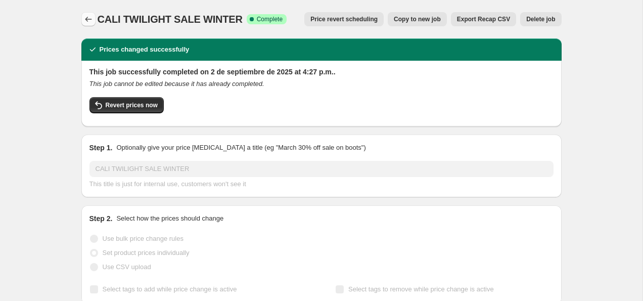
click at [82, 18] on button "Price change jobs" at bounding box center [88, 19] width 14 height 14
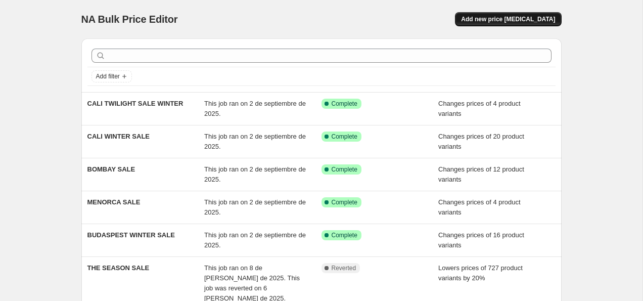
click at [487, 21] on span "Add new price [MEDICAL_DATA]" at bounding box center [508, 19] width 94 height 8
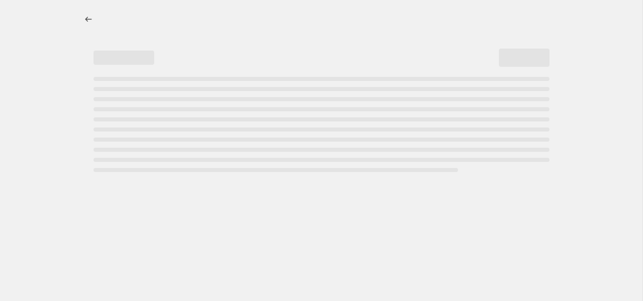
select select "percentage"
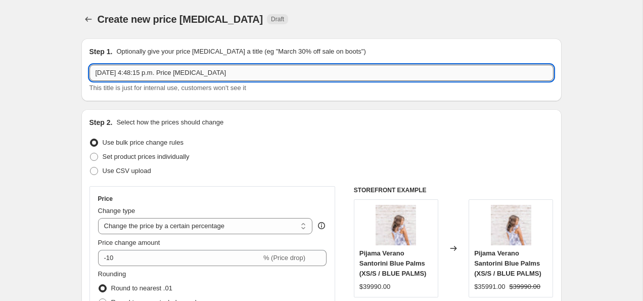
click at [208, 72] on input "2 sep 2025, 4:48:15 p.m. Price change job" at bounding box center [322, 73] width 464 height 16
type input "BOHO SALE"
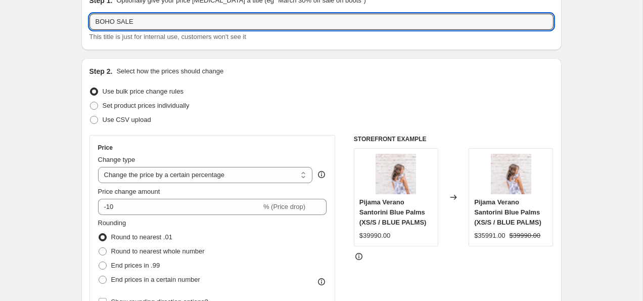
scroll to position [56, 0]
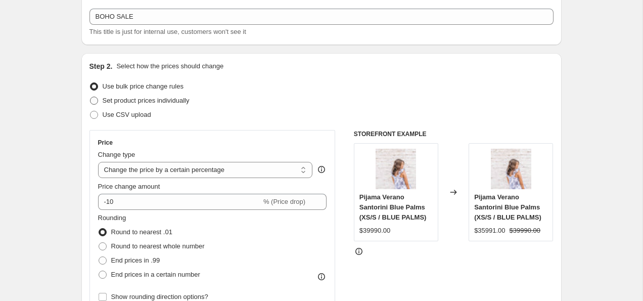
click at [98, 104] on label "Set product prices individually" at bounding box center [140, 101] width 100 height 14
click at [91, 97] on input "Set product prices individually" at bounding box center [90, 97] width 1 height 1
radio input "true"
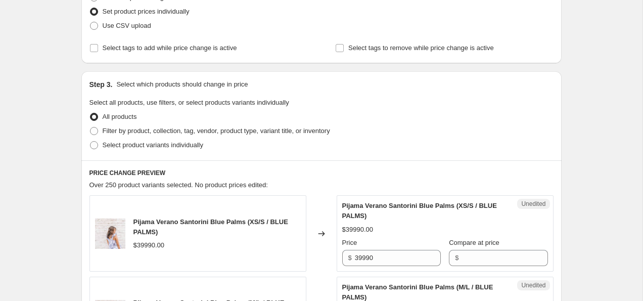
scroll to position [149, 0]
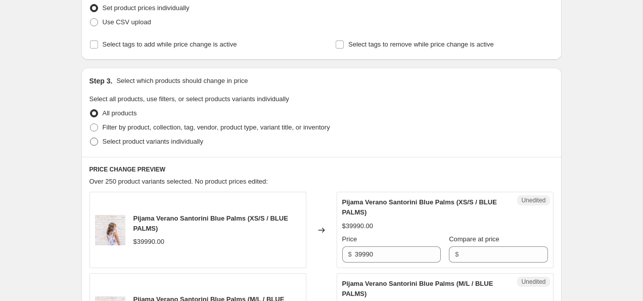
click at [92, 140] on span at bounding box center [94, 142] width 8 height 8
click at [91, 138] on input "Select product variants individually" at bounding box center [90, 138] width 1 height 1
radio input "true"
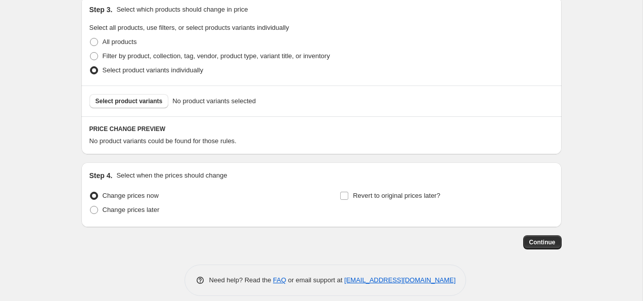
scroll to position [230, 0]
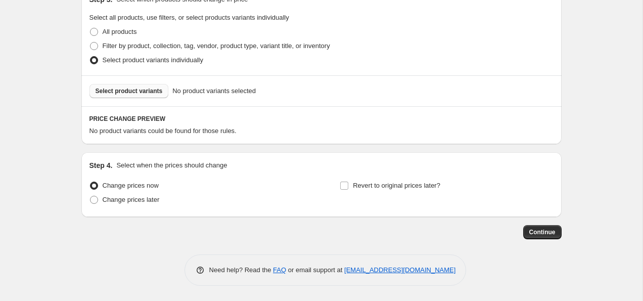
click at [138, 84] on button "Select product variants" at bounding box center [129, 91] width 79 height 14
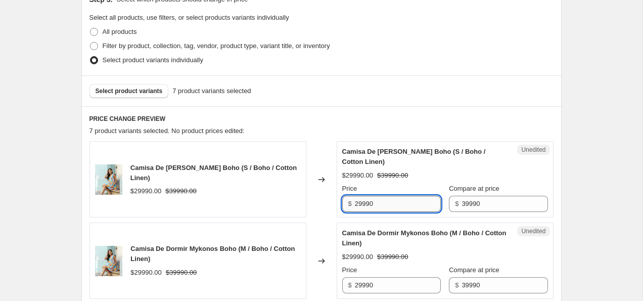
click at [364, 204] on input "29990" at bounding box center [398, 204] width 86 height 16
type input "24990"
click at [518, 177] on div "$29990.00 $39990.00" at bounding box center [445, 175] width 206 height 10
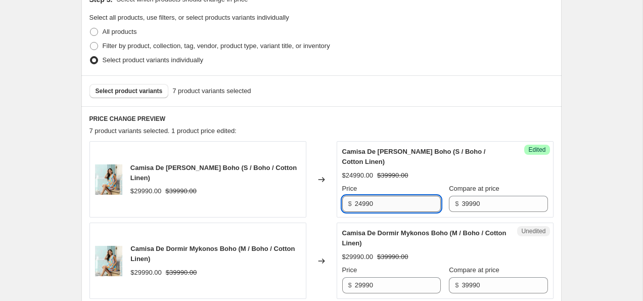
click at [380, 203] on input "24990" at bounding box center [398, 204] width 86 height 16
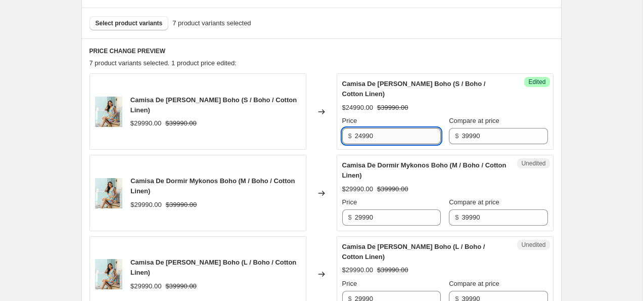
scroll to position [308, 0]
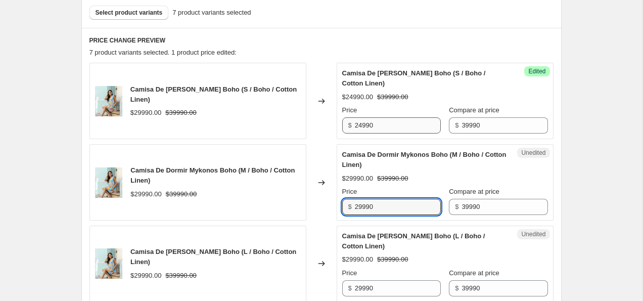
click at [380, 203] on input "29990" at bounding box center [398, 207] width 86 height 16
paste input "4"
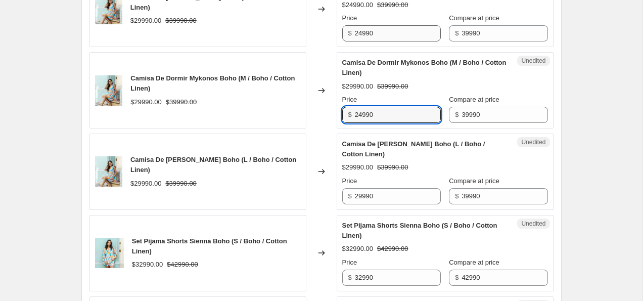
scroll to position [401, 0]
type input "24990"
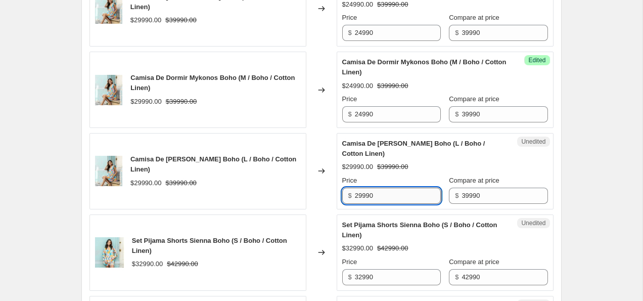
click at [382, 198] on input "29990" at bounding box center [398, 196] width 86 height 16
paste input "4"
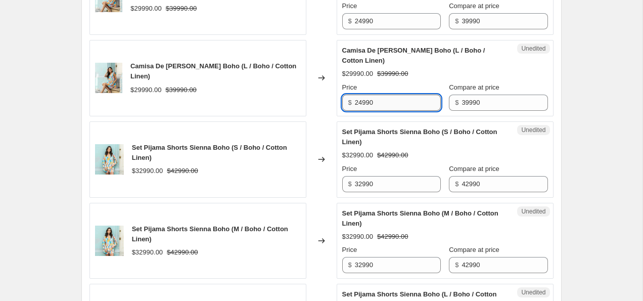
scroll to position [495, 0]
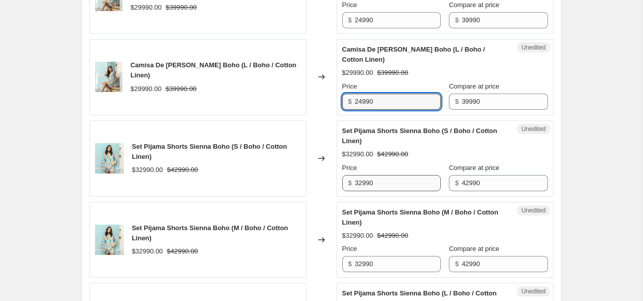
type input "24990"
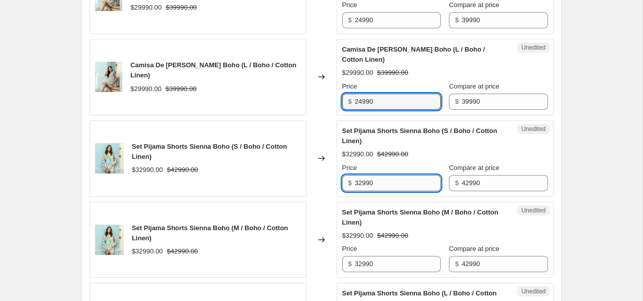
click at [387, 179] on input "32990" at bounding box center [398, 183] width 86 height 16
click at [386, 184] on input "32990" at bounding box center [398, 183] width 86 height 16
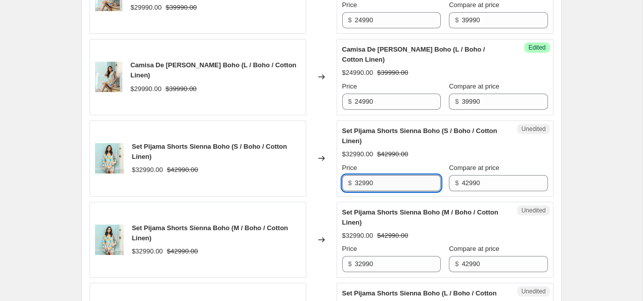
paste input "24"
type input "24990"
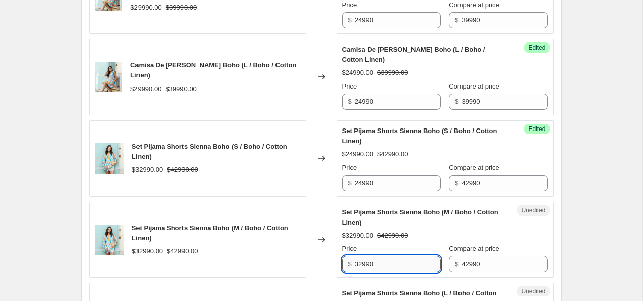
click at [385, 265] on input "32990" at bounding box center [398, 264] width 86 height 16
paste input "24"
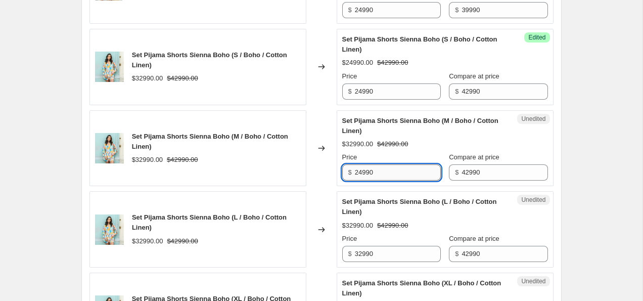
scroll to position [598, 0]
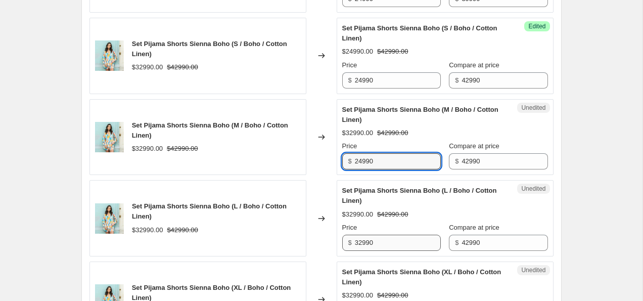
type input "24990"
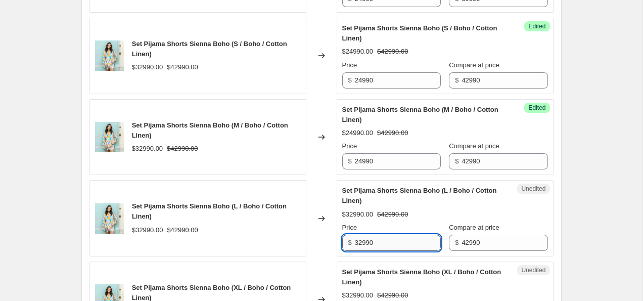
click at [376, 244] on input "32990" at bounding box center [398, 243] width 86 height 16
paste input "24"
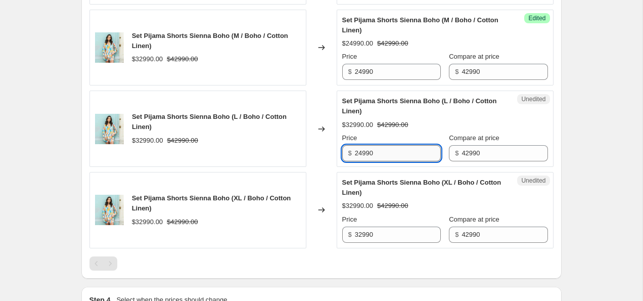
scroll to position [701, 0]
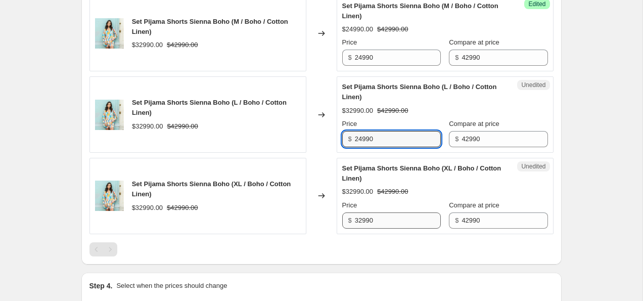
type input "24990"
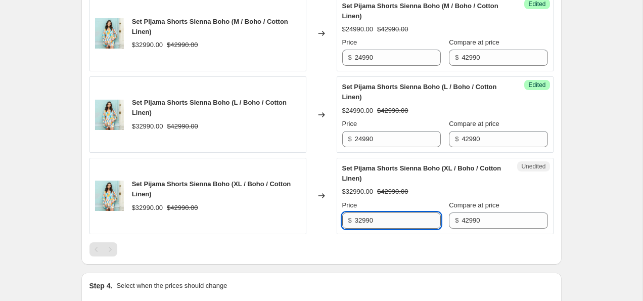
click at [388, 222] on input "32990" at bounding box center [398, 220] width 86 height 16
paste input "24"
type input "24990"
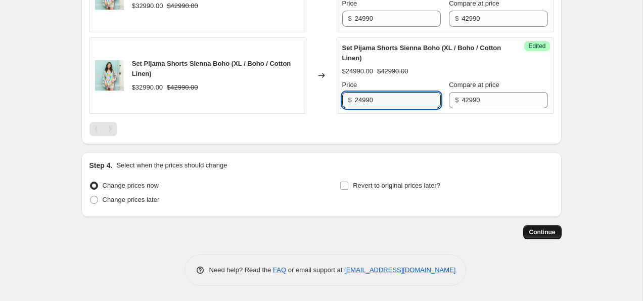
click at [543, 232] on span "Continue" at bounding box center [543, 232] width 26 height 8
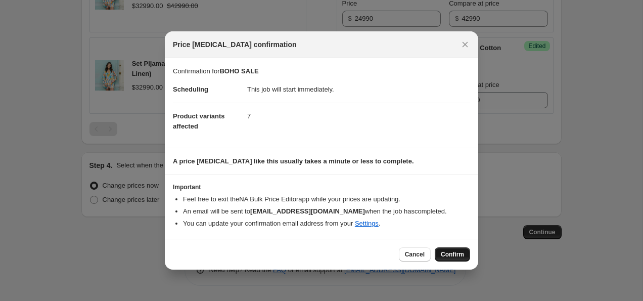
click at [461, 252] on span "Confirm" at bounding box center [452, 254] width 23 height 8
